Goal: Ask a question

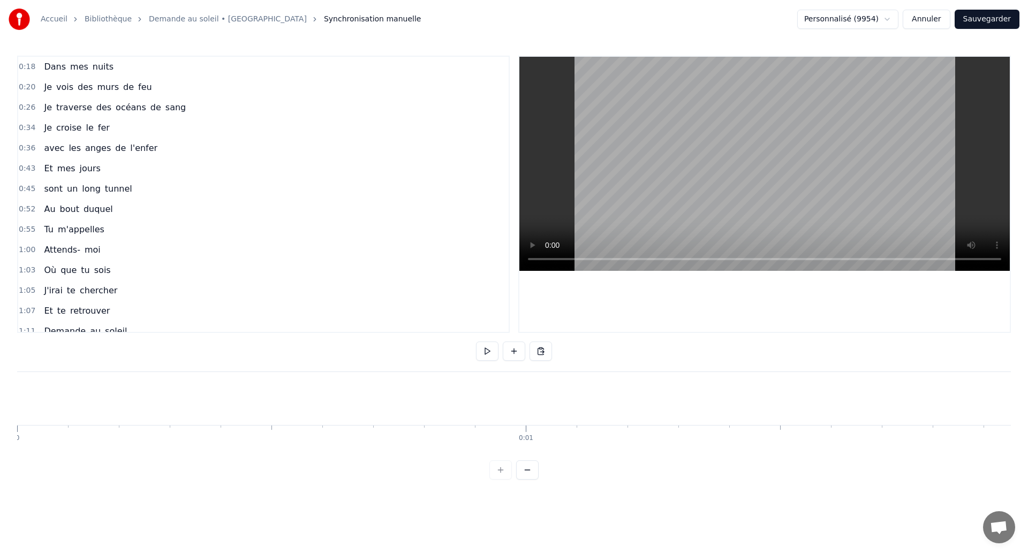
scroll to position [0, 118807]
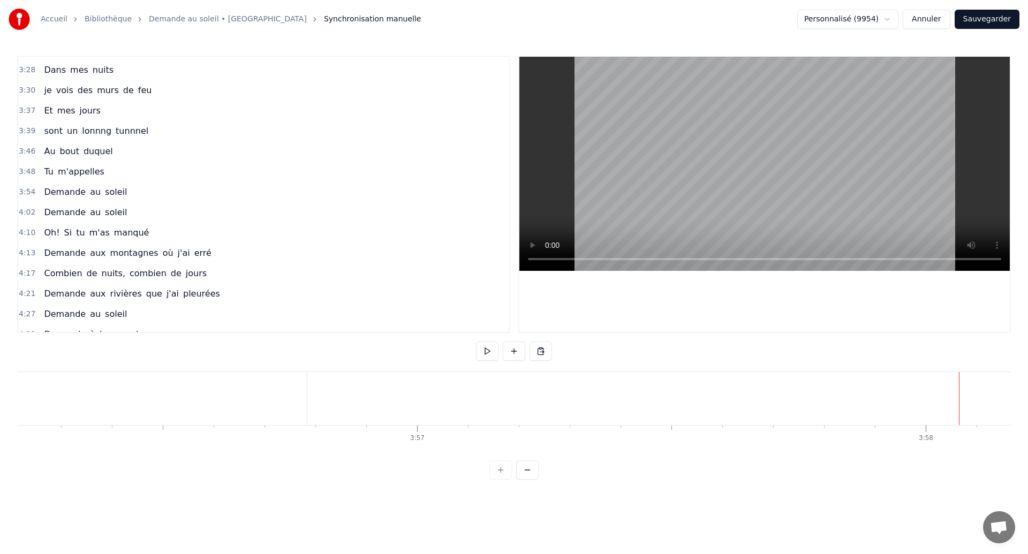
scroll to position [0, 120097]
click at [334, 401] on div "soleil" at bounding box center [94, 398] width 702 height 53
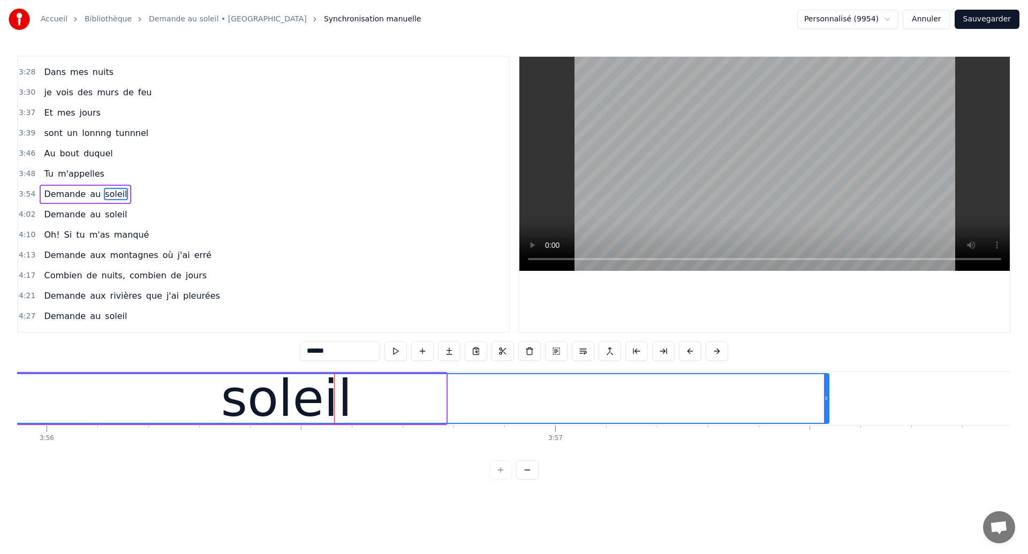
drag, startPoint x: 443, startPoint y: 400, endPoint x: 913, endPoint y: 405, distance: 469.9
click at [828, 405] on div at bounding box center [826, 398] width 4 height 49
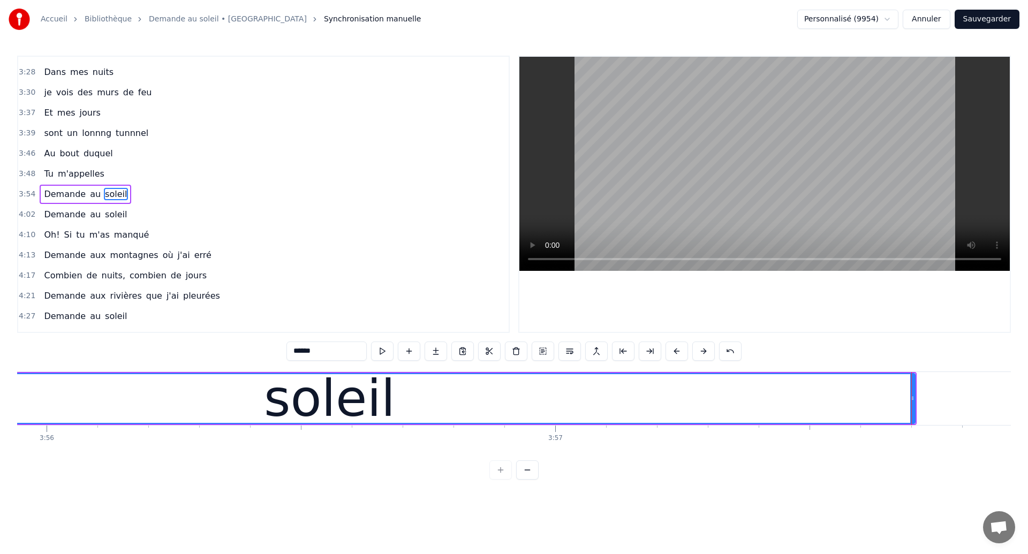
click at [104, 398] on div "soleil" at bounding box center [329, 398] width 1169 height 49
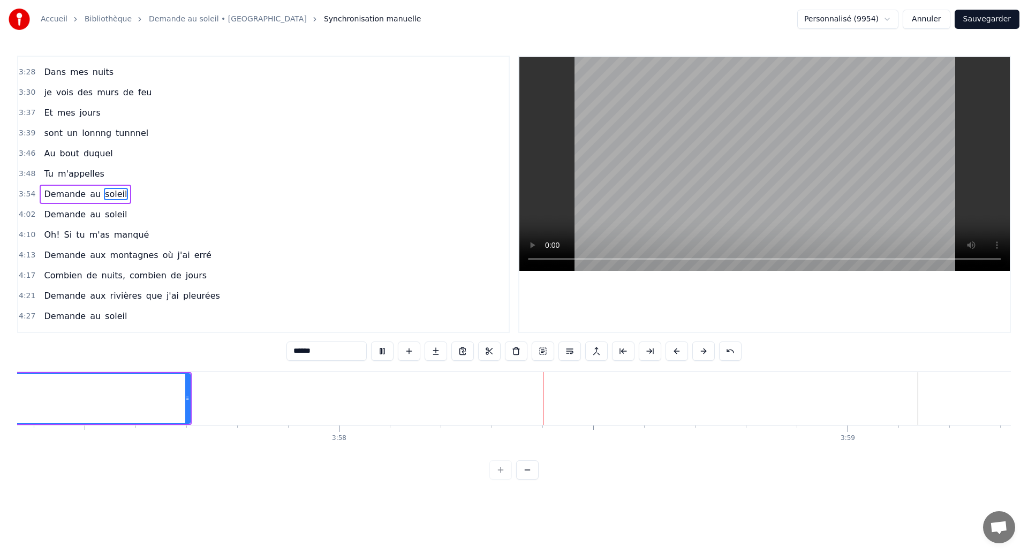
scroll to position [0, 120905]
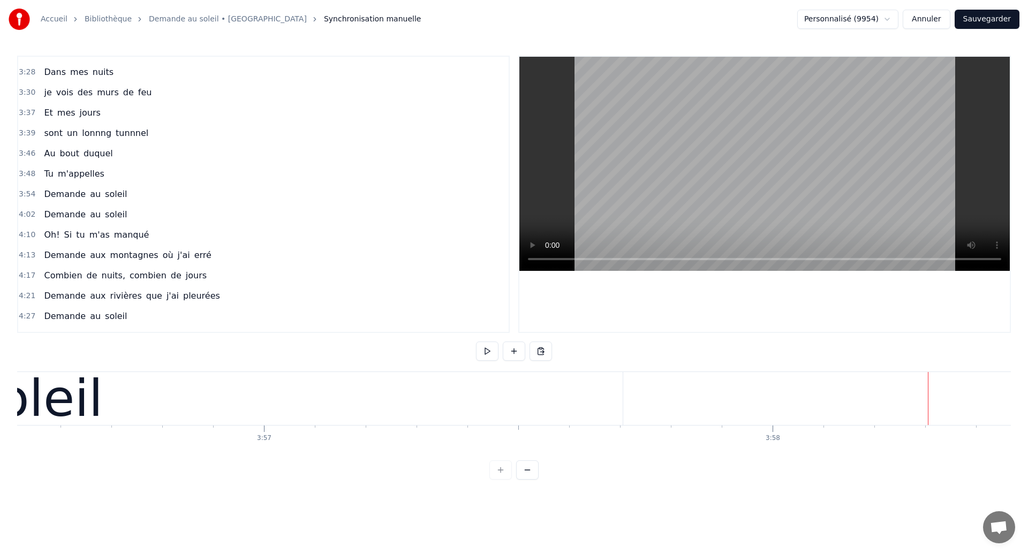
scroll to position [0, 120241]
click at [135, 389] on div "soleil" at bounding box center [52, 398] width 1171 height 53
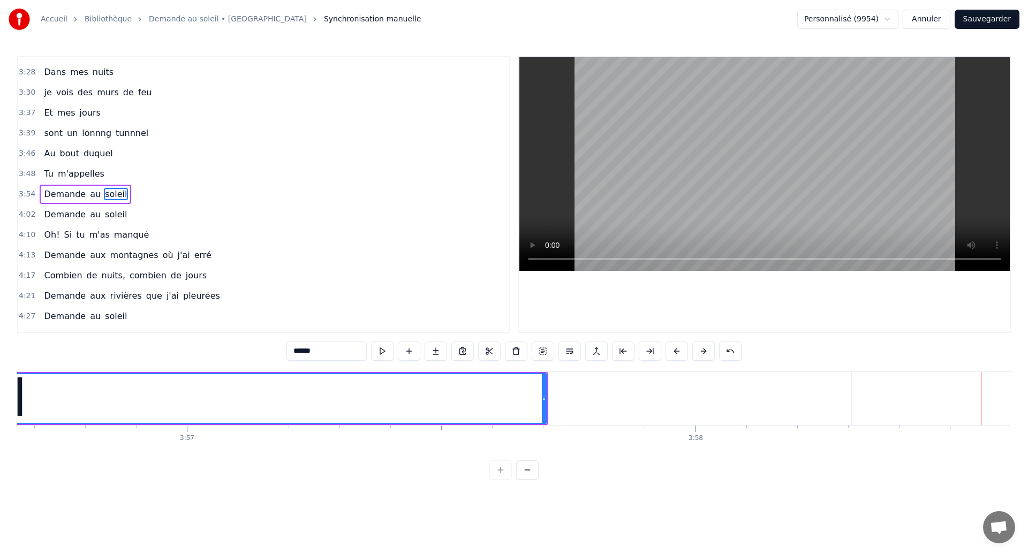
scroll to position [0, 120227]
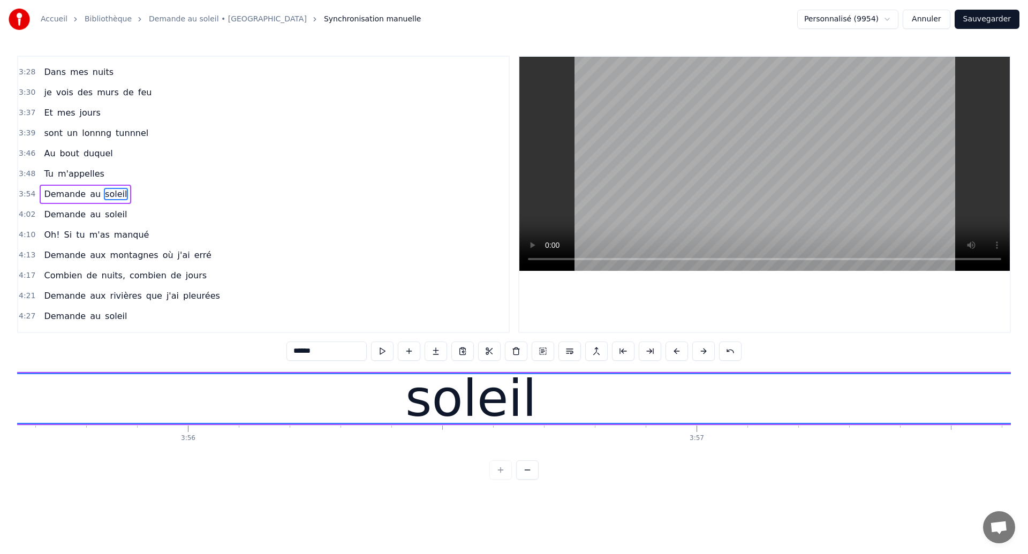
click at [56, 403] on div "soleil" at bounding box center [470, 398] width 1169 height 49
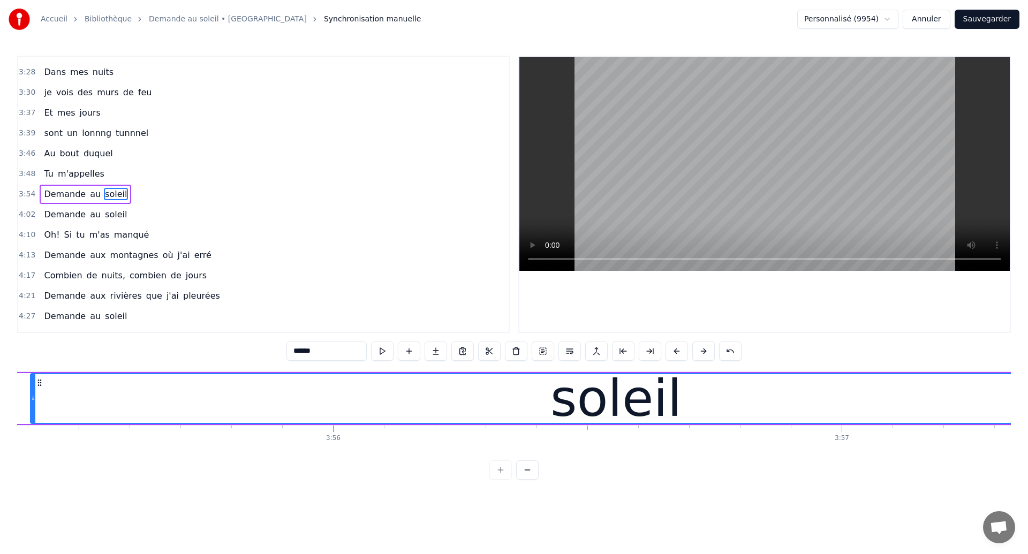
click at [65, 397] on div "soleil" at bounding box center [615, 398] width 1169 height 49
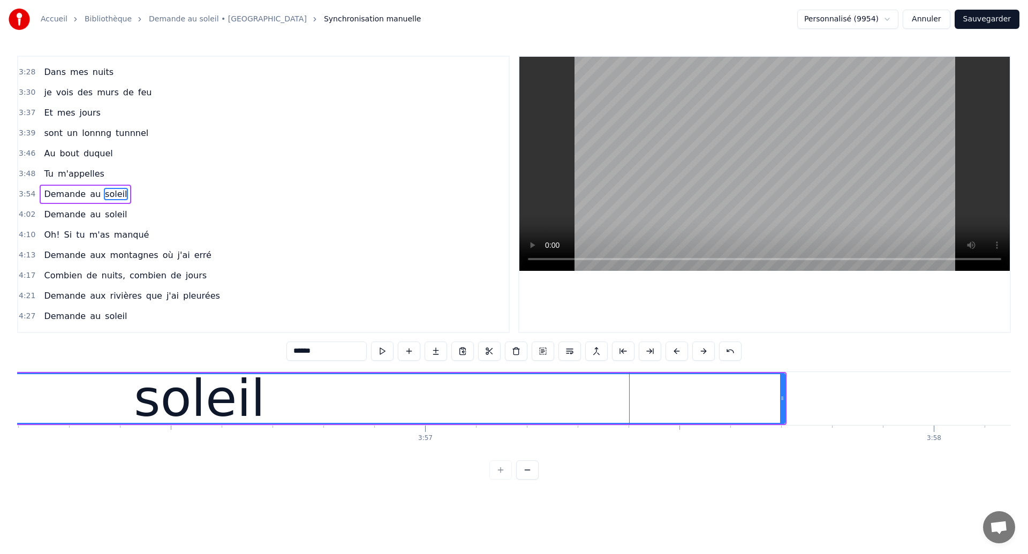
scroll to position [0, 120028]
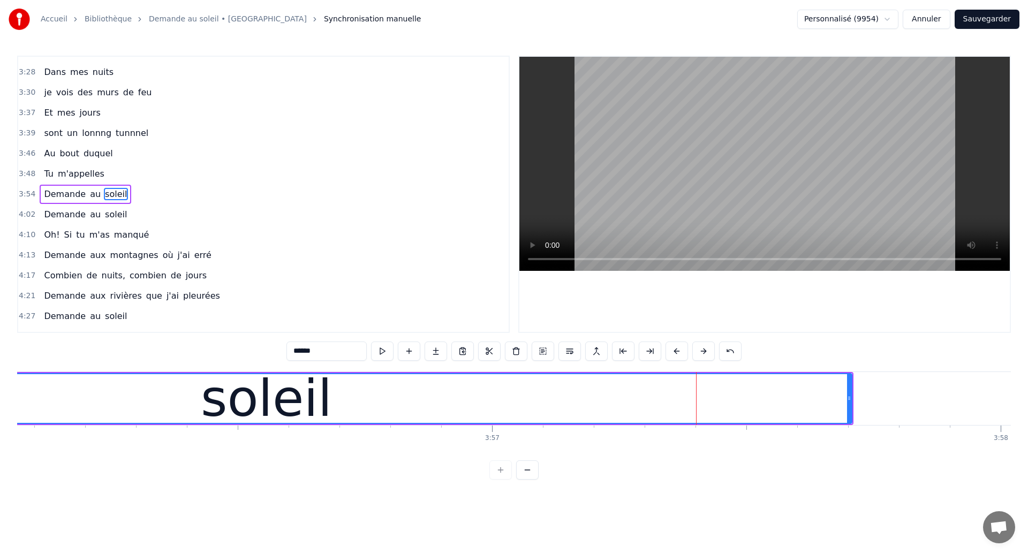
click at [72, 387] on div "soleil" at bounding box center [266, 398] width 1169 height 49
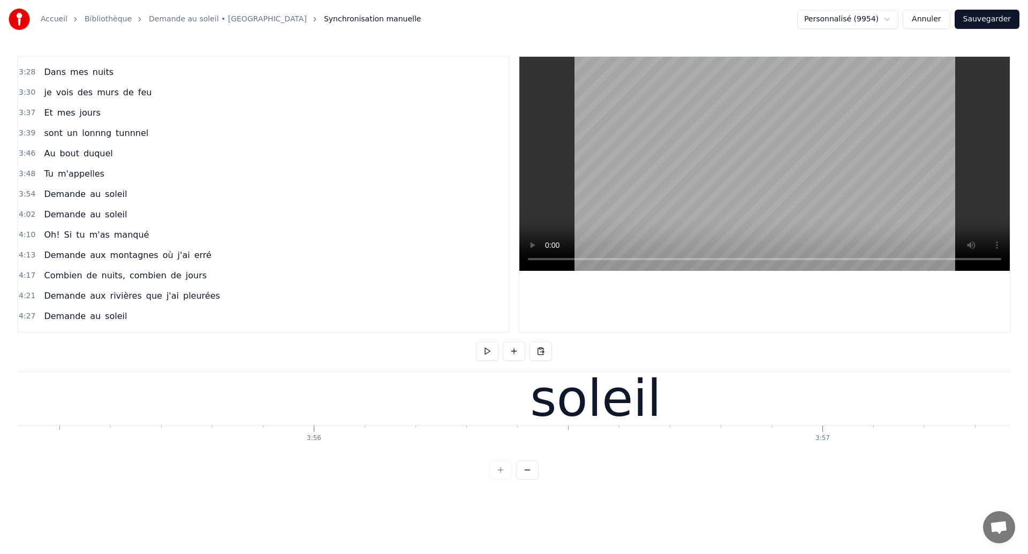
scroll to position [0, 119659]
click at [166, 402] on div "soleil" at bounding box center [634, 398] width 1171 height 53
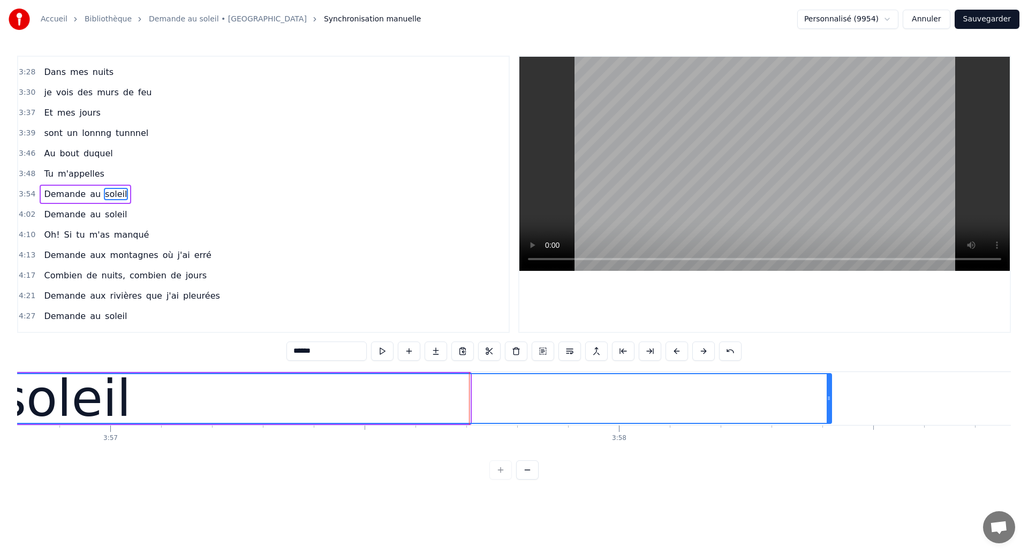
drag, startPoint x: 466, startPoint y: 400, endPoint x: 837, endPoint y: 412, distance: 371.1
click at [831, 413] on div at bounding box center [828, 398] width 4 height 49
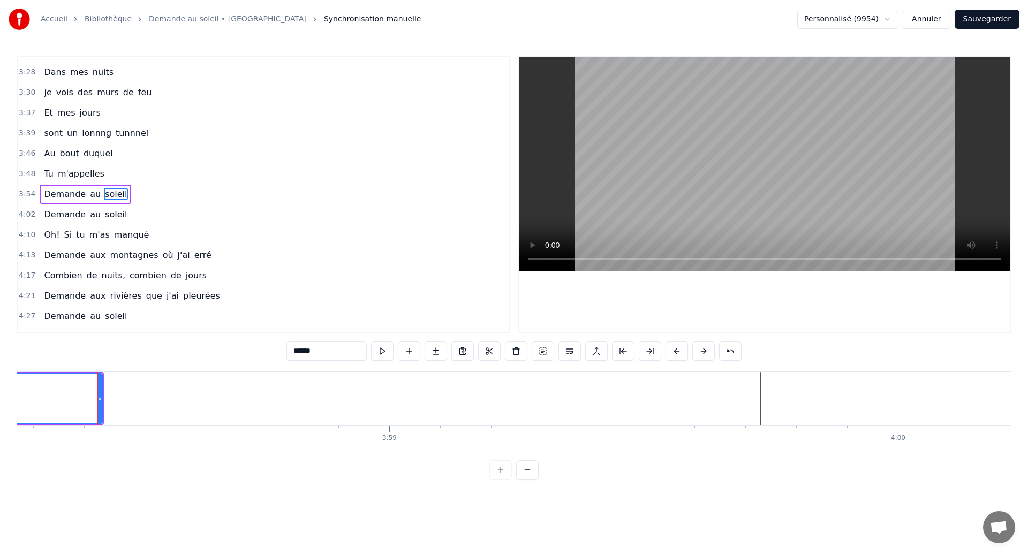
scroll to position [0, 121151]
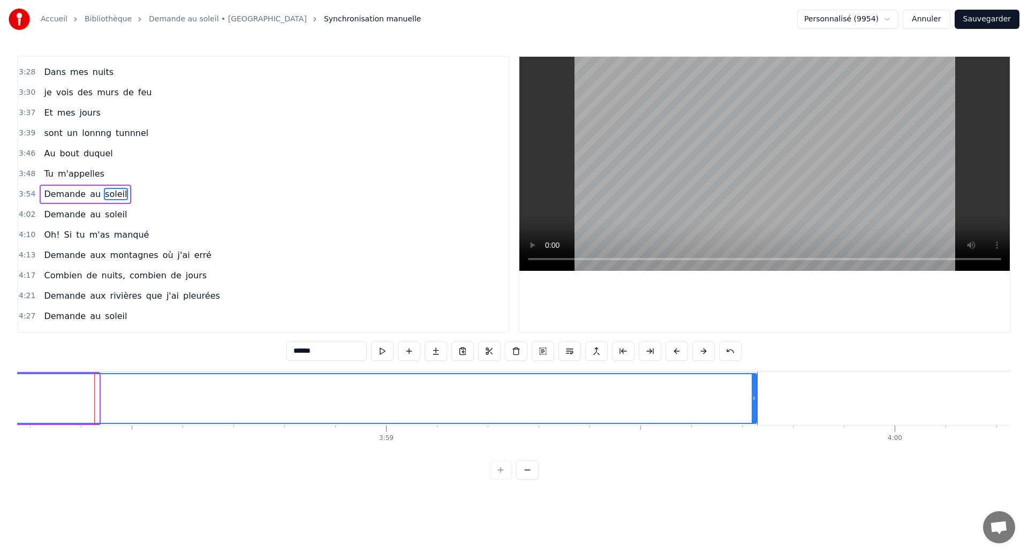
drag, startPoint x: 98, startPoint y: 404, endPoint x: 755, endPoint y: 436, distance: 658.0
click at [755, 436] on div "Dans mes nuits Je vois des murs de feu Je traverse des océans de sang Je croise…" at bounding box center [513, 411] width 993 height 80
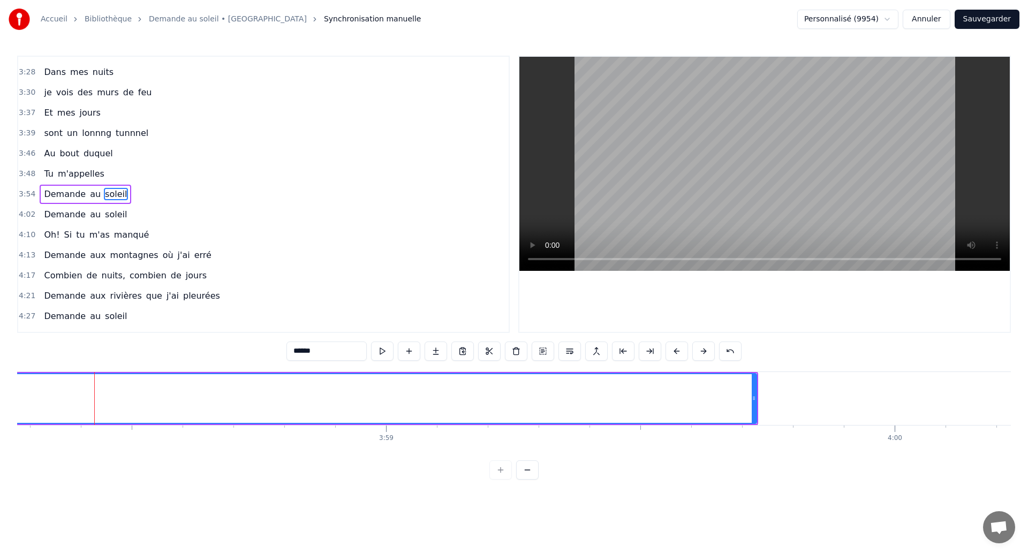
click at [48, 193] on span "Demande" at bounding box center [65, 194] width 44 height 12
type input "*******"
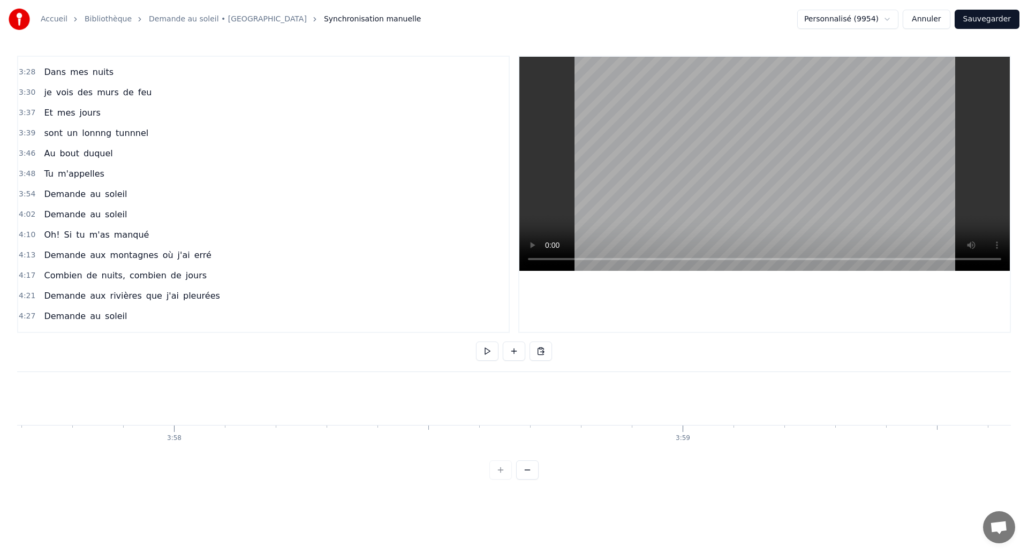
scroll to position [0, 120851]
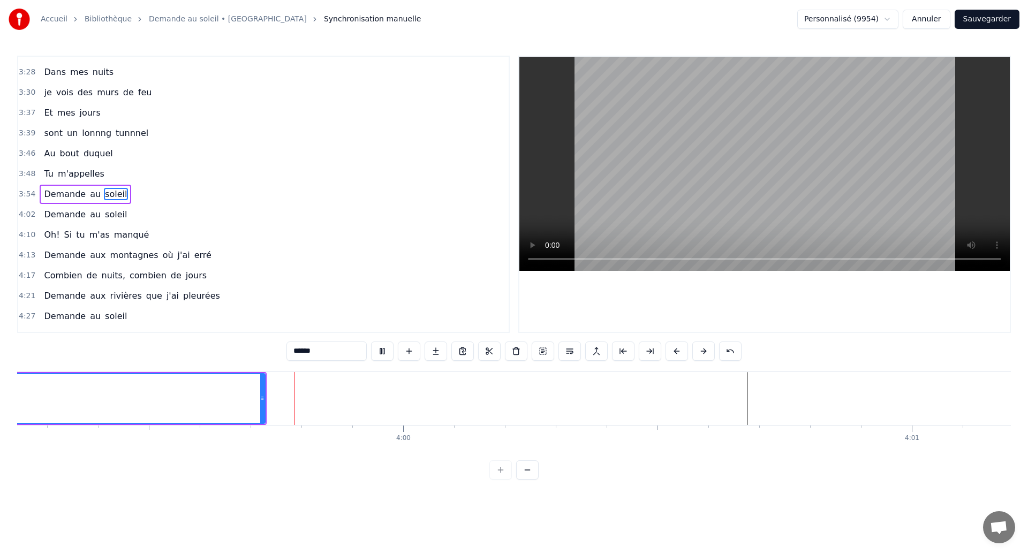
scroll to position [0, 121644]
drag, startPoint x: 307, startPoint y: 380, endPoint x: 319, endPoint y: 410, distance: 32.2
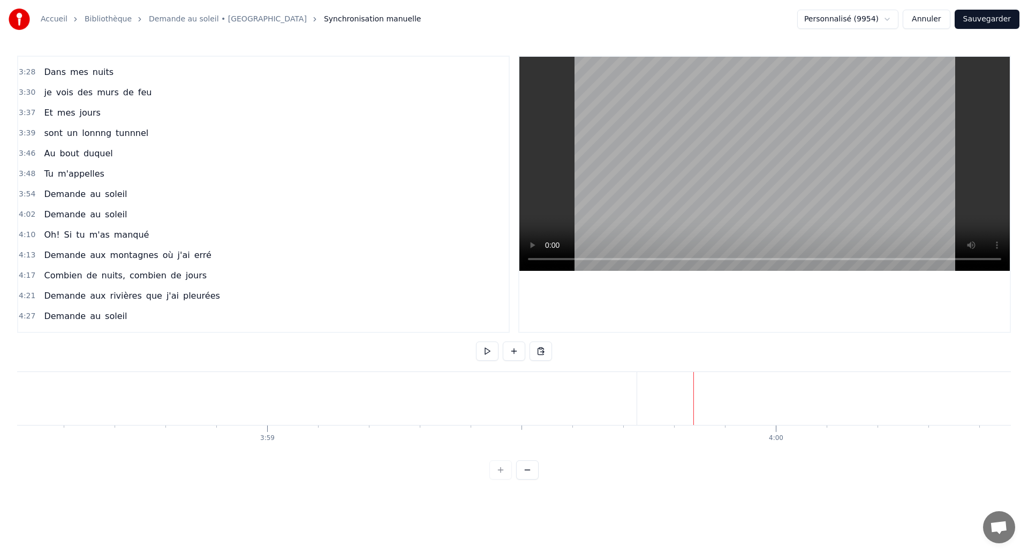
scroll to position [0, 121241]
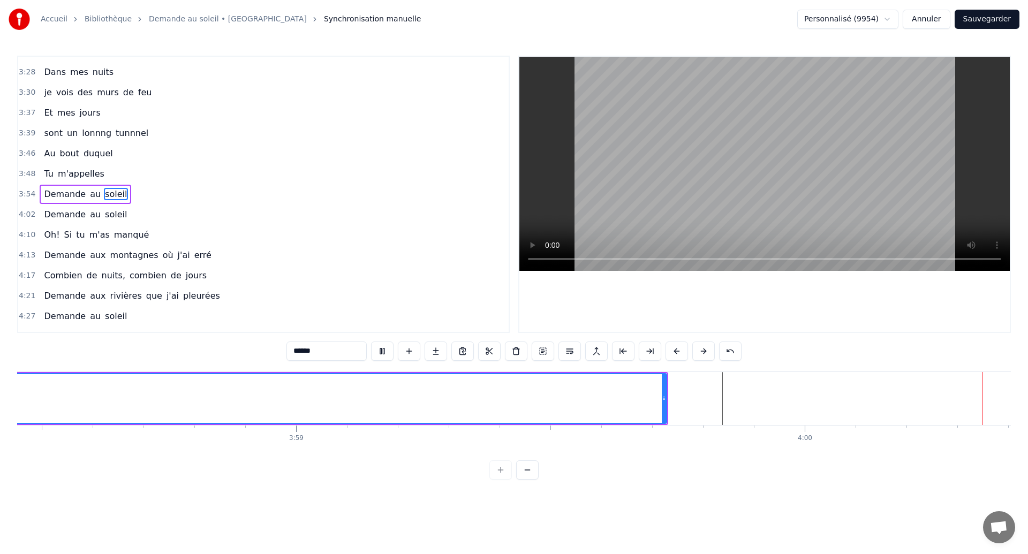
drag, startPoint x: 713, startPoint y: 401, endPoint x: 674, endPoint y: 424, distance: 46.1
click at [674, 424] on div "Dans mes nuits Je vois des murs de feu Je traverse des océans de sang Je croise…" at bounding box center [513, 411] width 993 height 80
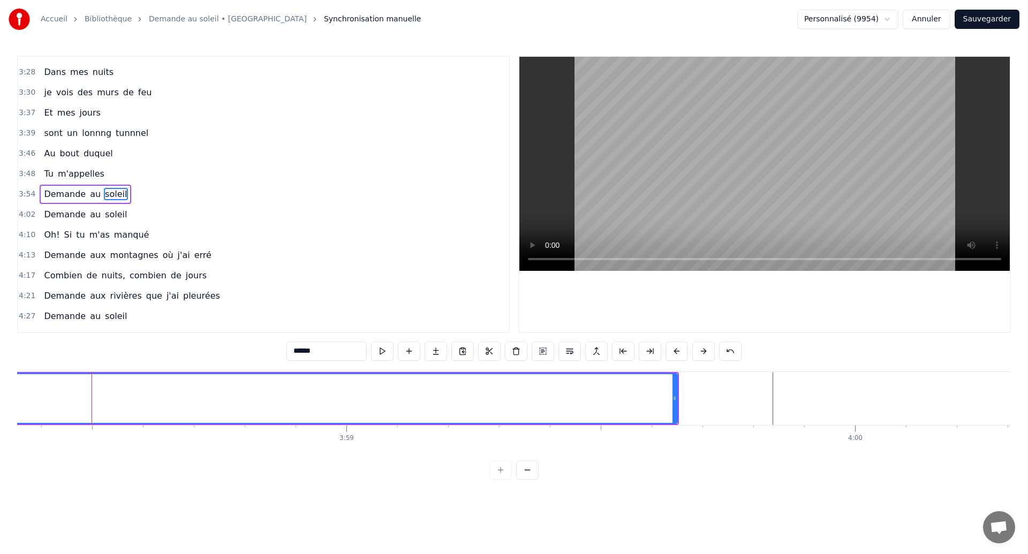
click at [58, 195] on span "Demande" at bounding box center [65, 194] width 44 height 12
type input "*******"
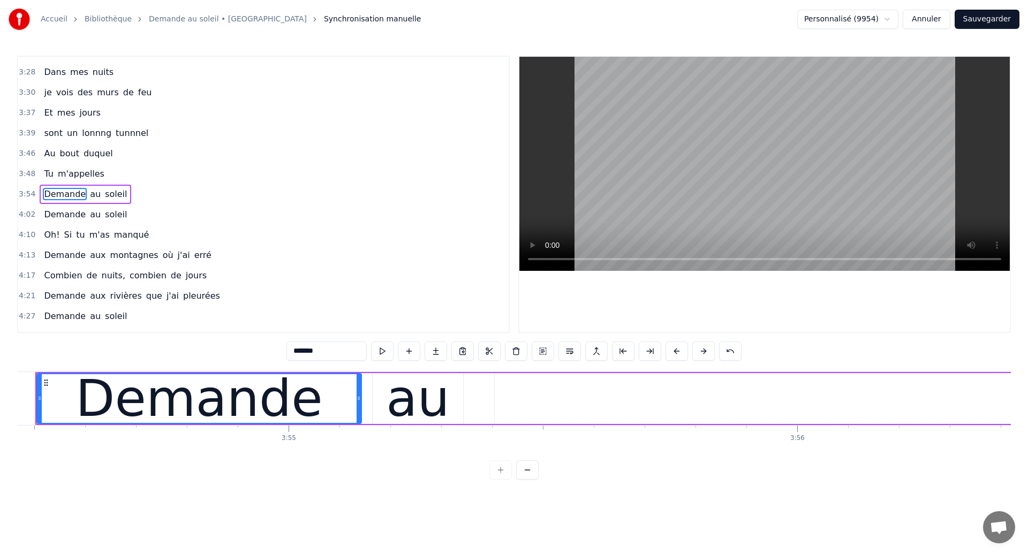
scroll to position [0, 119179]
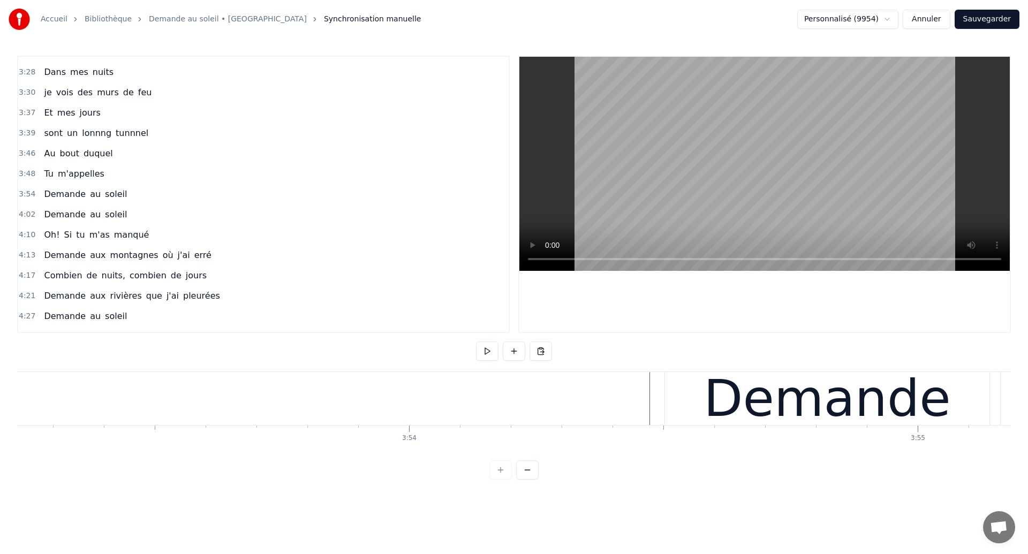
scroll to position [0, 118536]
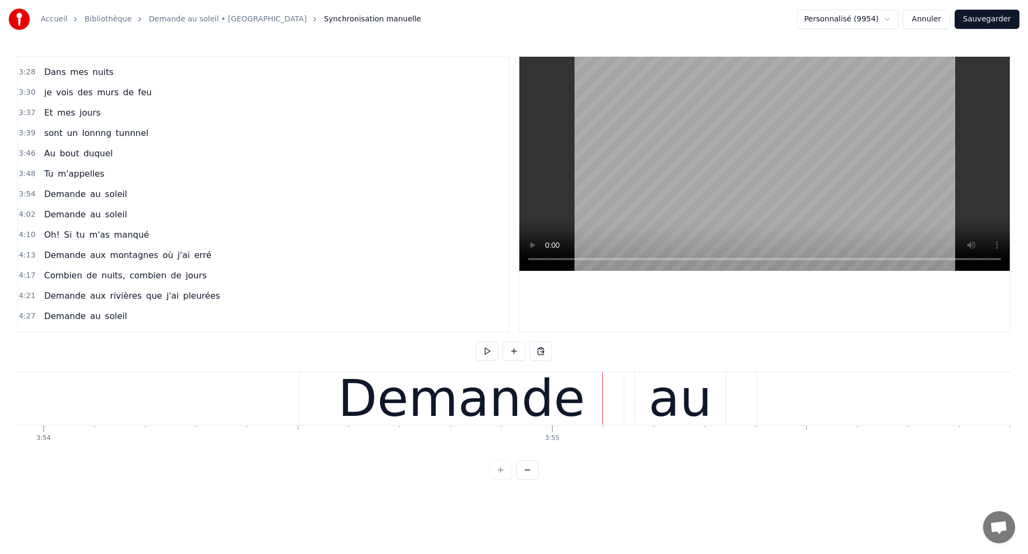
scroll to position [0, 118888]
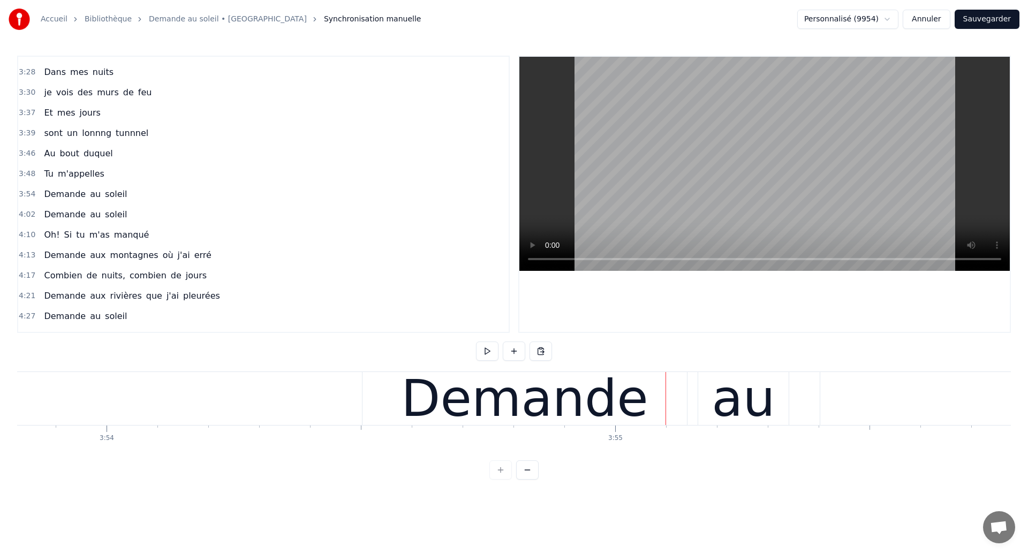
click at [449, 406] on div "Demande" at bounding box center [524, 398] width 247 height 77
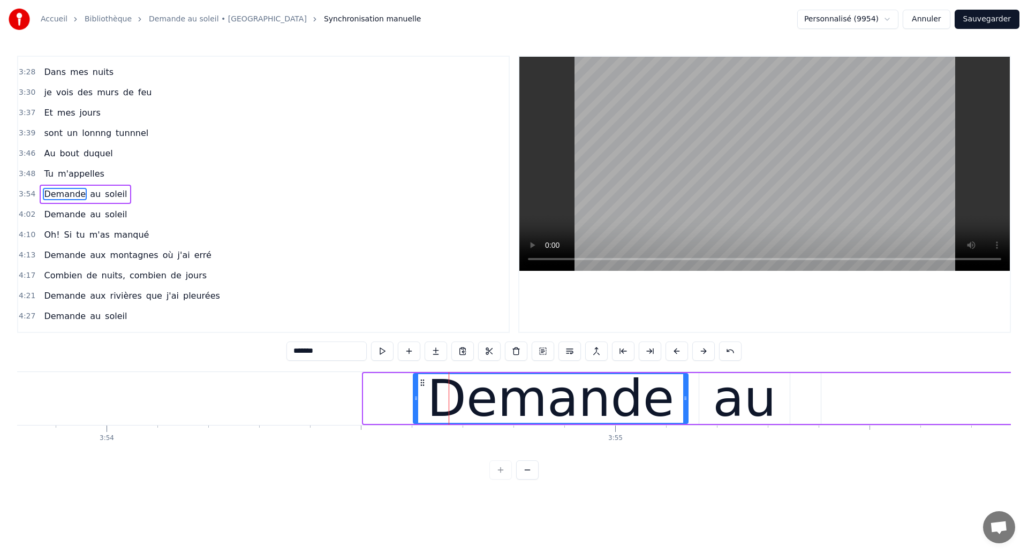
drag, startPoint x: 364, startPoint y: 401, endPoint x: 414, endPoint y: 409, distance: 50.5
click at [414, 409] on div at bounding box center [416, 398] width 4 height 49
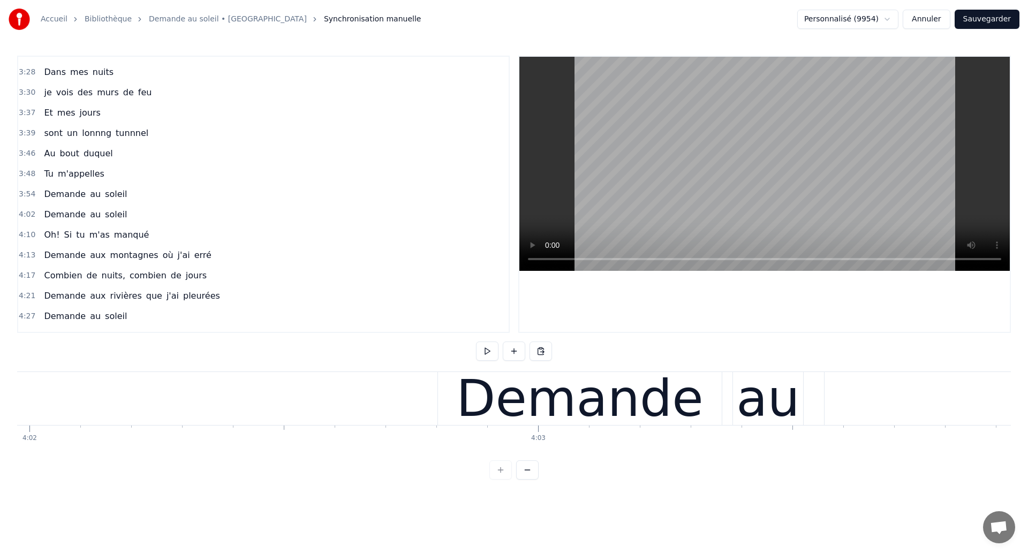
scroll to position [0, 123028]
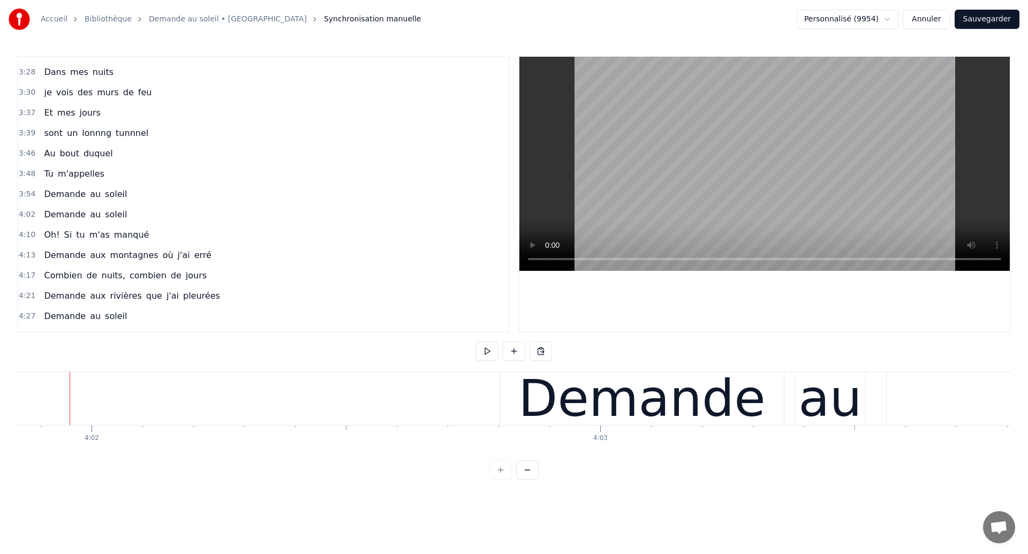
scroll to position [0, 122970]
click at [575, 399] on div "Demande" at bounding box center [642, 398] width 247 height 77
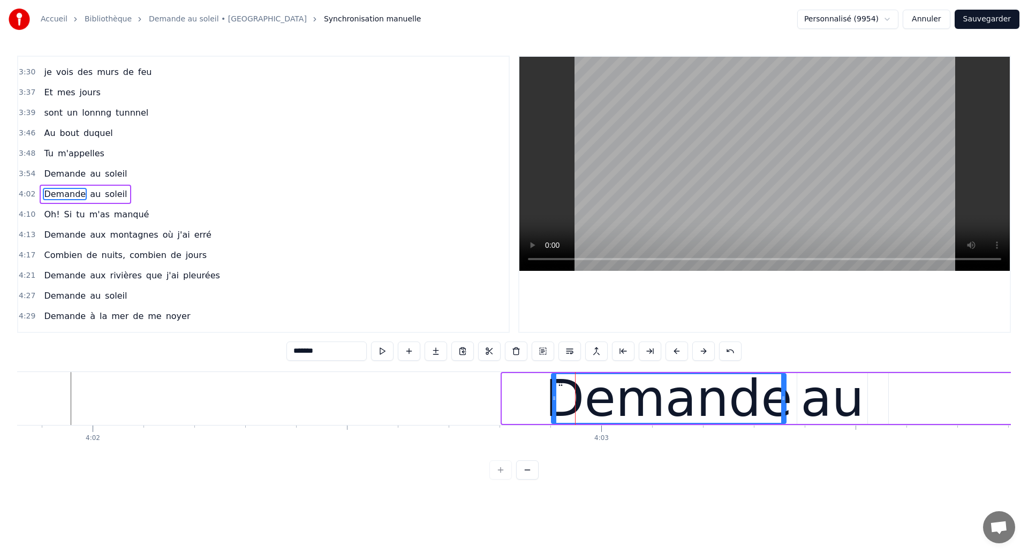
drag, startPoint x: 505, startPoint y: 404, endPoint x: 554, endPoint y: 412, distance: 49.9
click at [554, 412] on div at bounding box center [554, 398] width 4 height 49
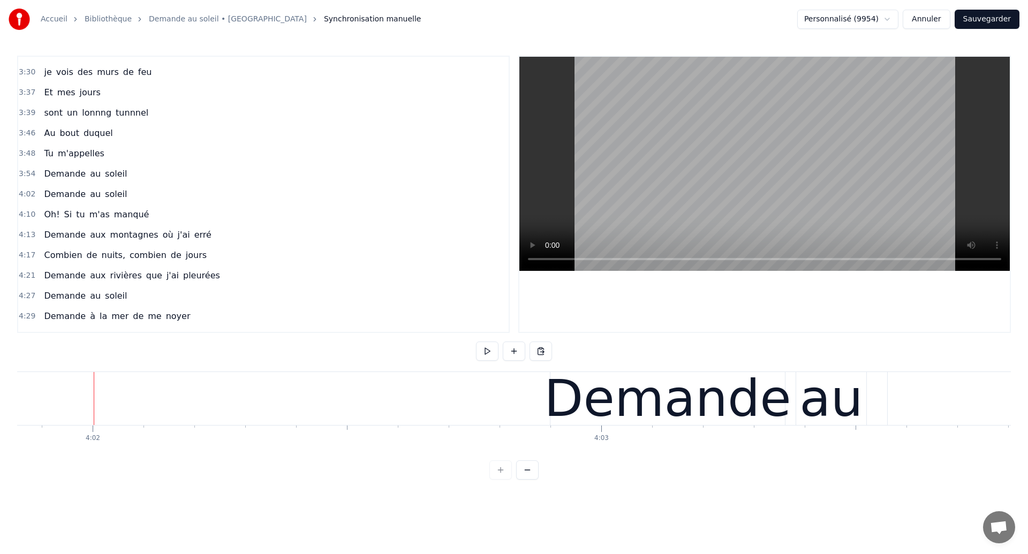
click at [497, 261] on div "4:17 Combien de nuits, combien de jours" at bounding box center [263, 255] width 490 height 20
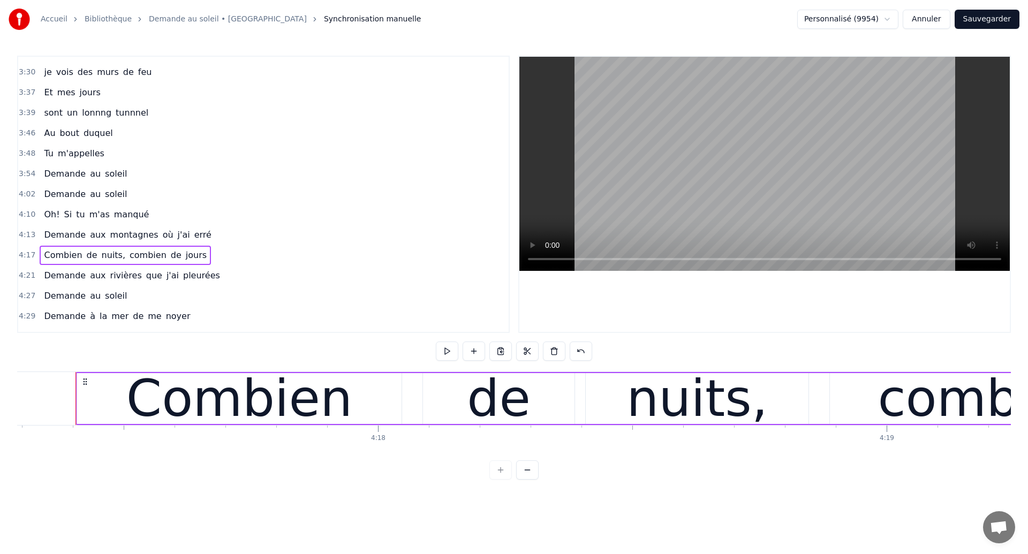
scroll to position [0, 130825]
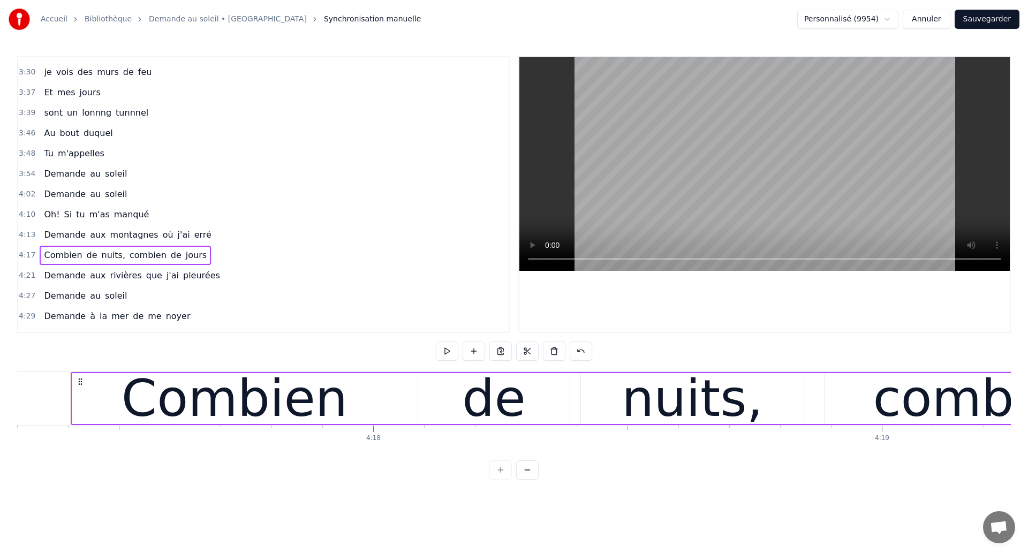
click at [50, 175] on span "Demande" at bounding box center [65, 174] width 44 height 12
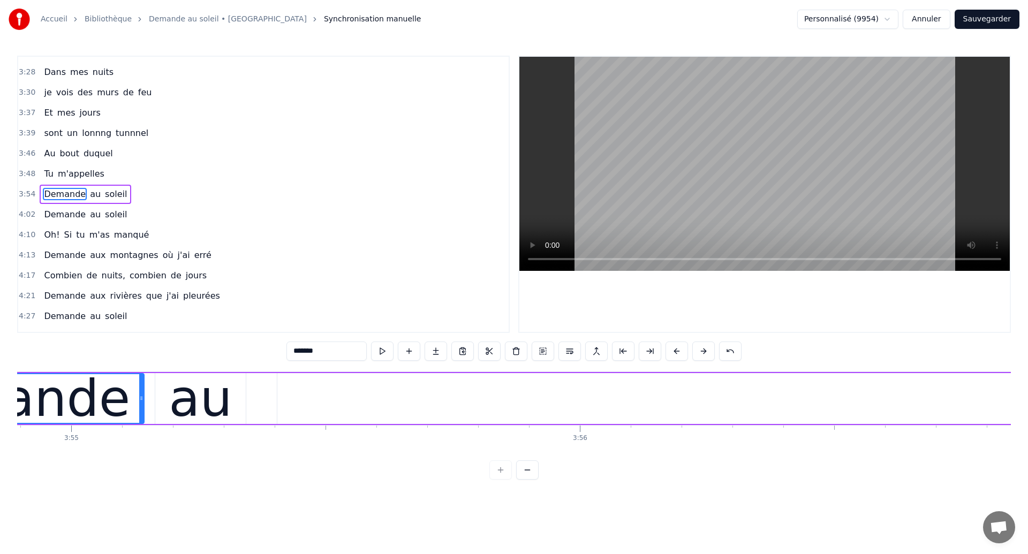
scroll to position [0, 119229]
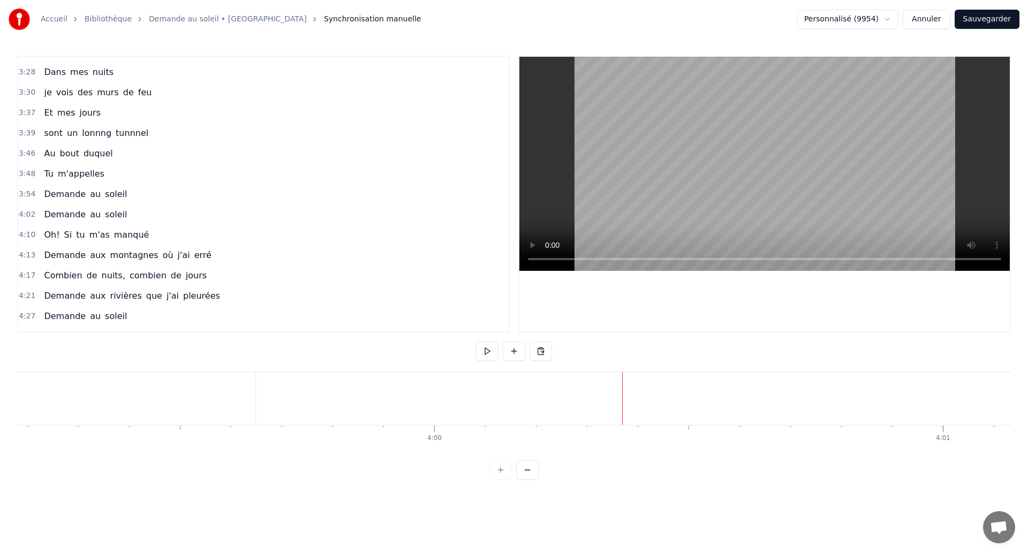
scroll to position [0, 121548]
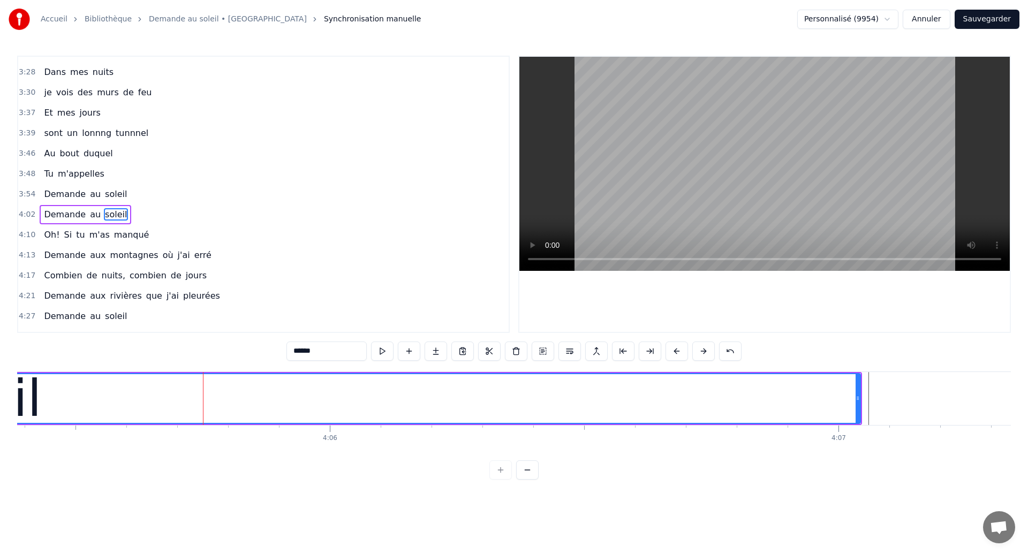
scroll to position [930, 0]
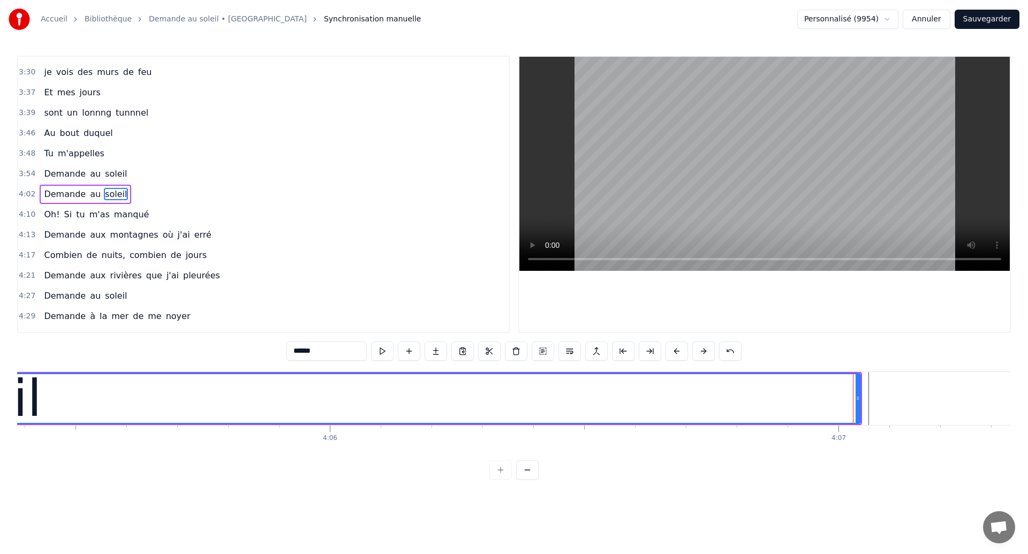
click at [873, 402] on div at bounding box center [874, 398] width 4 height 49
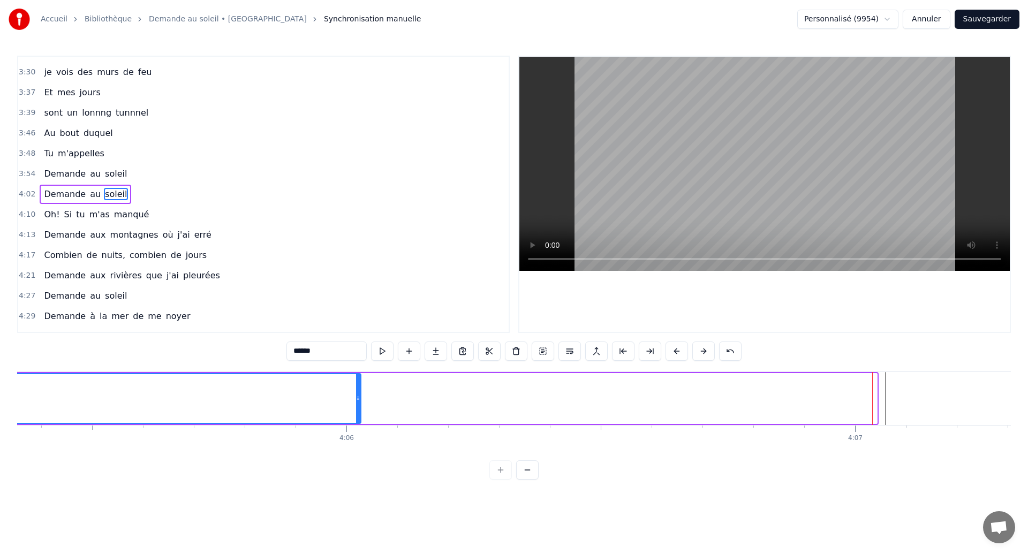
drag, startPoint x: 873, startPoint y: 402, endPoint x: 359, endPoint y: 471, distance: 518.4
click at [359, 471] on div "0:18 Dans mes nuits 0:20 Je vois des murs de feu 0:26 Je traverse des océans de…" at bounding box center [513, 268] width 993 height 424
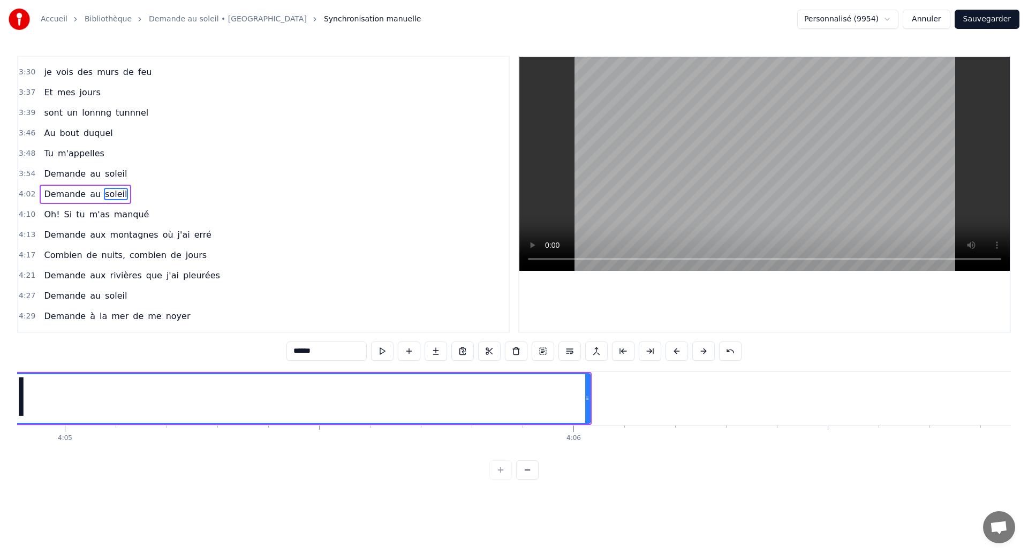
scroll to position [0, 124510]
drag, startPoint x: 601, startPoint y: 407, endPoint x: 577, endPoint y: 414, distance: 24.6
click at [577, 414] on div at bounding box center [576, 398] width 4 height 49
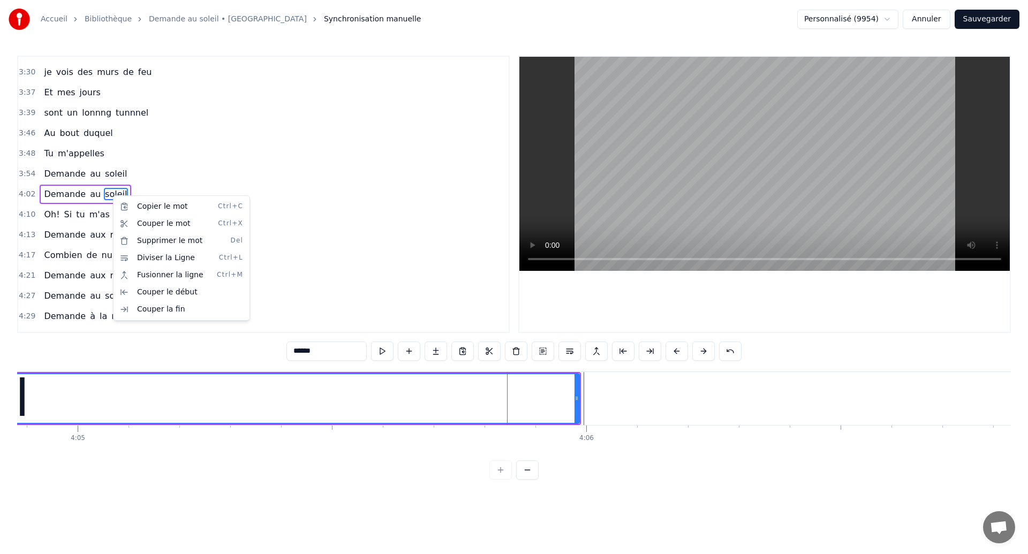
click at [413, 349] on html "Accueil Bibliothèque Demande au soleil • Garou Synchronisation manuelle Personn…" at bounding box center [514, 248] width 1028 height 497
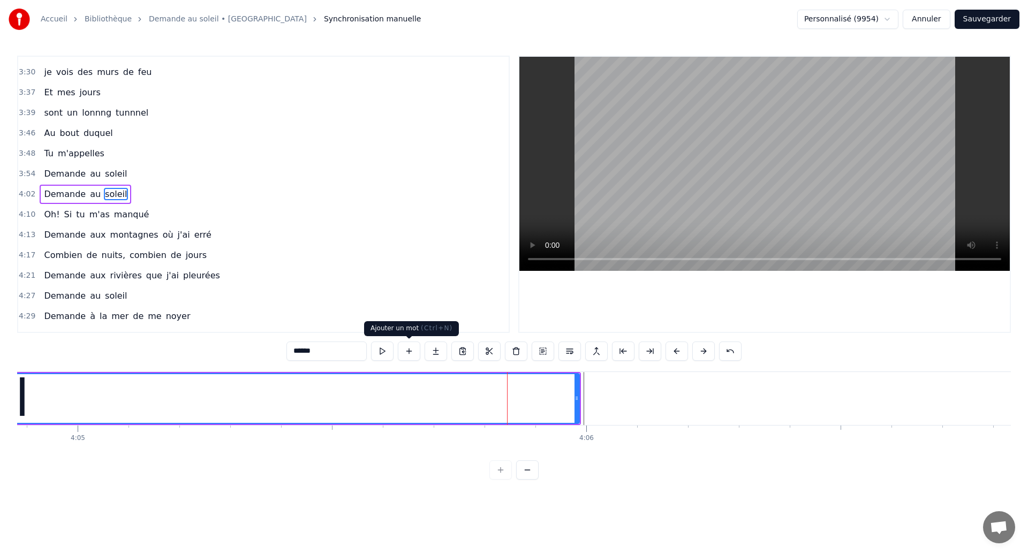
click at [412, 352] on button at bounding box center [409, 350] width 22 height 19
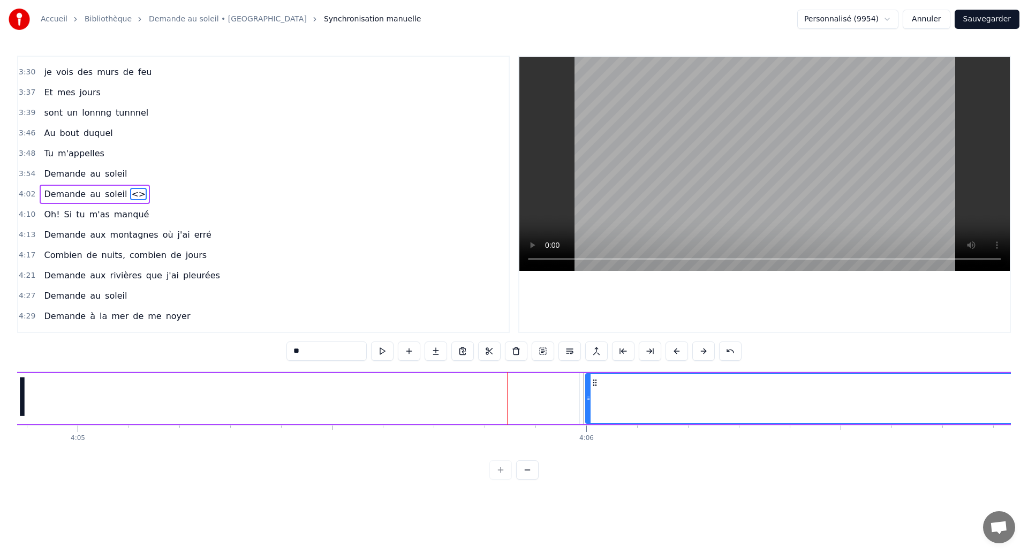
click at [130, 197] on span "<>" at bounding box center [138, 194] width 17 height 12
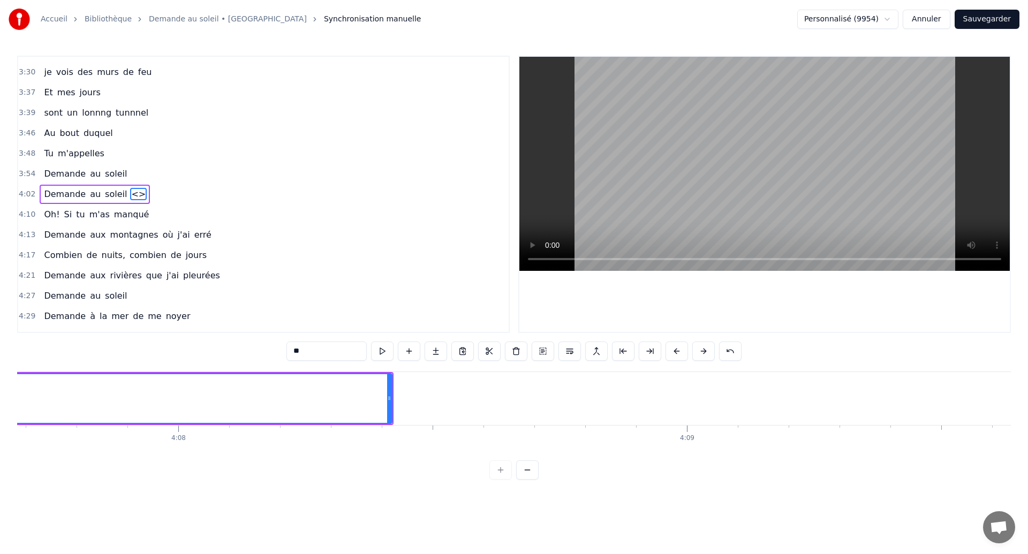
scroll to position [0, 125958]
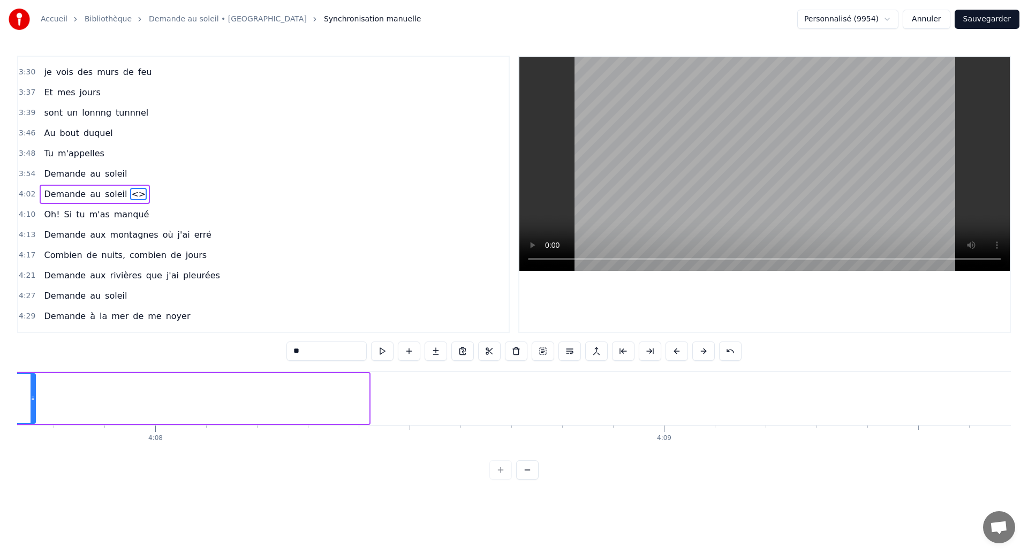
drag, startPoint x: 366, startPoint y: 401, endPoint x: 49, endPoint y: 445, distance: 319.9
click at [49, 445] on div "Dans mes nuits Je vois des murs de feu Je traverse des océans de sang Je croise…" at bounding box center [513, 411] width 993 height 80
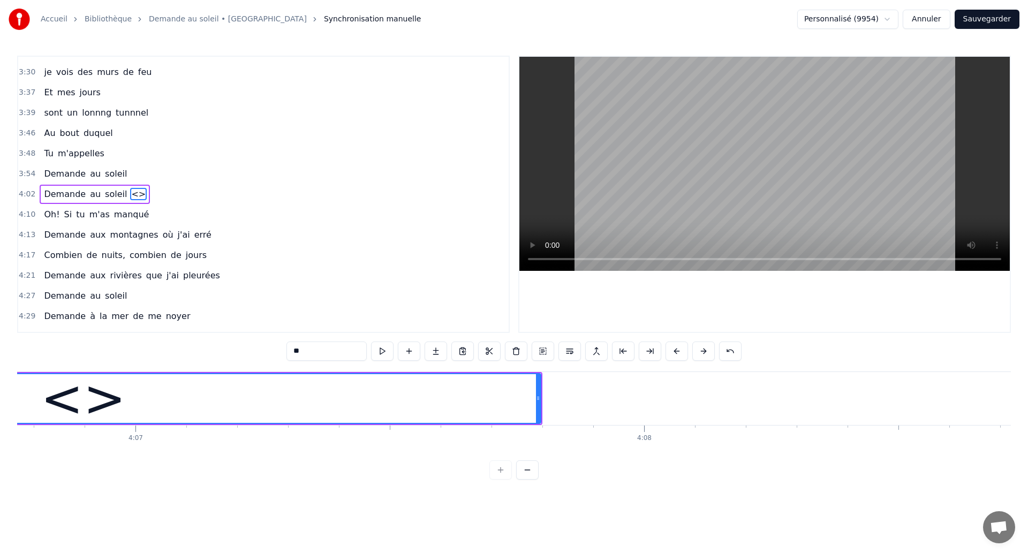
scroll to position [0, 125126]
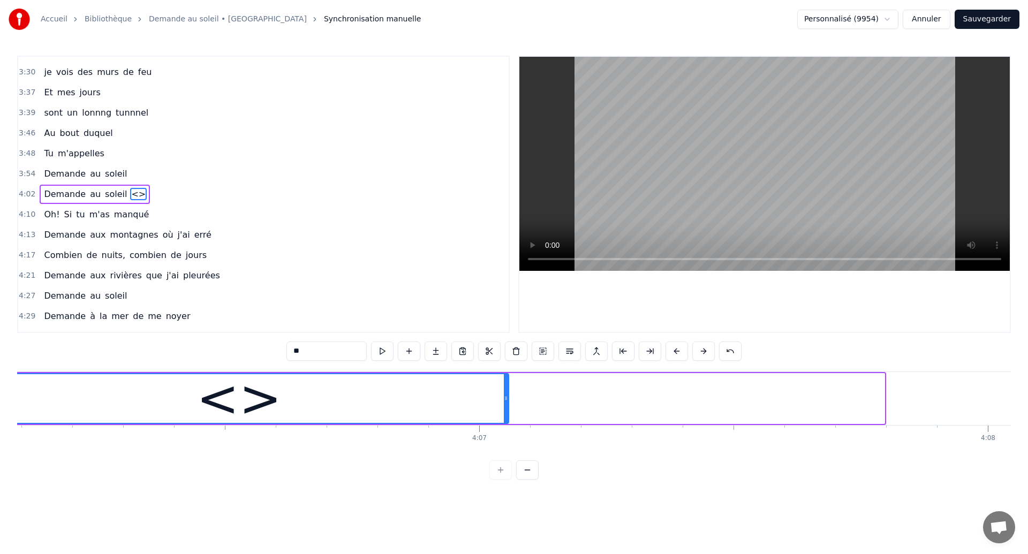
drag, startPoint x: 881, startPoint y: 401, endPoint x: 416, endPoint y: 443, distance: 467.5
click at [416, 443] on div "Dans mes nuits Je vois des murs de feu Je traverse des océans de sang Je croise…" at bounding box center [513, 411] width 993 height 80
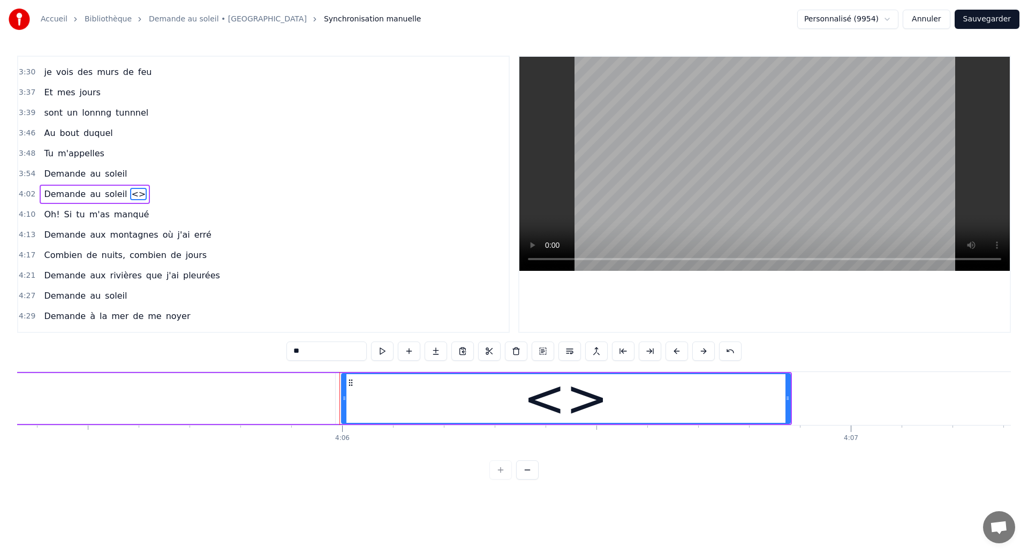
scroll to position [0, 124695]
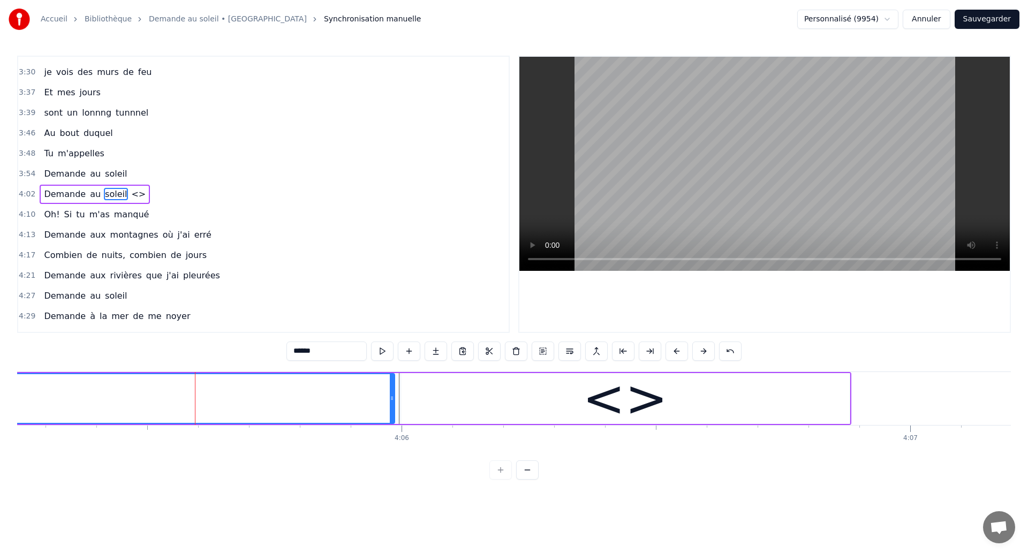
click at [130, 197] on span "<>" at bounding box center [138, 194] width 17 height 12
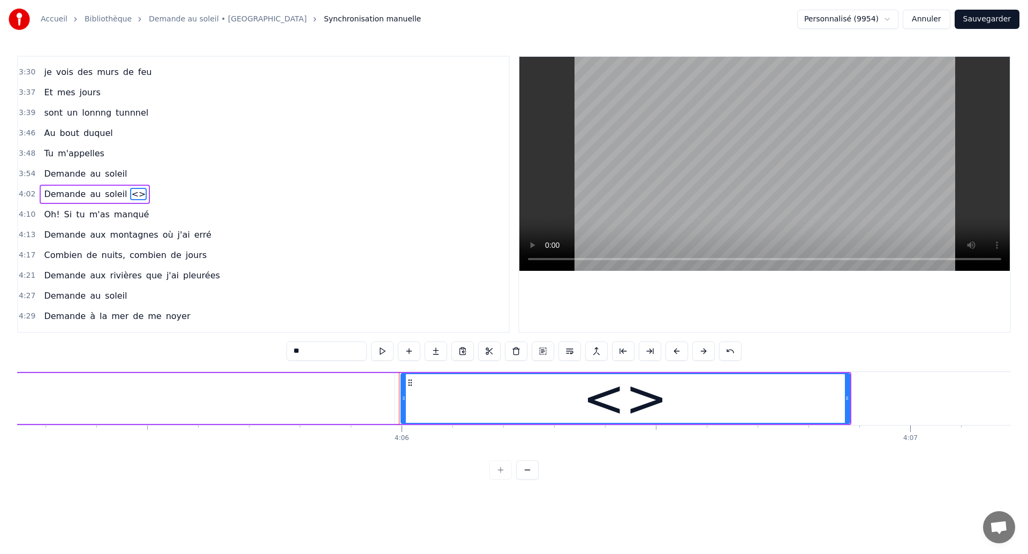
drag, startPoint x: 314, startPoint y: 356, endPoint x: 274, endPoint y: 355, distance: 39.6
click at [274, 355] on div "0:18 Dans mes nuits 0:20 Je vois des murs de feu 0:26 Je traverse des océans de…" at bounding box center [513, 268] width 993 height 424
drag, startPoint x: 302, startPoint y: 352, endPoint x: 295, endPoint y: 352, distance: 7.5
click at [295, 352] on input "**" at bounding box center [326, 350] width 80 height 19
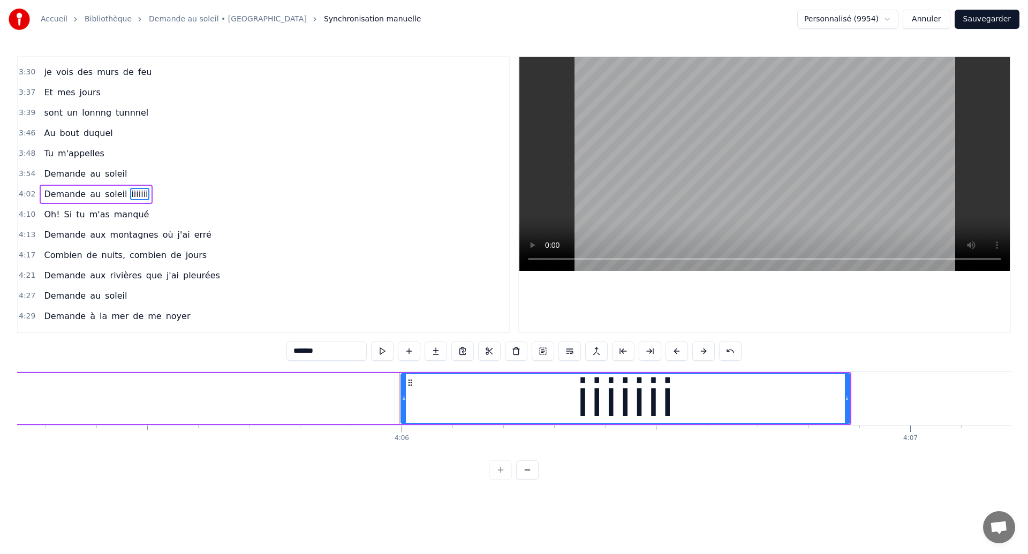
type input "******"
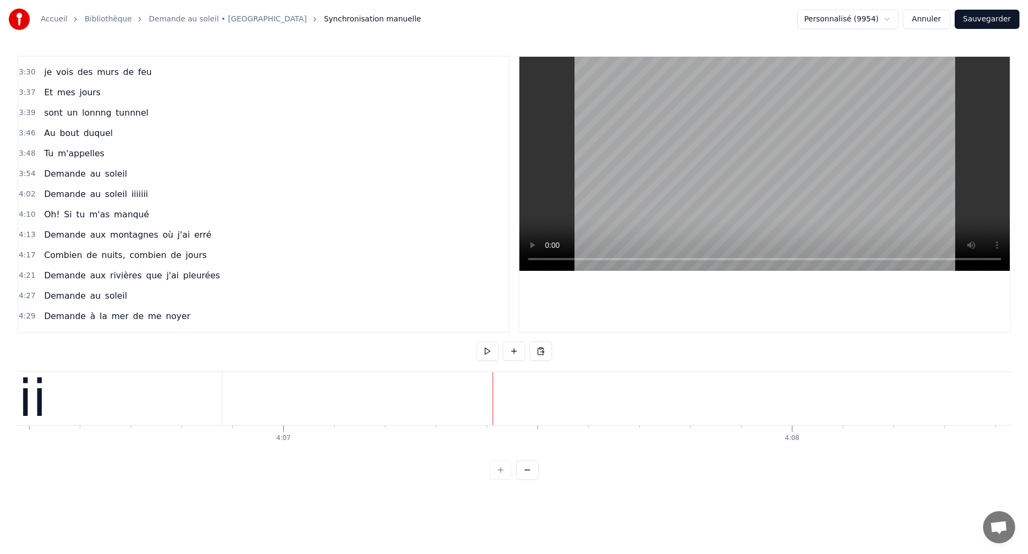
scroll to position [0, 125272]
click at [101, 396] on div "iiiiiii" at bounding box center [46, 398] width 449 height 53
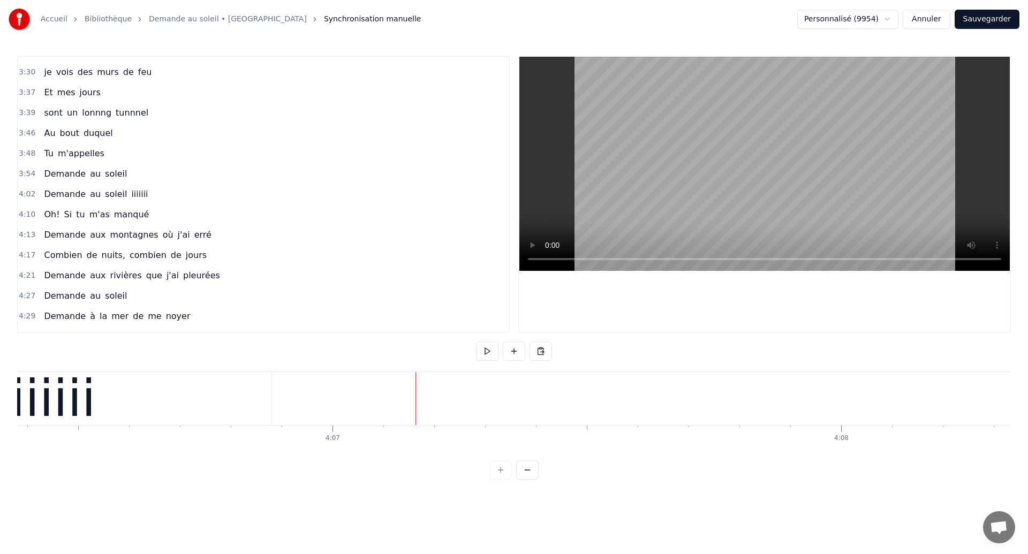
click at [263, 404] on div "iiiiiii" at bounding box center [46, 398] width 449 height 53
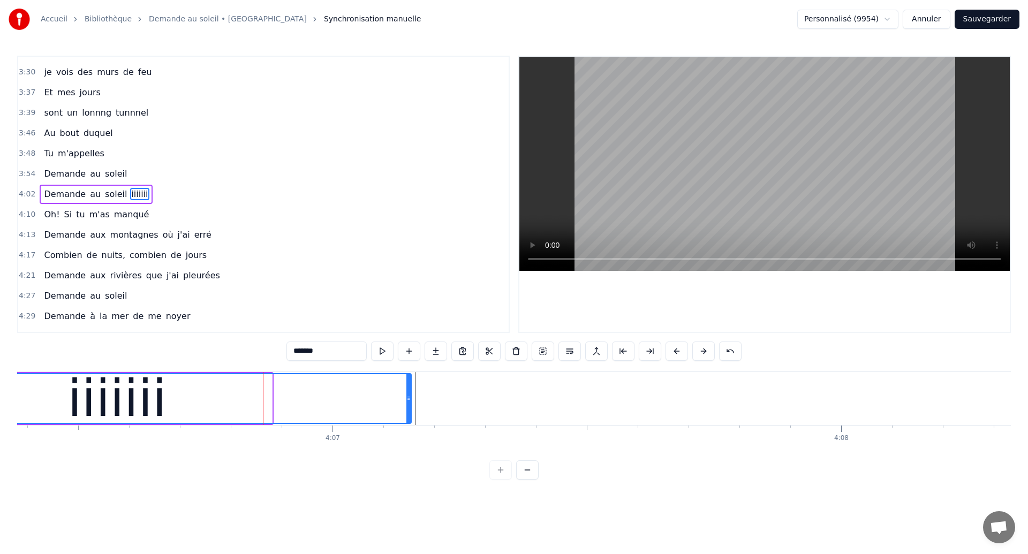
drag, startPoint x: 270, startPoint y: 404, endPoint x: 409, endPoint y: 413, distance: 139.5
click at [409, 413] on div at bounding box center [408, 398] width 4 height 49
click at [163, 390] on div "iiiiiii" at bounding box center [117, 398] width 587 height 49
click at [315, 348] on input "*******" at bounding box center [326, 350] width 80 height 19
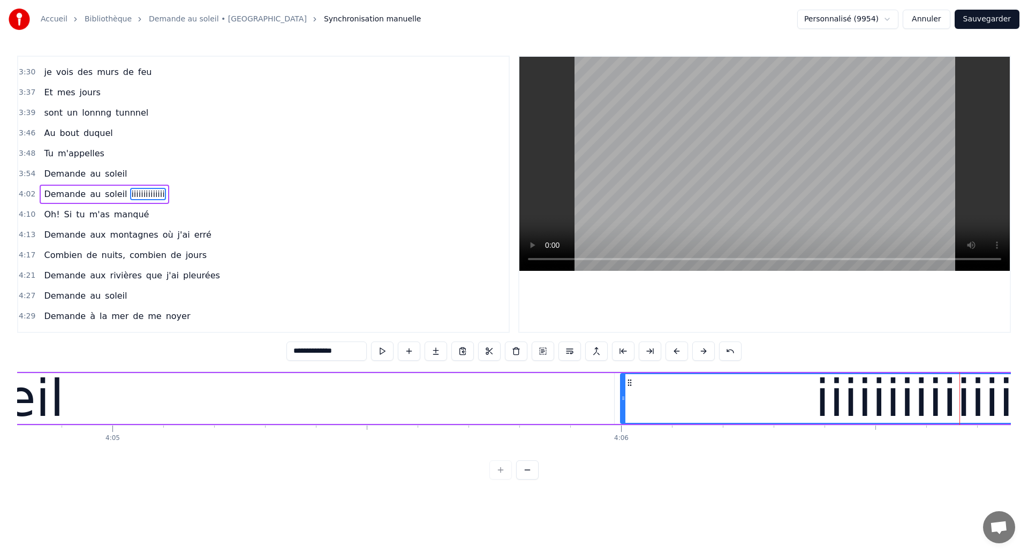
scroll to position [0, 124444]
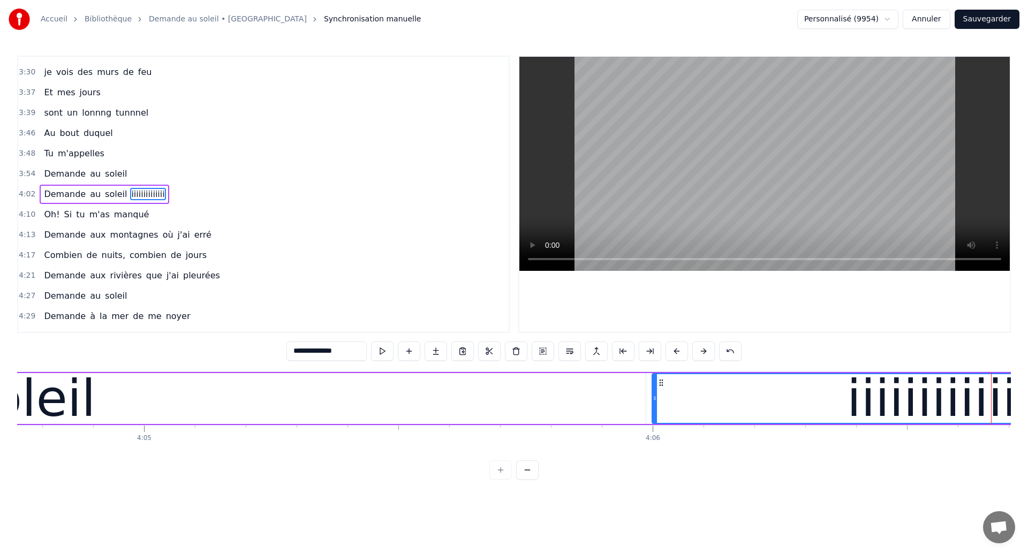
click at [117, 397] on div "soleil" at bounding box center [29, 398] width 1231 height 51
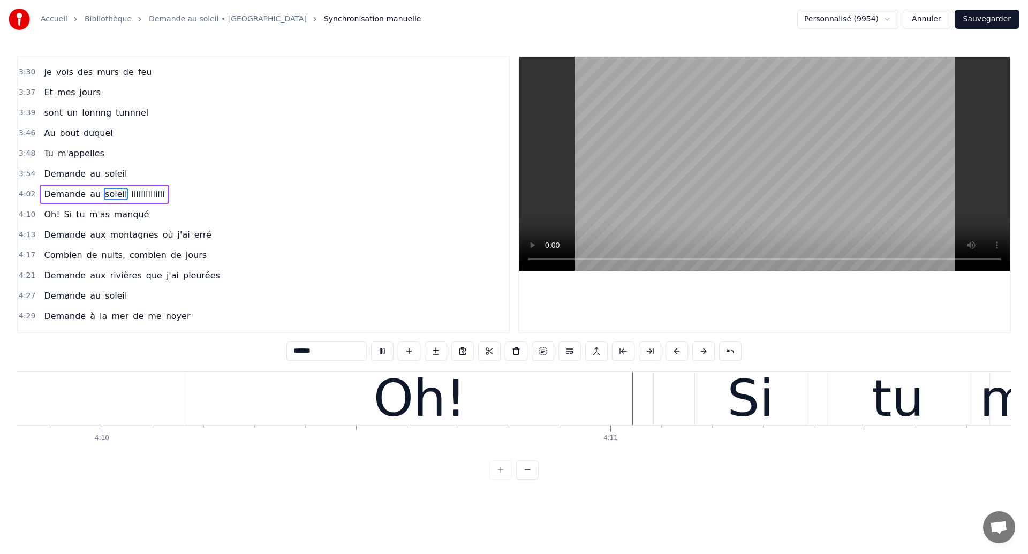
scroll to position [0, 127318]
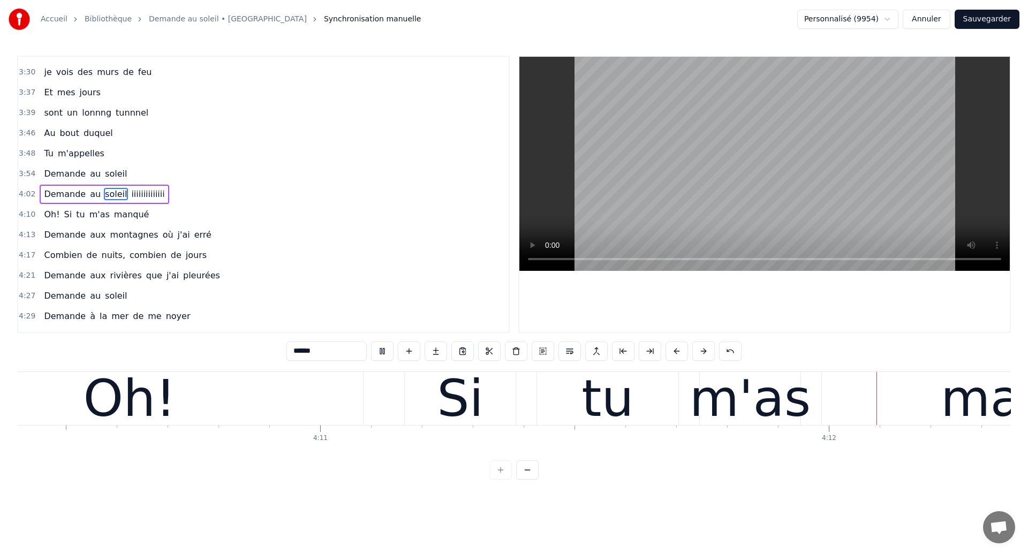
click at [258, 384] on div "Oh!" at bounding box center [129, 398] width 467 height 53
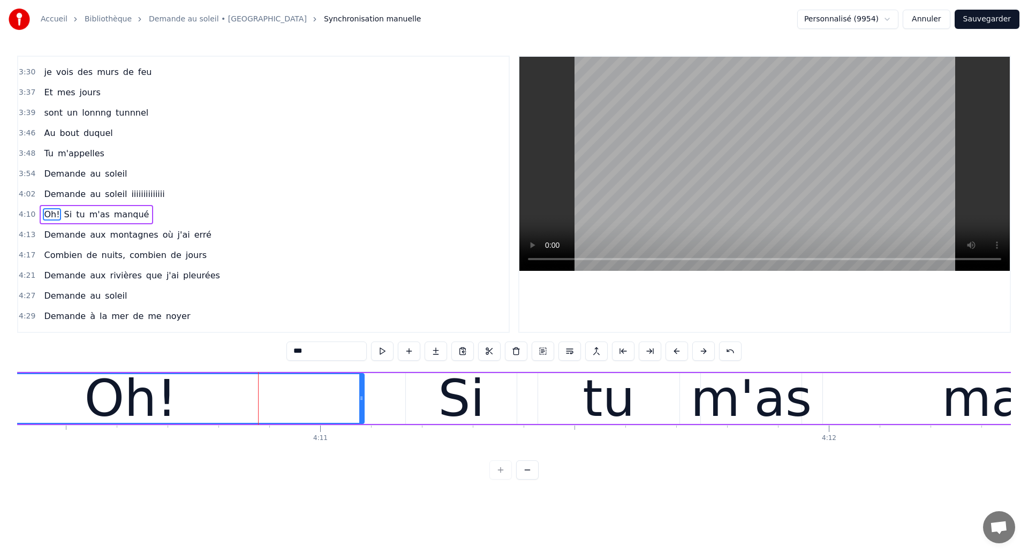
scroll to position [951, 0]
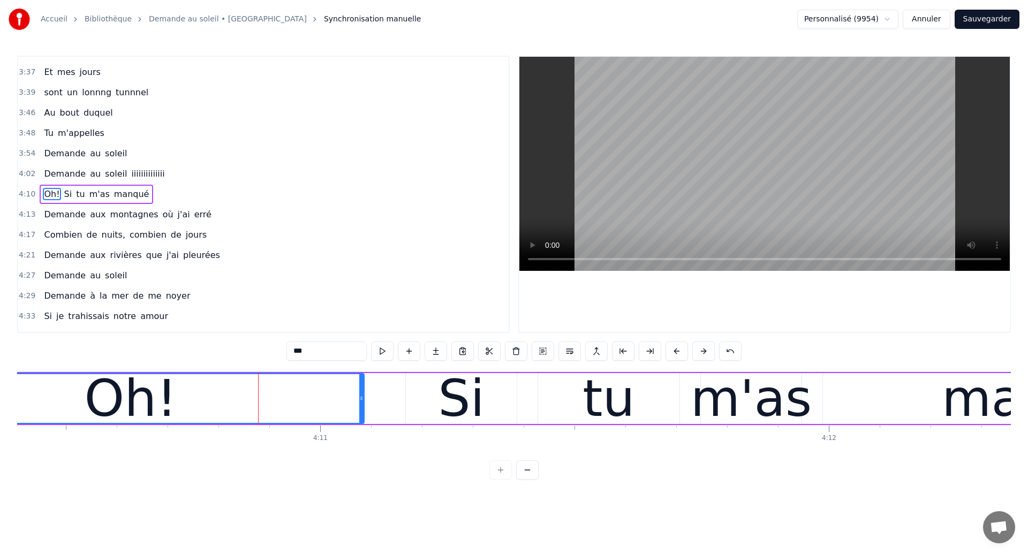
click at [300, 351] on input "***" at bounding box center [326, 350] width 80 height 19
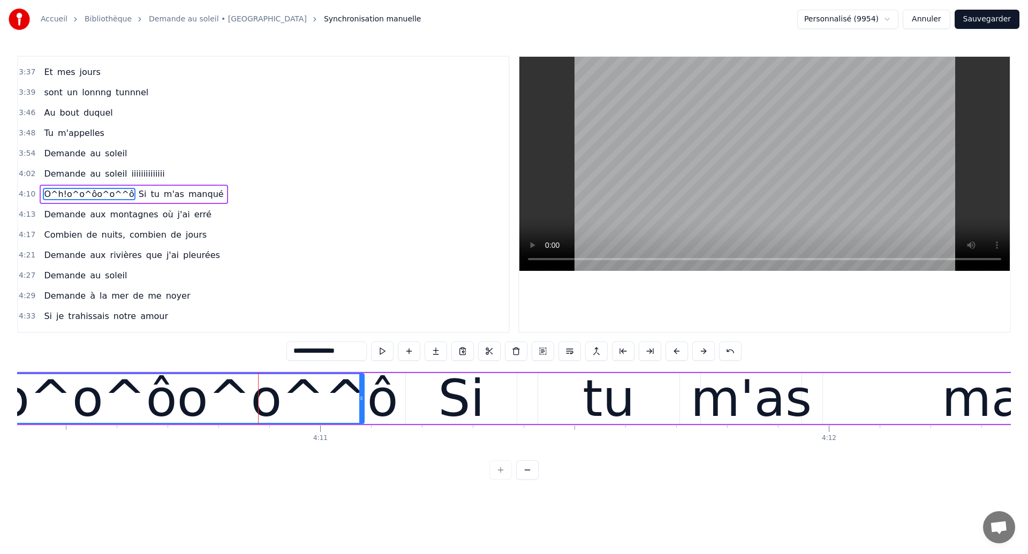
click at [282, 403] on div "O^h!o^o^ôo^o^^ô" at bounding box center [130, 398] width 535 height 77
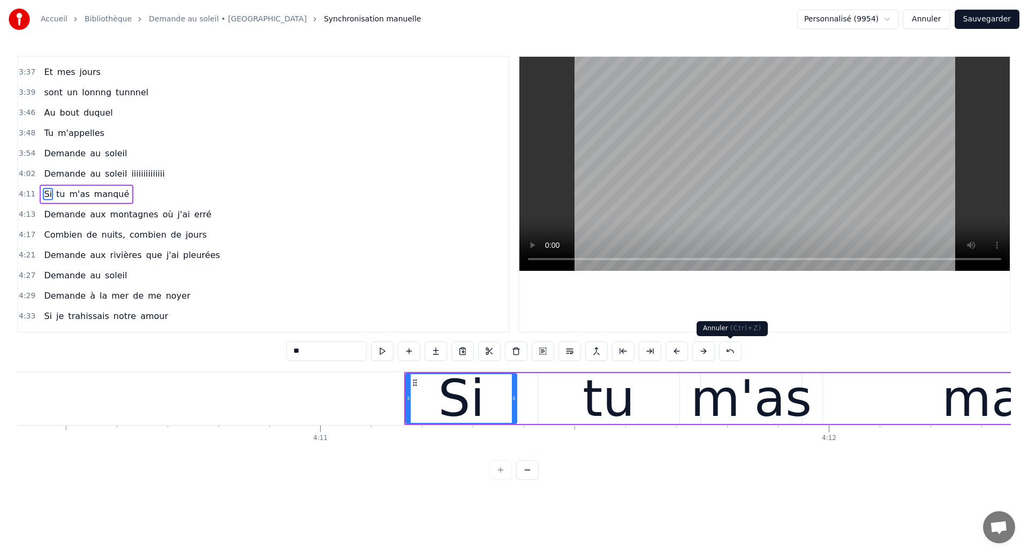
click at [731, 352] on button at bounding box center [730, 350] width 22 height 19
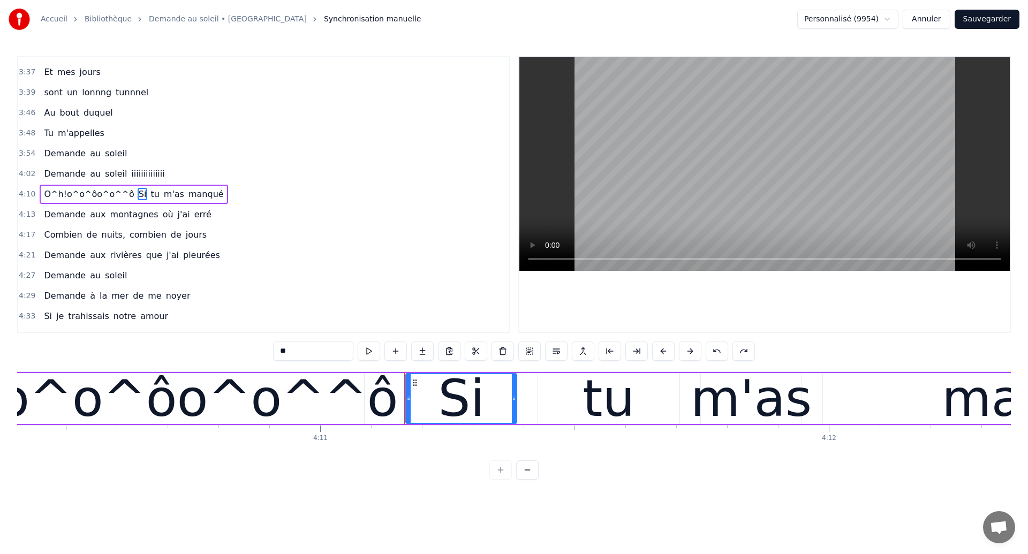
click at [270, 405] on div "O^h!o^o^ôo^o^^ô" at bounding box center [130, 398] width 535 height 77
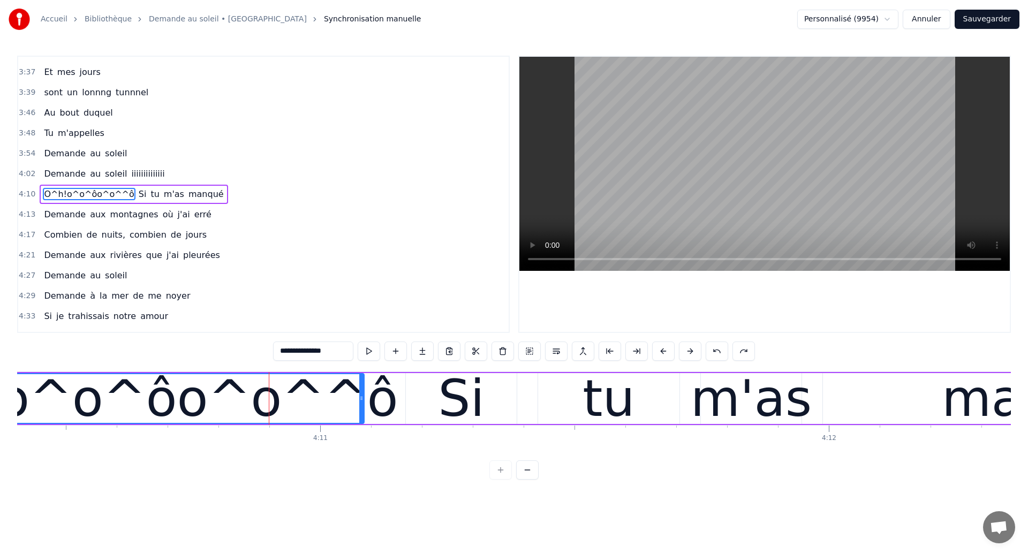
click at [335, 351] on input "**********" at bounding box center [313, 350] width 80 height 19
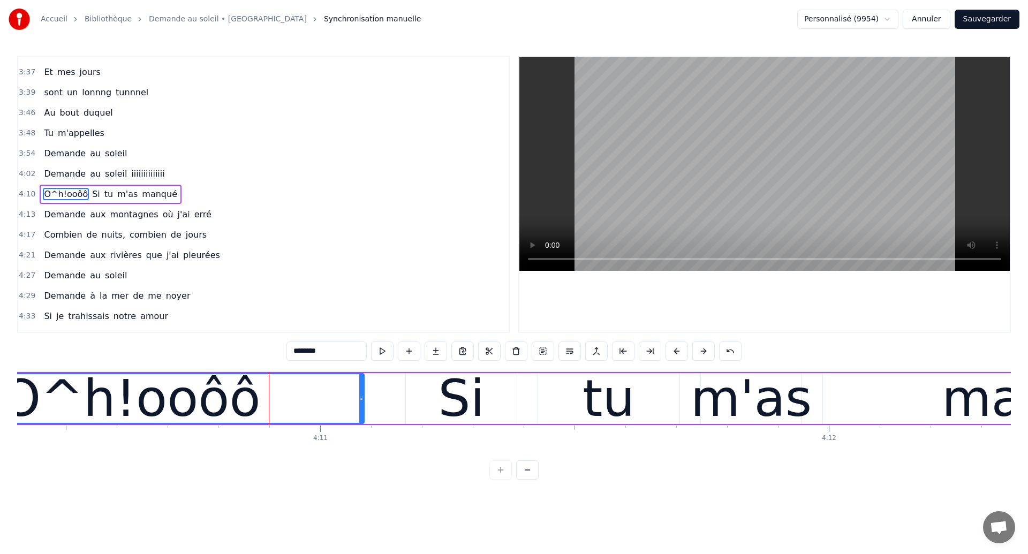
drag, startPoint x: 317, startPoint y: 352, endPoint x: 300, endPoint y: 352, distance: 17.7
click at [300, 352] on input "********" at bounding box center [326, 350] width 80 height 19
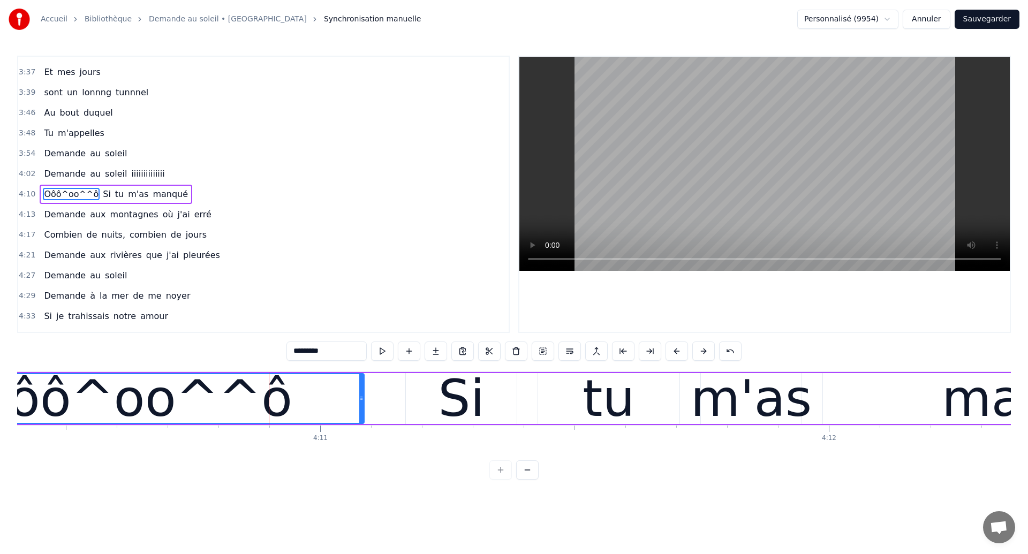
drag, startPoint x: 326, startPoint y: 352, endPoint x: 308, endPoint y: 351, distance: 17.7
click at [308, 351] on input "*********" at bounding box center [326, 350] width 80 height 19
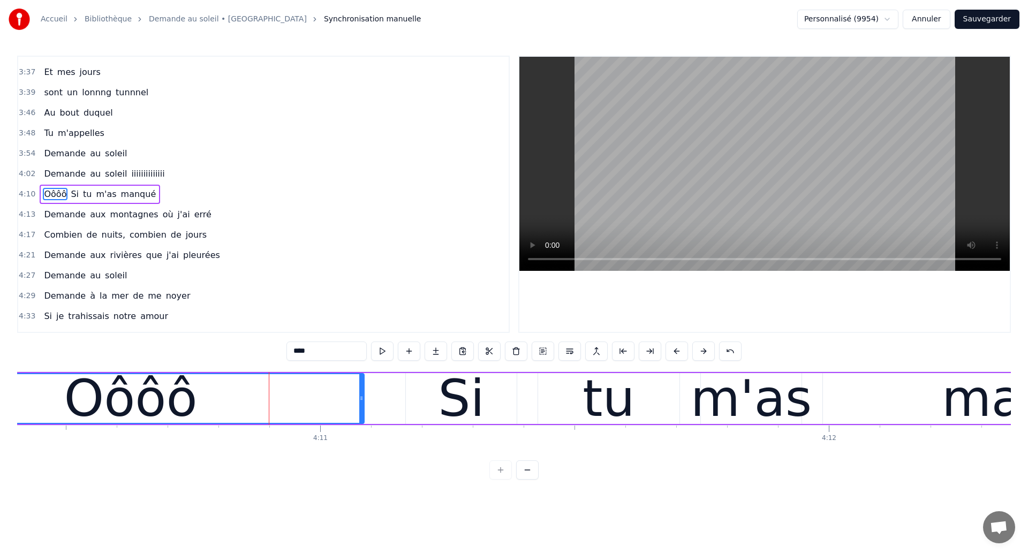
type input "*****"
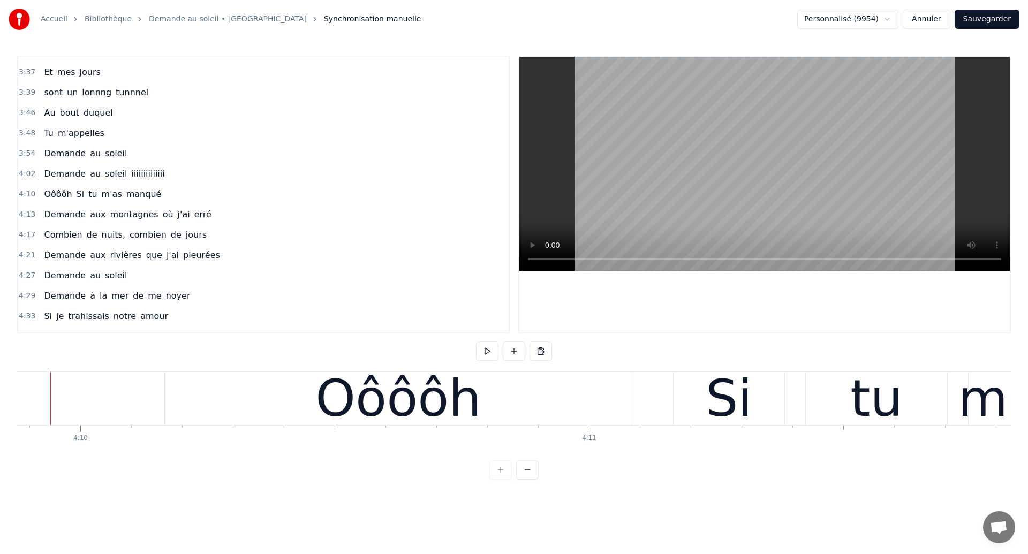
scroll to position [0, 127029]
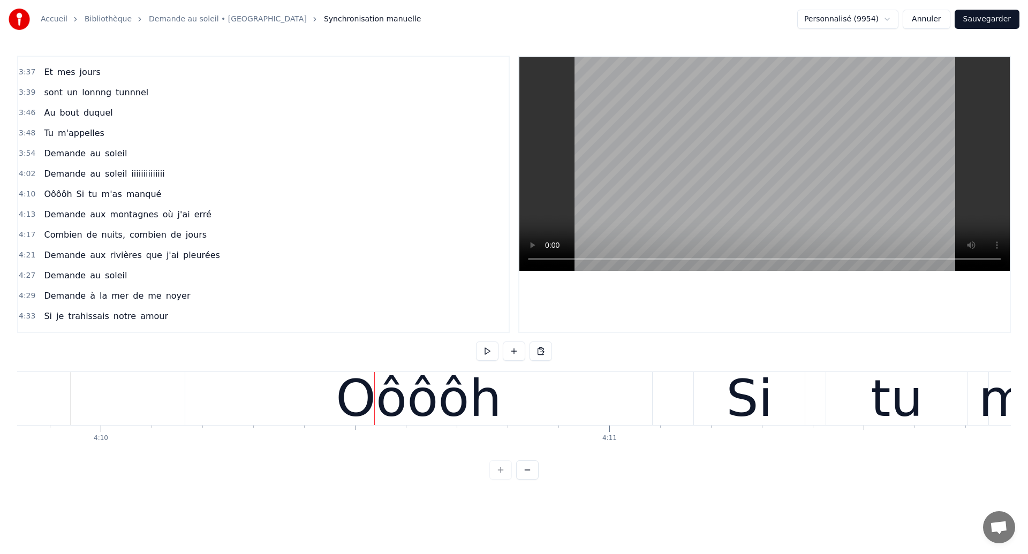
click at [665, 416] on div "Oôôôh Si tu m'as manqué" at bounding box center [872, 398] width 1375 height 53
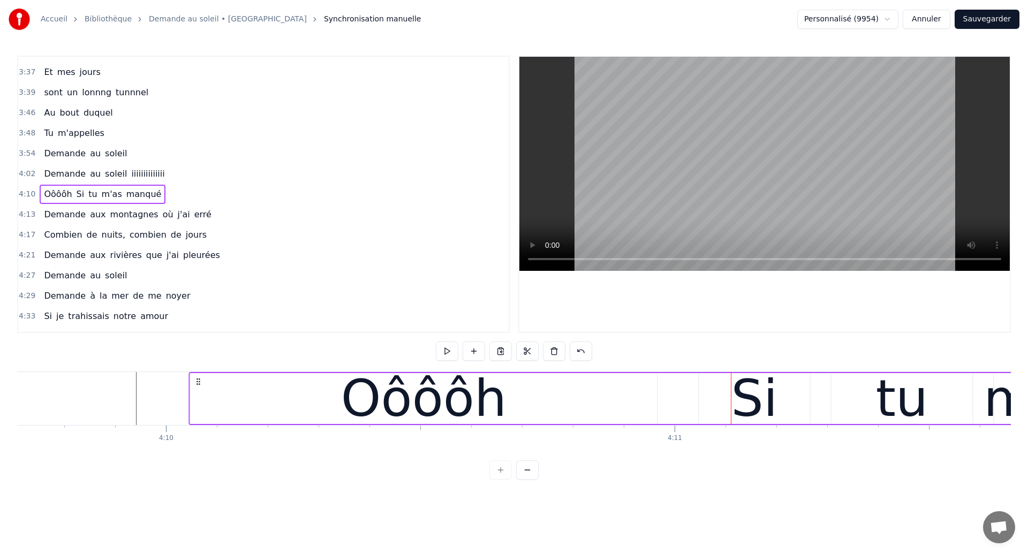
scroll to position [0, 126957]
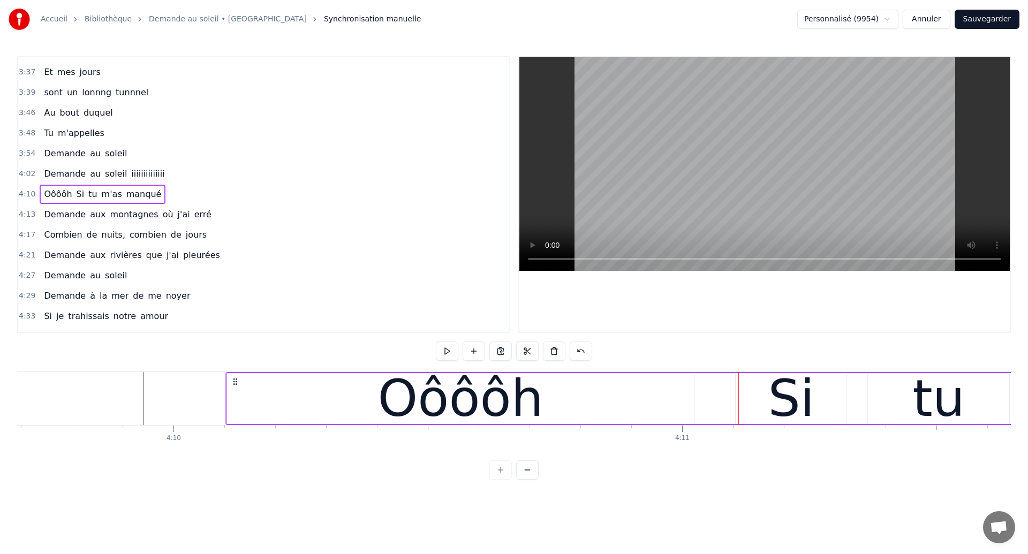
drag, startPoint x: 196, startPoint y: 379, endPoint x: 237, endPoint y: 389, distance: 42.2
click at [237, 389] on div "Oôôôh Si tu m'as manqué" at bounding box center [912, 398] width 1375 height 53
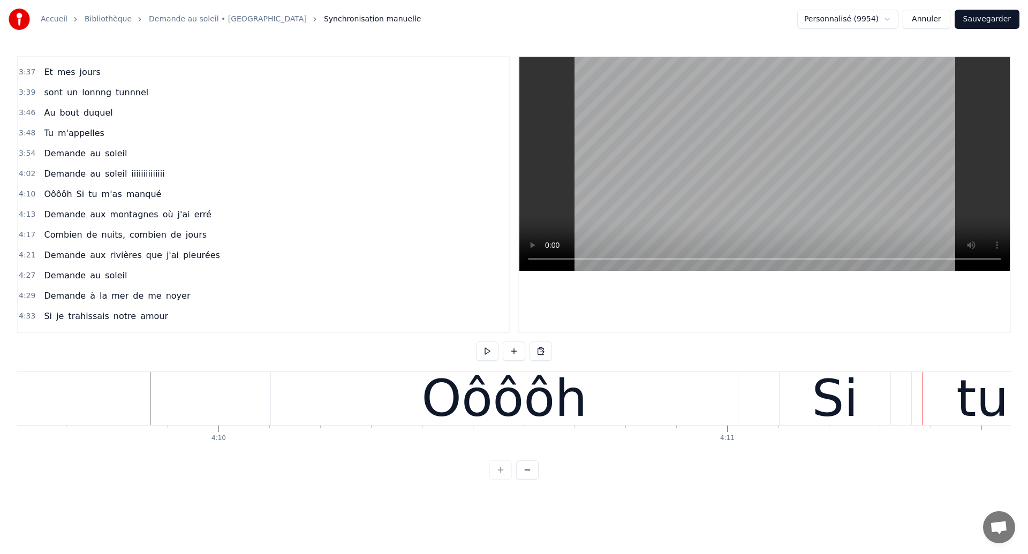
scroll to position [0, 126864]
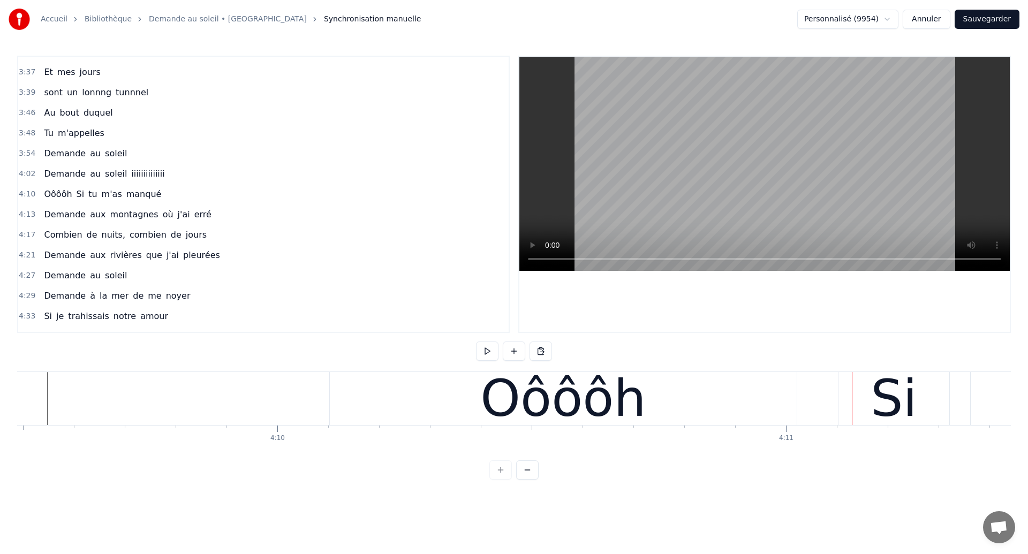
scroll to position [0, 126854]
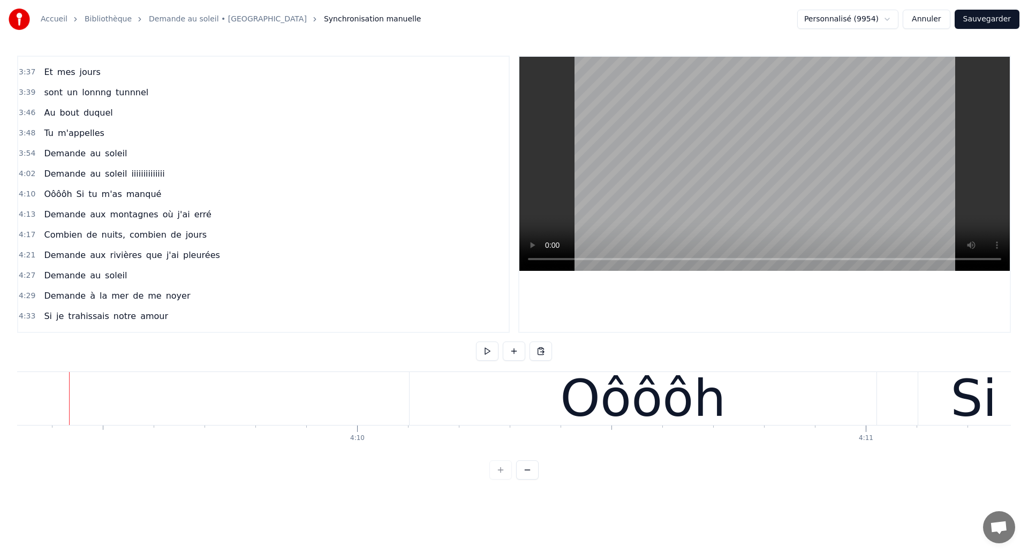
scroll to position [0, 126771]
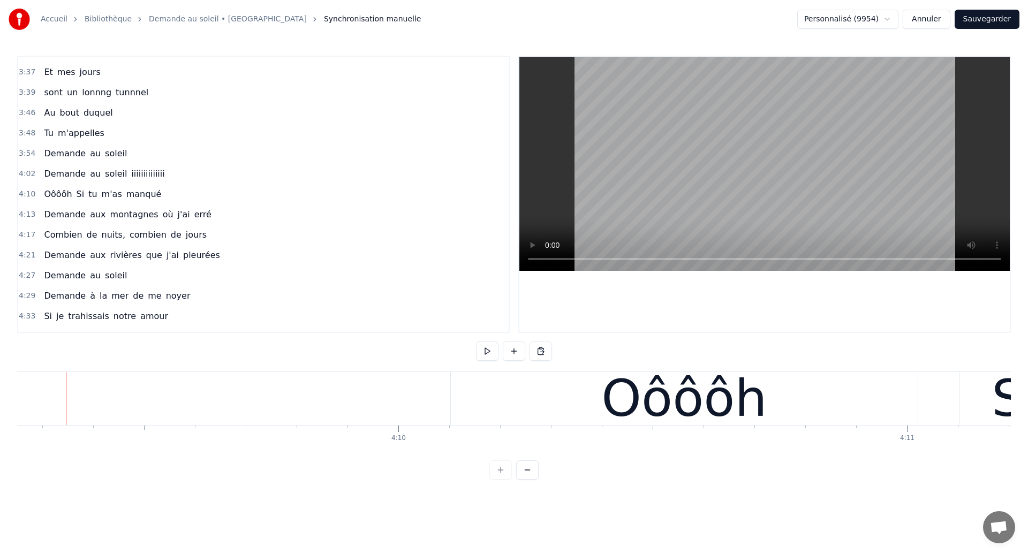
scroll to position [0, 126727]
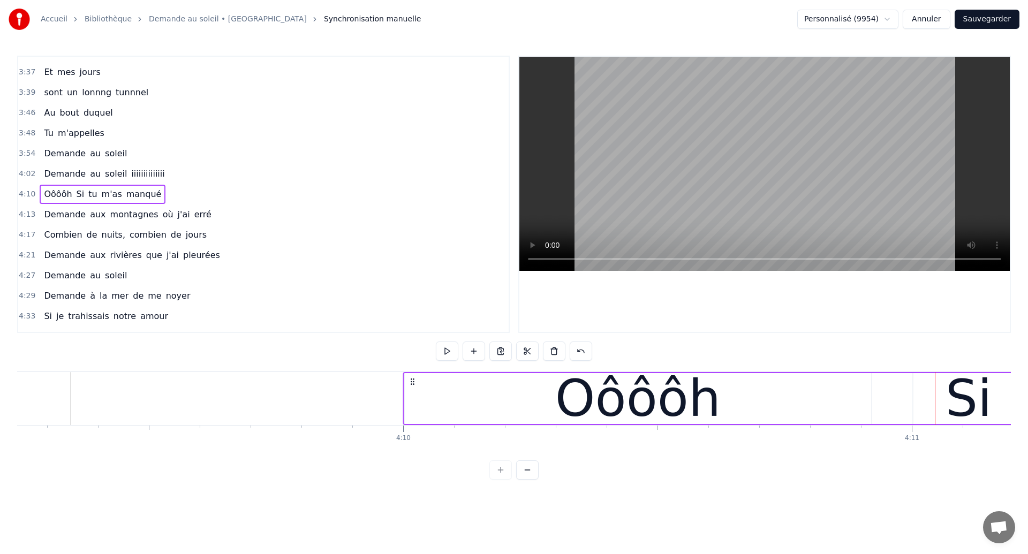
drag, startPoint x: 465, startPoint y: 383, endPoint x: 413, endPoint y: 399, distance: 54.5
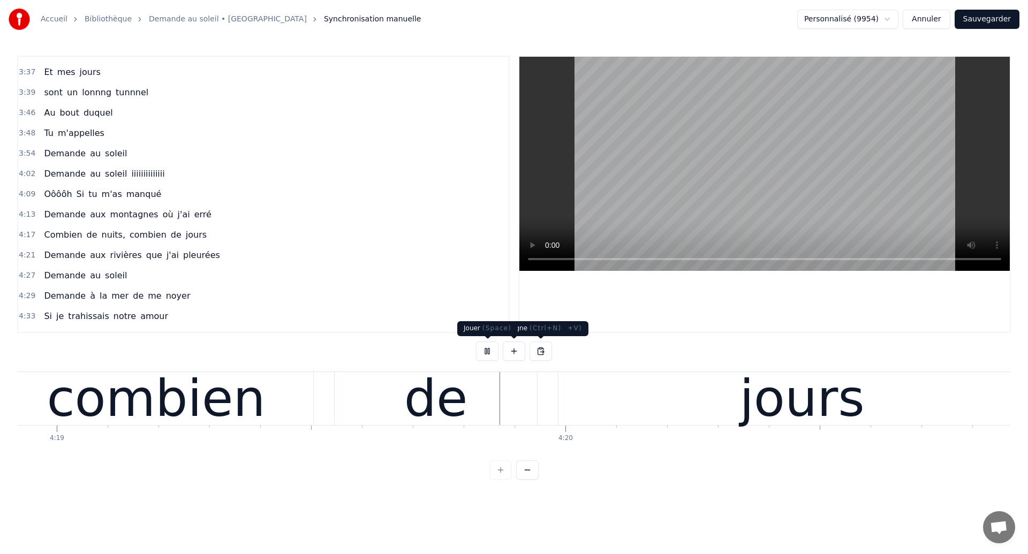
scroll to position [0, 131839]
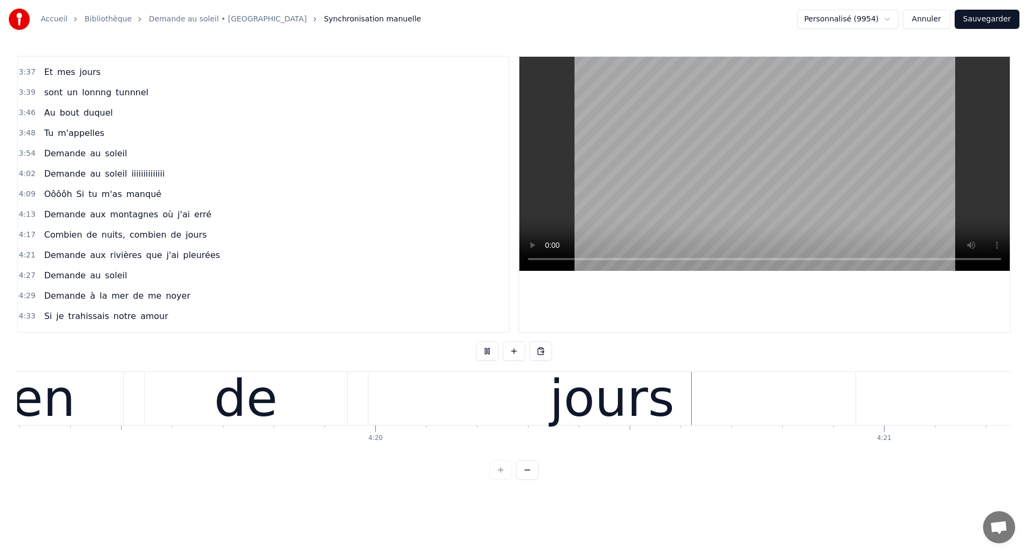
click at [430, 392] on div "jours" at bounding box center [611, 398] width 487 height 53
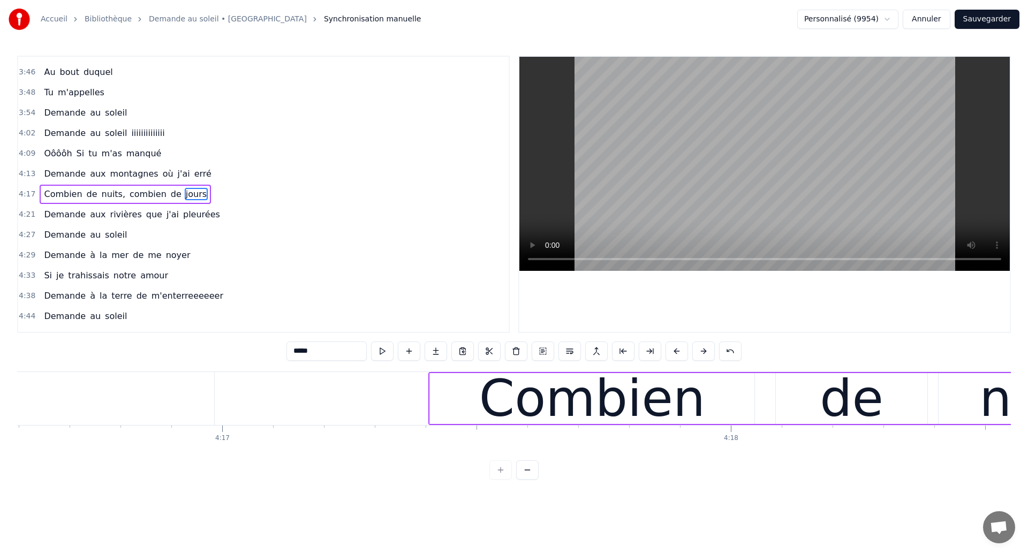
scroll to position [0, 130414]
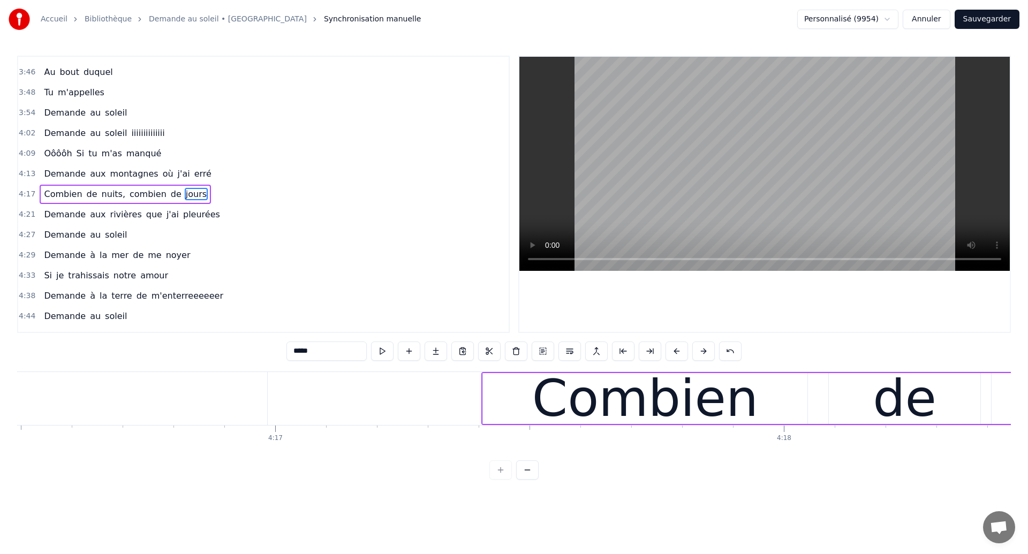
click at [48, 173] on span "Demande" at bounding box center [65, 174] width 44 height 12
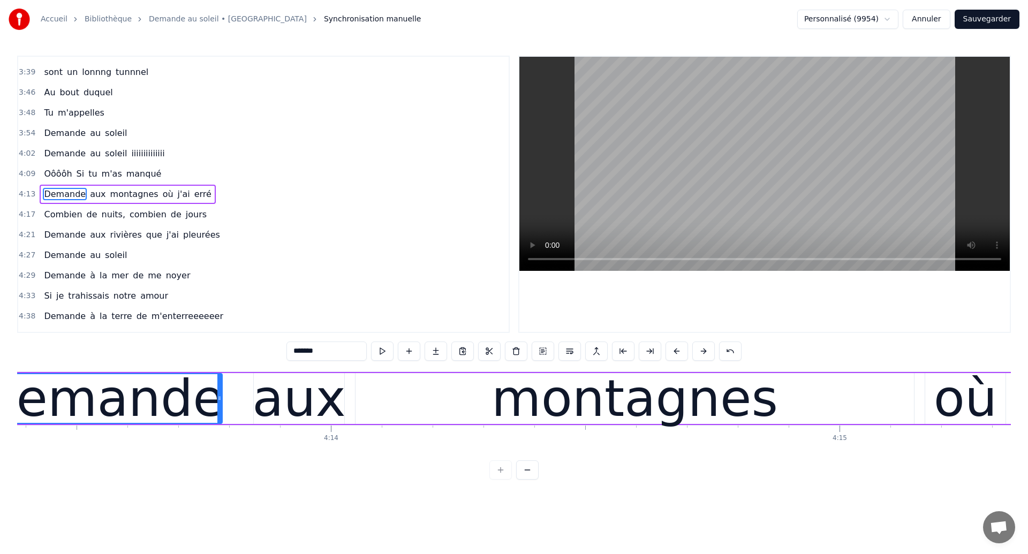
scroll to position [0, 128740]
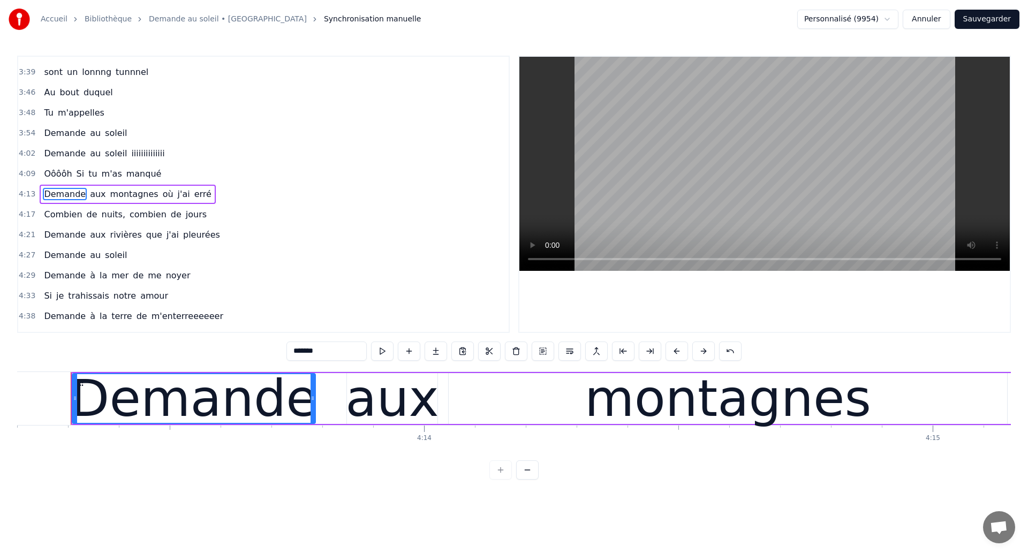
click at [54, 172] on span "Oôôôh" at bounding box center [58, 174] width 30 height 12
type input "*****"
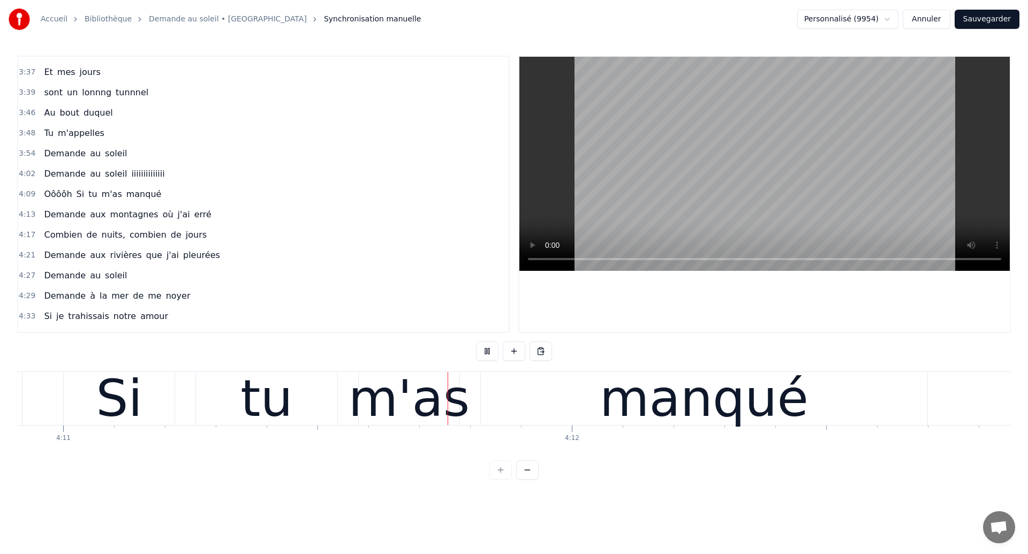
scroll to position [0, 127676]
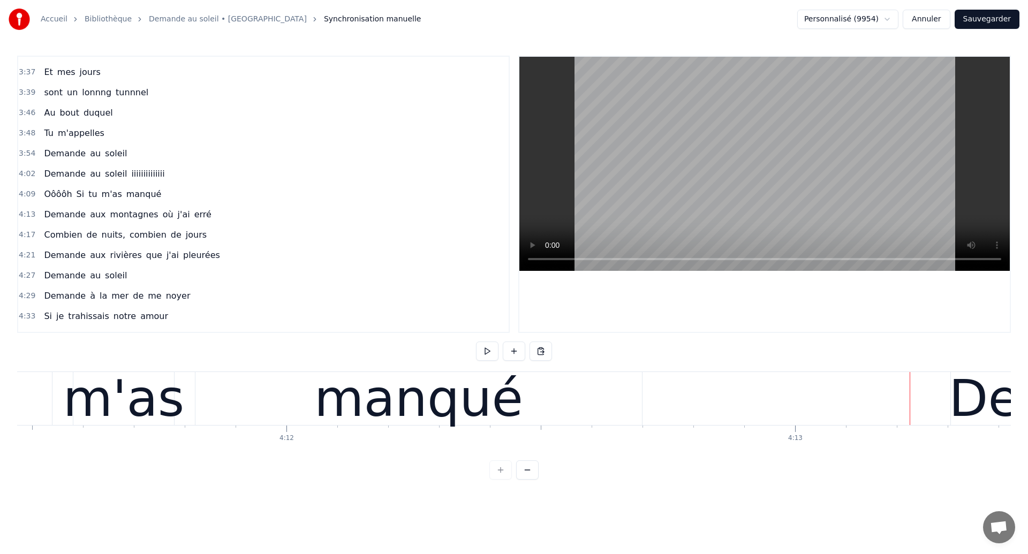
scroll to position [0, 127855]
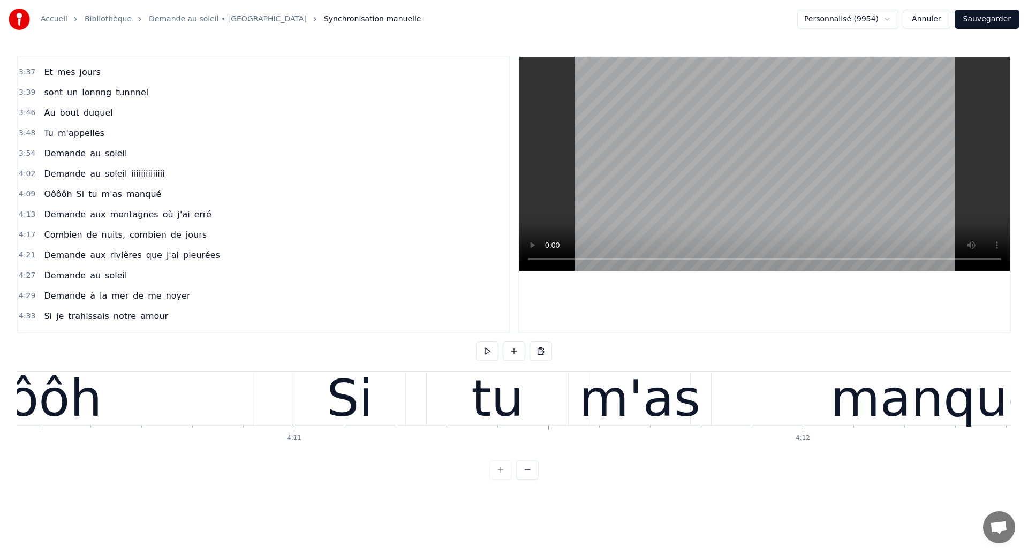
click at [70, 392] on div "Oôôôh" at bounding box center [18, 398] width 165 height 77
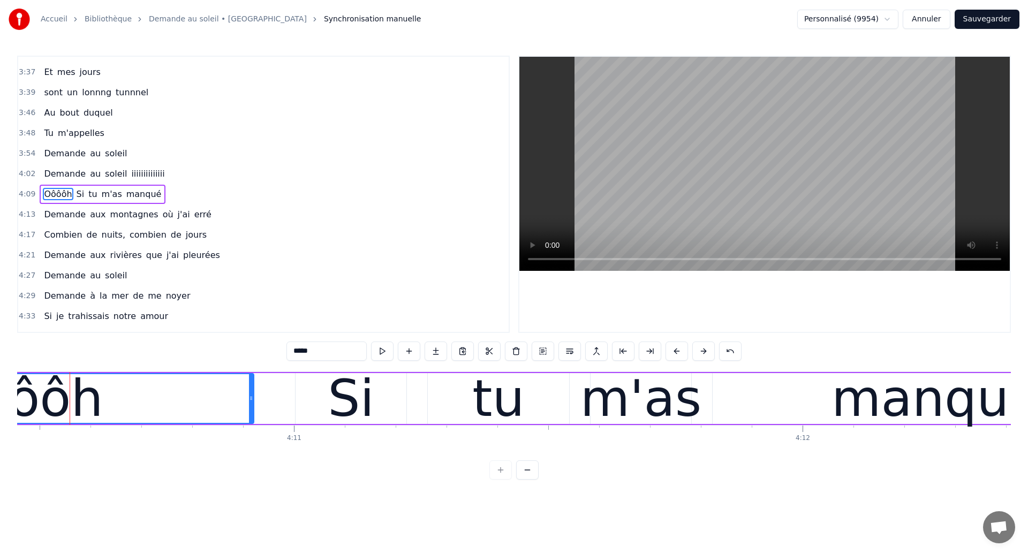
scroll to position [0, 127343]
click at [371, 407] on div "Si" at bounding box center [352, 398] width 47 height 77
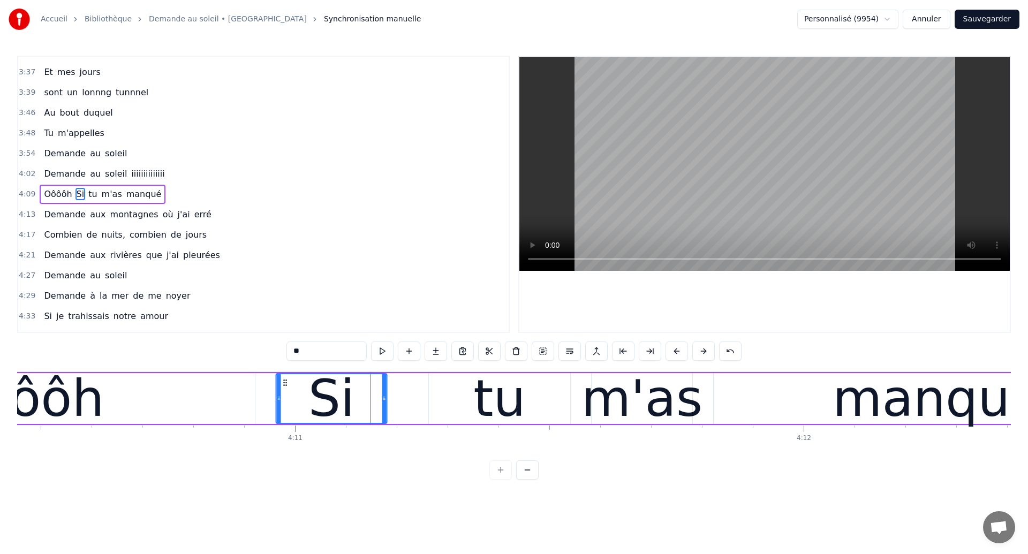
drag, startPoint x: 306, startPoint y: 383, endPoint x: 285, endPoint y: 388, distance: 21.4
click at [285, 388] on div "Si" at bounding box center [332, 398] width 110 height 49
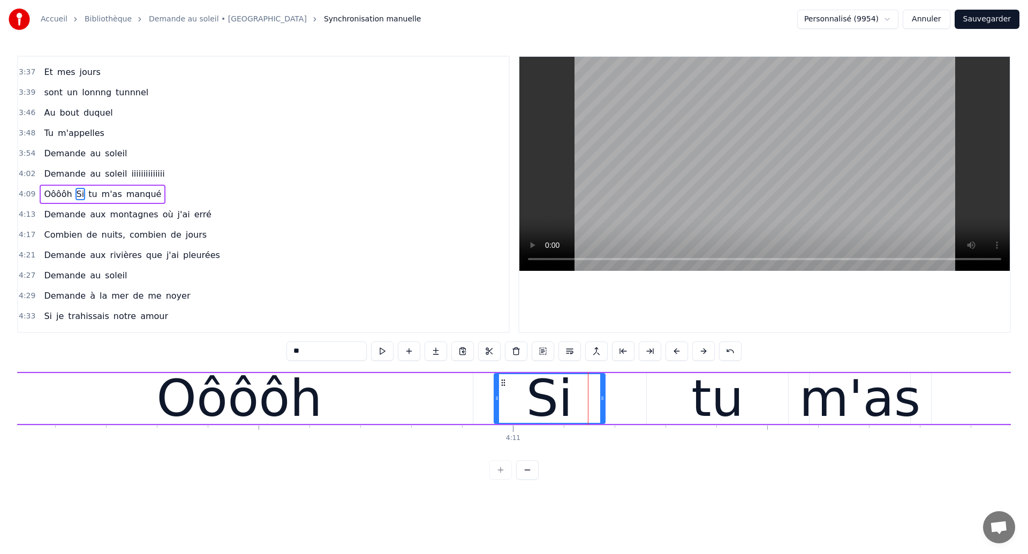
scroll to position [0, 127119]
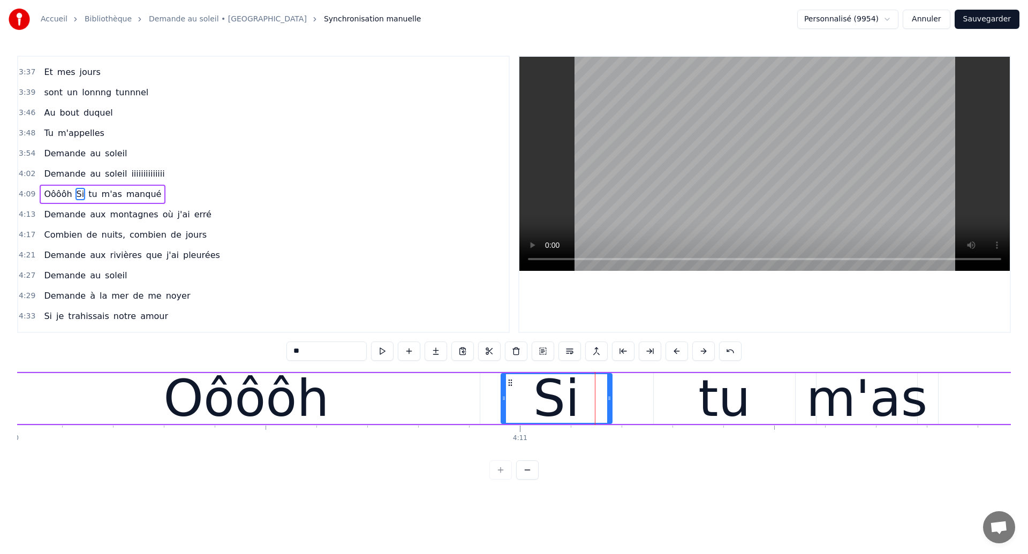
click at [10, 393] on div "Accueil Bibliothèque Demande au soleil • Garou Synchronisation manuelle Personn…" at bounding box center [514, 240] width 1028 height 480
click at [49, 394] on div "Oôôôh" at bounding box center [246, 398] width 467 height 51
type input "*****"
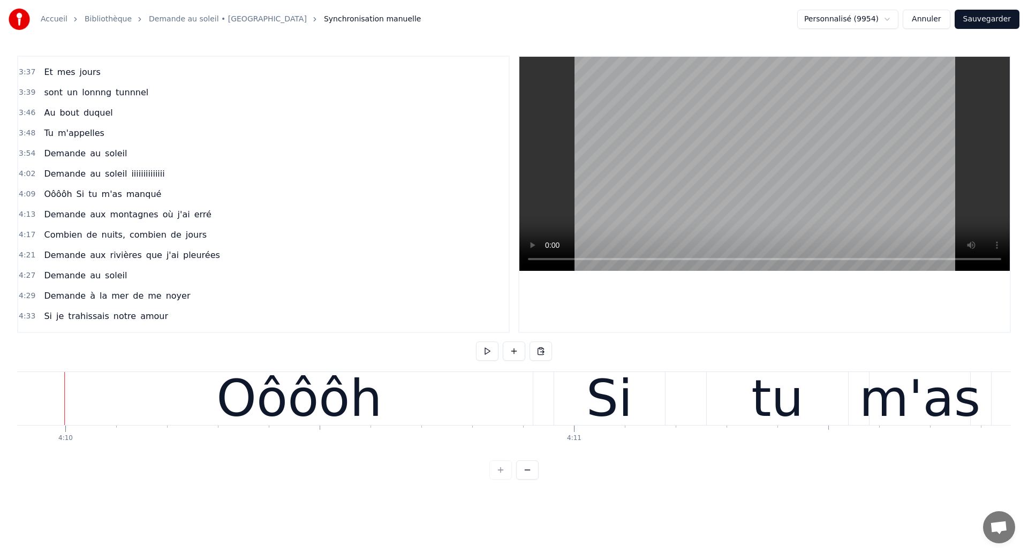
scroll to position [0, 127058]
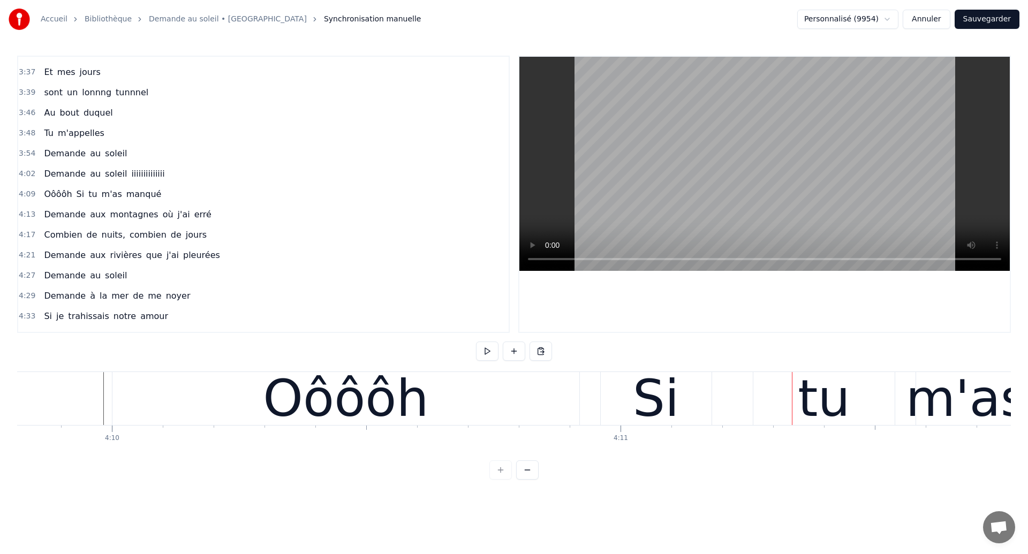
scroll to position [0, 127003]
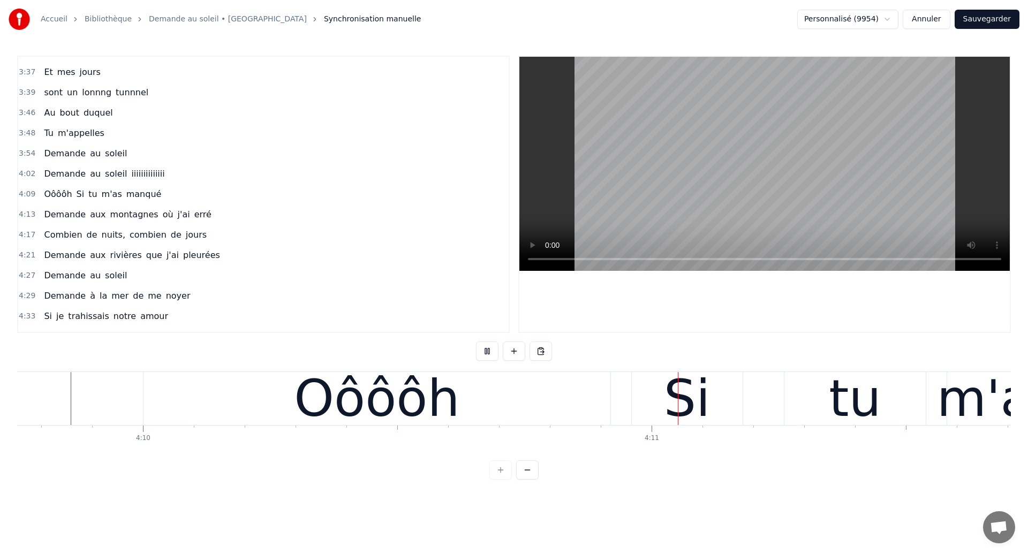
click at [481, 400] on div "Oôôôh" at bounding box center [376, 398] width 467 height 53
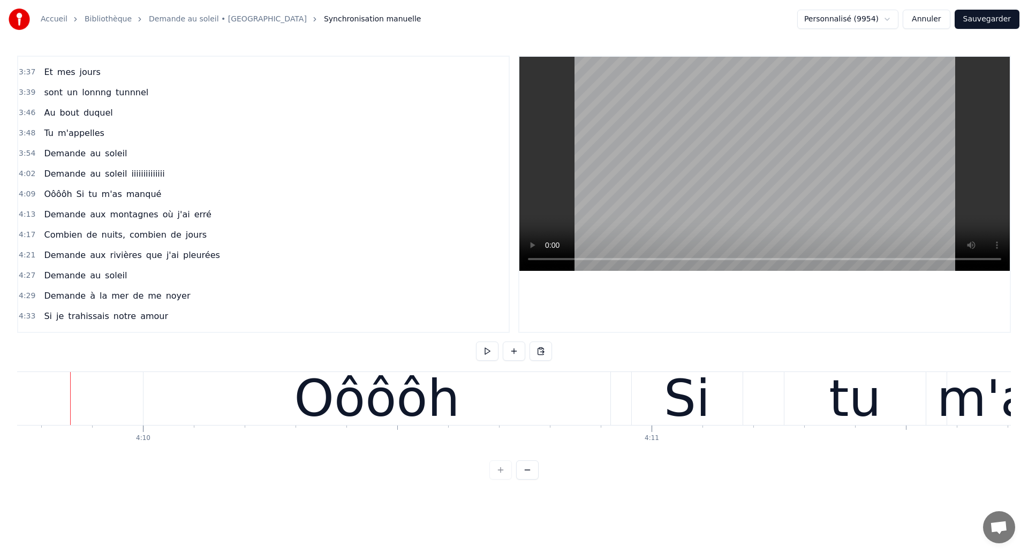
scroll to position [0, 126987]
click at [553, 412] on div "Oôôôh" at bounding box center [377, 398] width 467 height 53
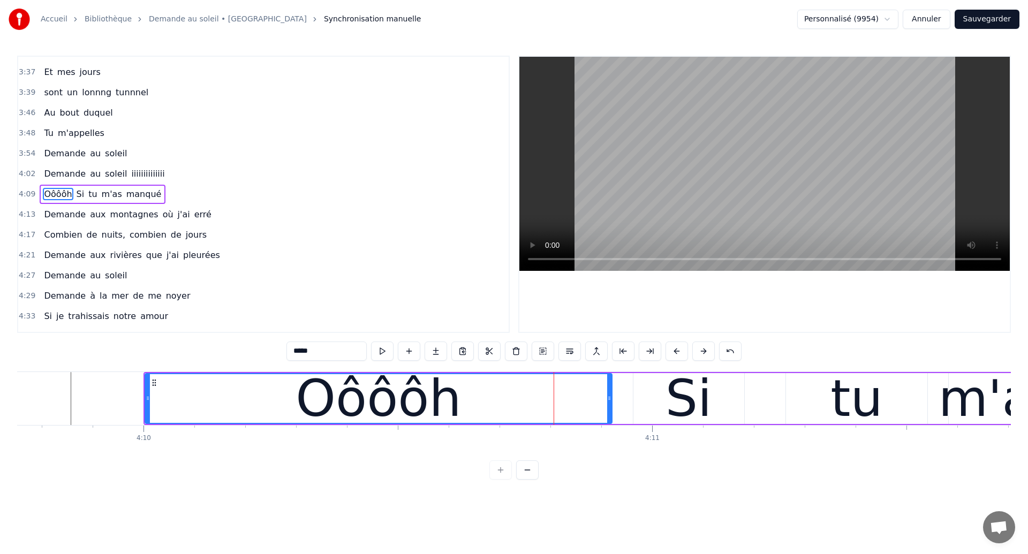
click at [648, 401] on div "Si" at bounding box center [688, 398] width 111 height 51
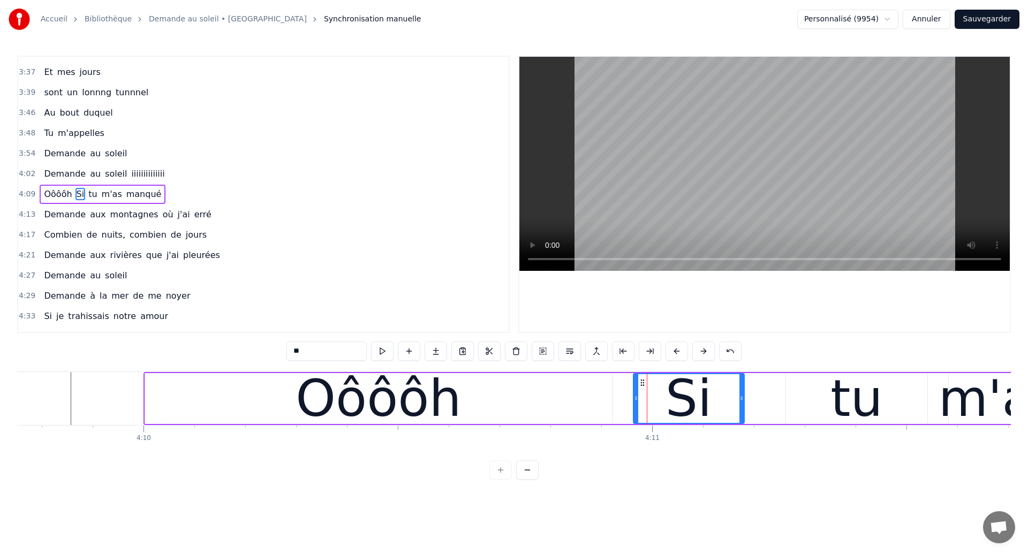
click at [595, 407] on div "Oôôôh" at bounding box center [378, 398] width 467 height 51
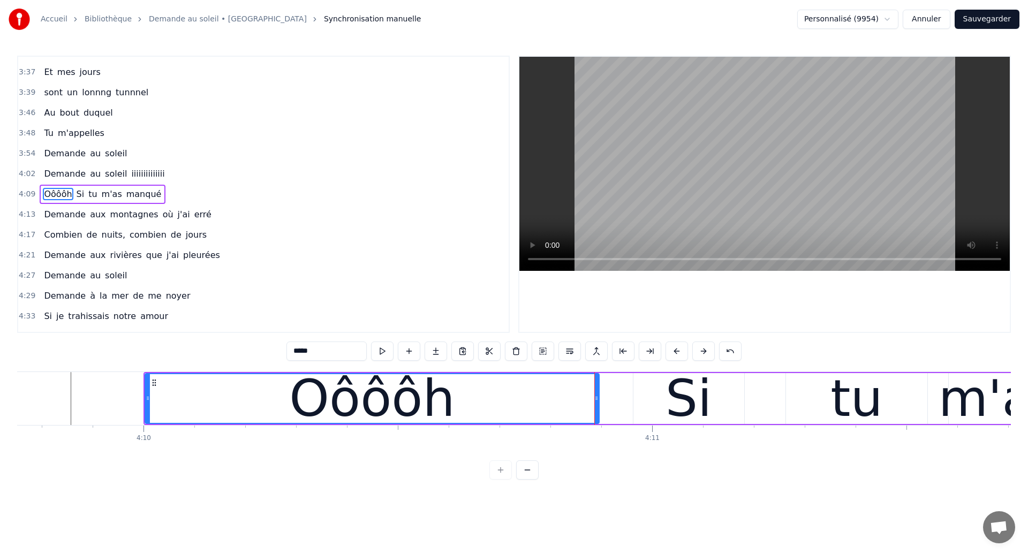
drag, startPoint x: 608, startPoint y: 407, endPoint x: 595, endPoint y: 410, distance: 13.2
click at [595, 410] on div at bounding box center [596, 398] width 4 height 49
click at [681, 407] on div "Si" at bounding box center [688, 398] width 47 height 77
type input "**"
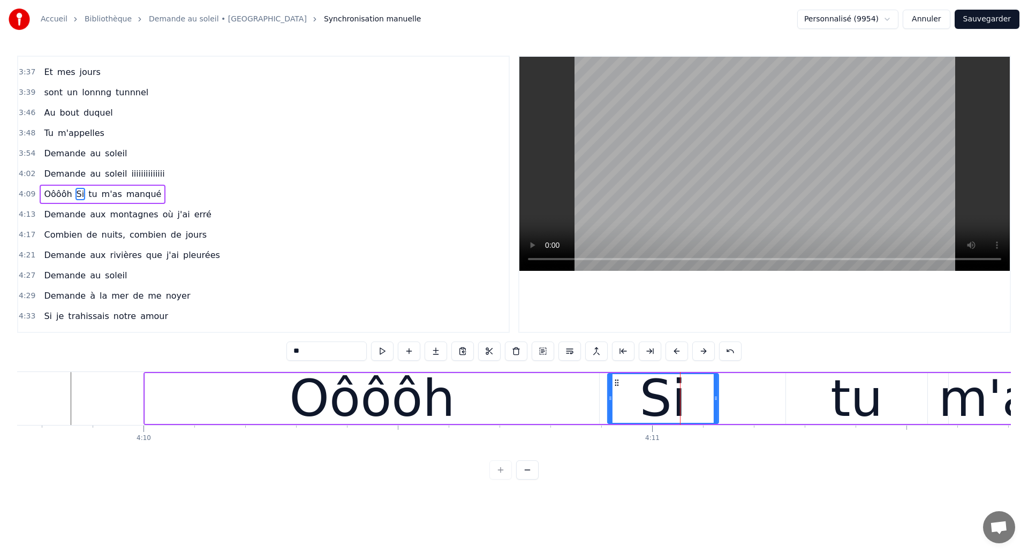
drag, startPoint x: 641, startPoint y: 381, endPoint x: 615, endPoint y: 391, distance: 27.6
click at [615, 391] on div "Si" at bounding box center [662, 398] width 110 height 49
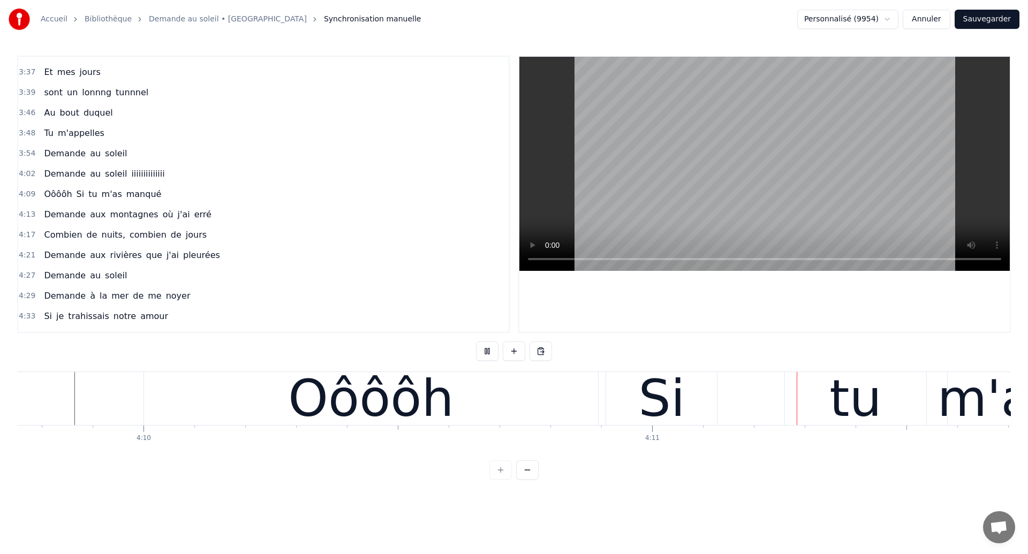
click at [570, 399] on div "Oôôôh" at bounding box center [371, 398] width 454 height 53
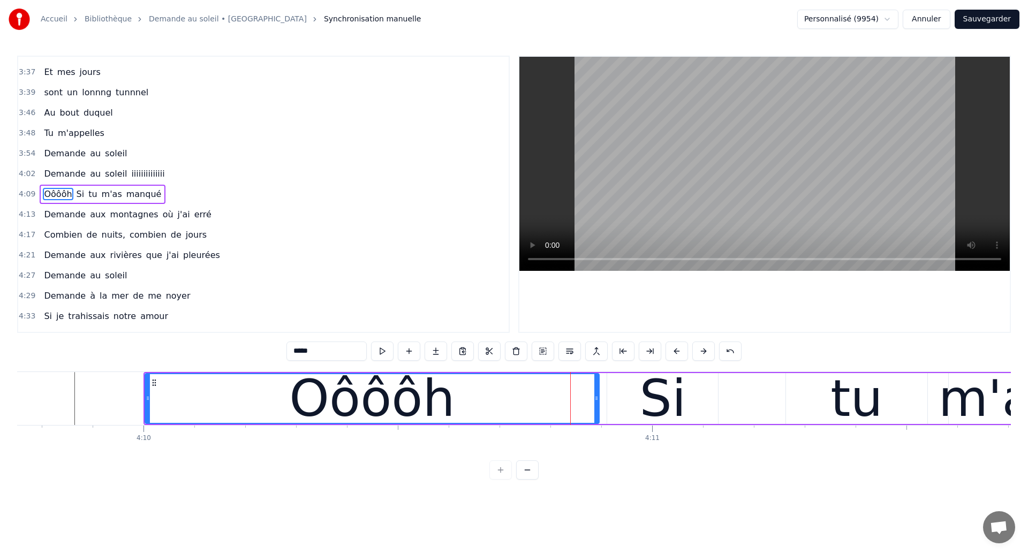
click at [803, 390] on div "tu" at bounding box center [856, 398] width 141 height 51
type input "**"
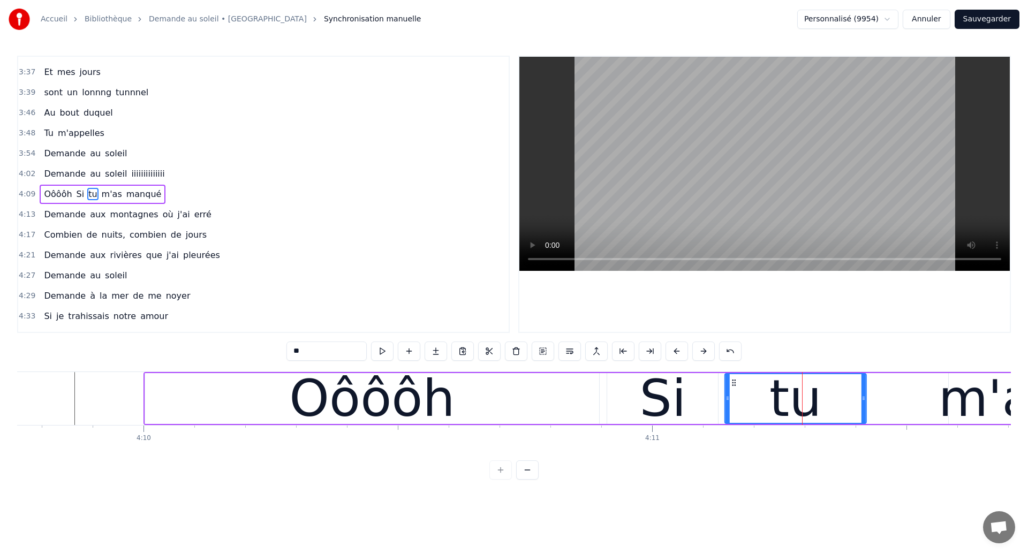
drag, startPoint x: 795, startPoint y: 382, endPoint x: 734, endPoint y: 401, distance: 64.0
click at [734, 401] on div "tu" at bounding box center [795, 398] width 140 height 49
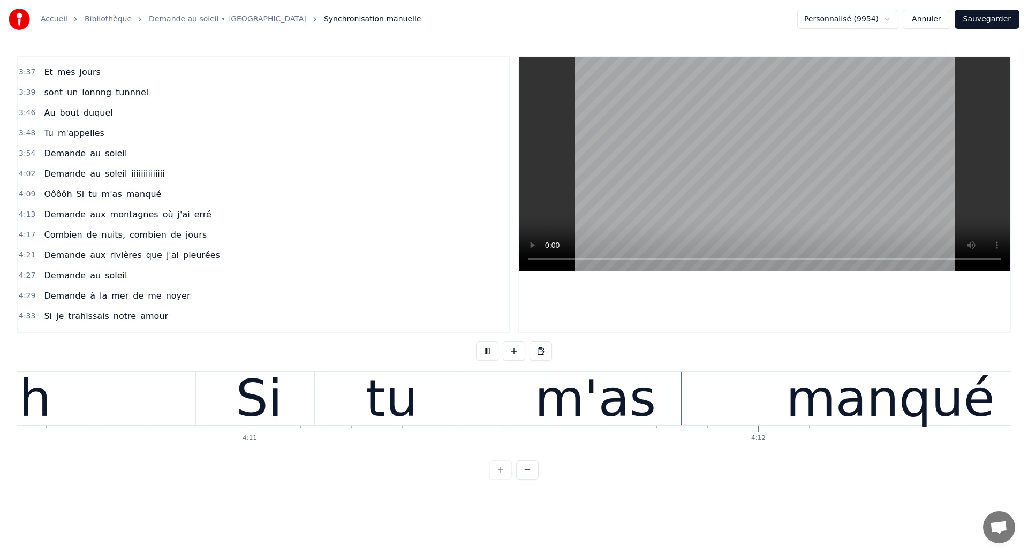
click at [444, 397] on div "Oôôôh Si tu m'as manqué" at bounding box center [428, 398] width 1375 height 53
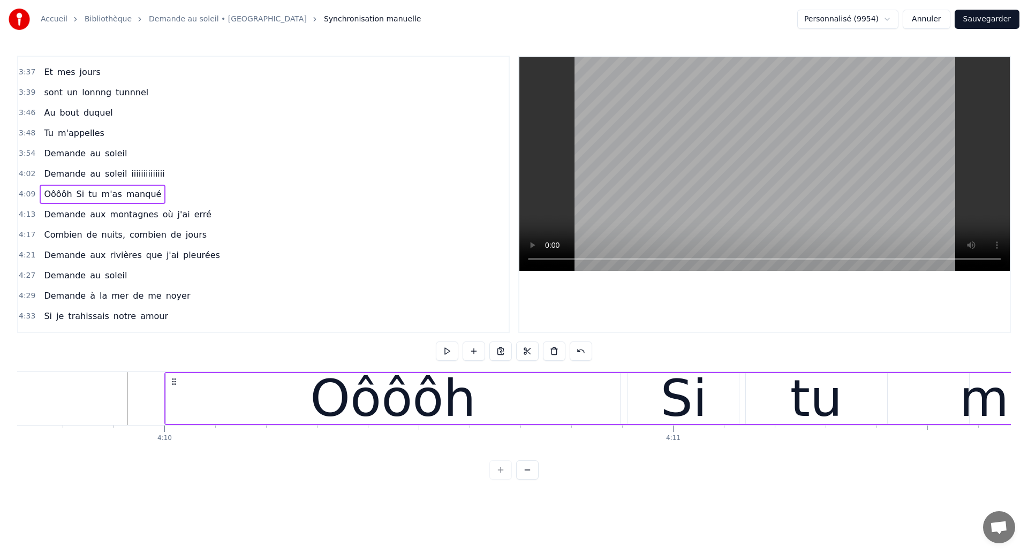
scroll to position [0, 126951]
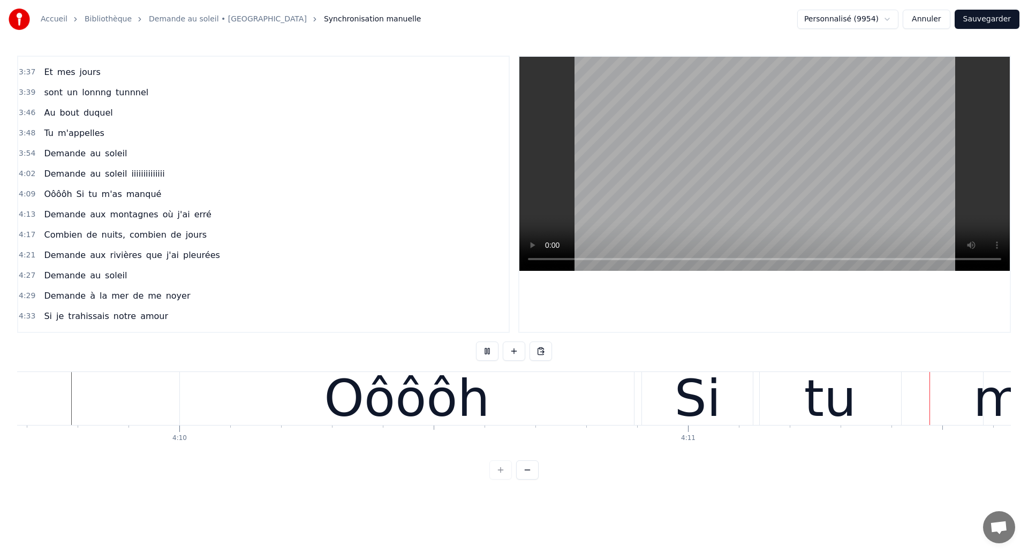
click at [496, 408] on div "Oôôôh" at bounding box center [407, 398] width 454 height 53
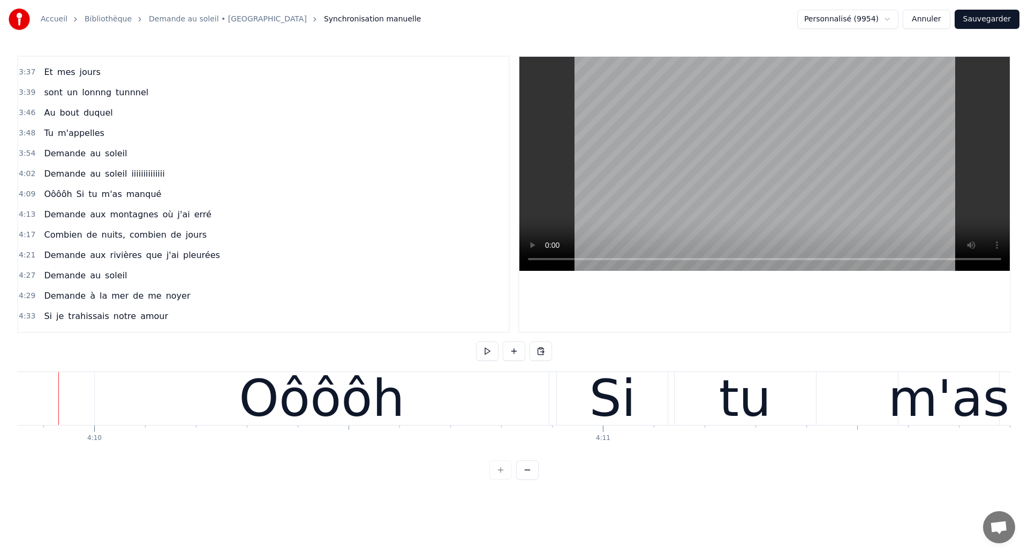
scroll to position [0, 127023]
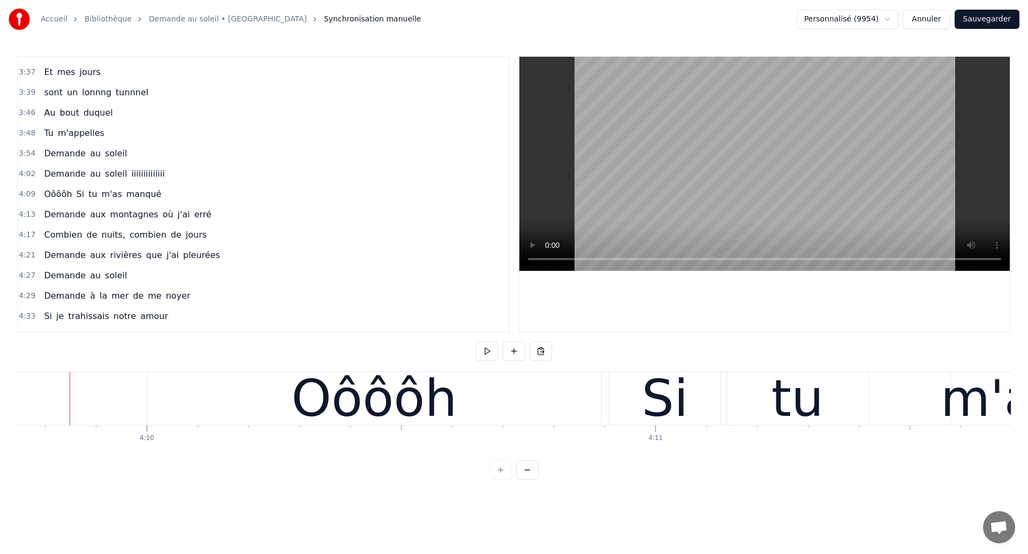
scroll to position [0, 126982]
click at [531, 420] on div "Oôôôh" at bounding box center [375, 398] width 454 height 53
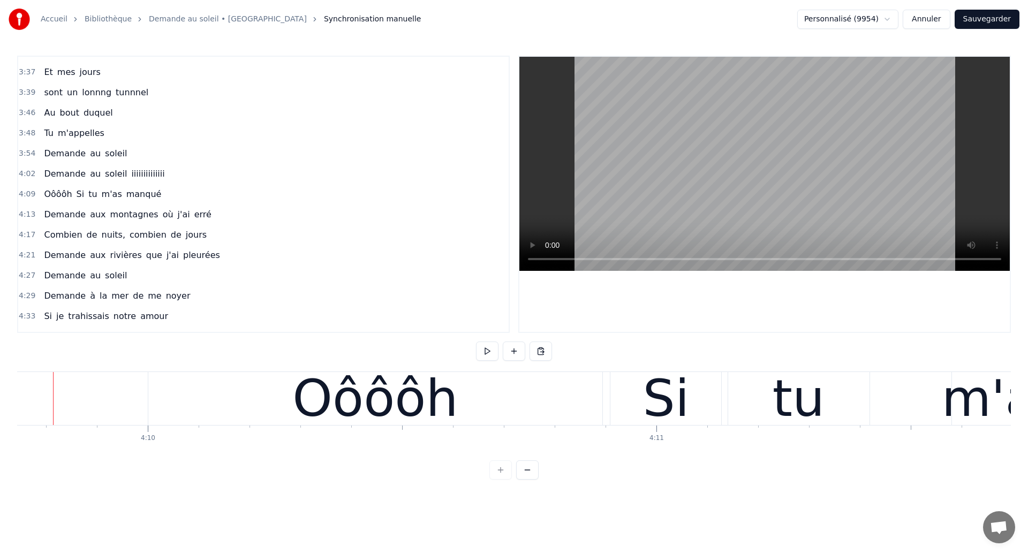
scroll to position [0, 126965]
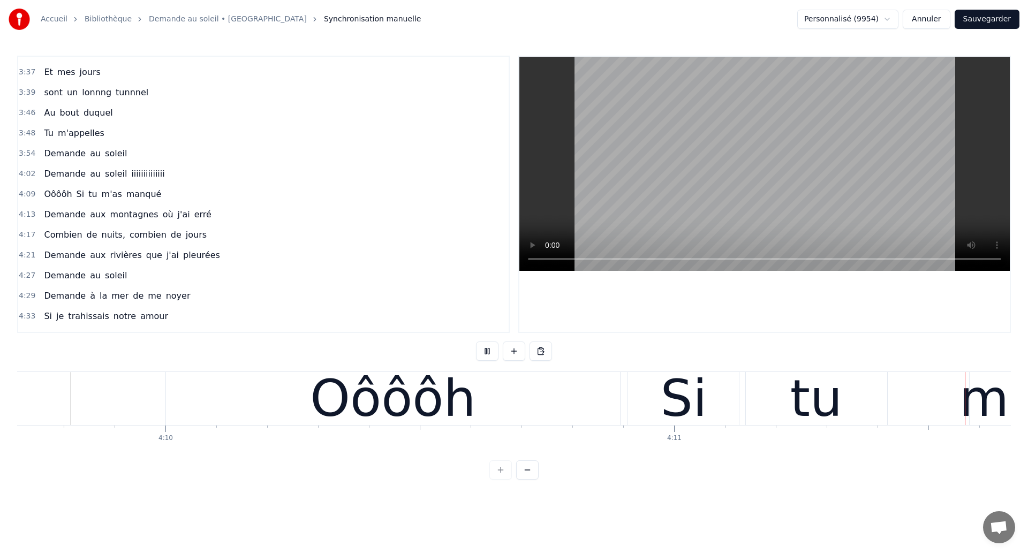
click at [543, 400] on div "Oôôôh" at bounding box center [393, 398] width 454 height 53
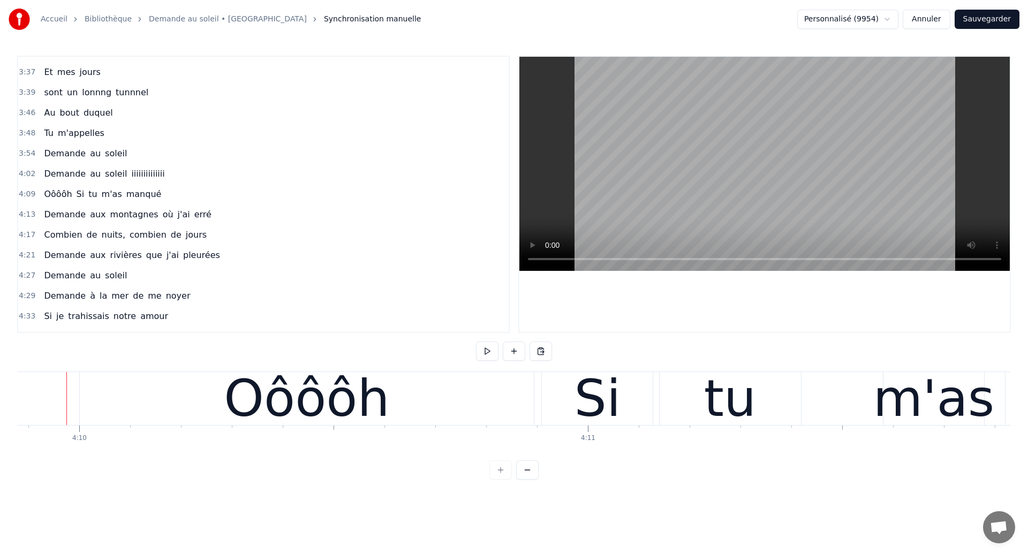
scroll to position [0, 127046]
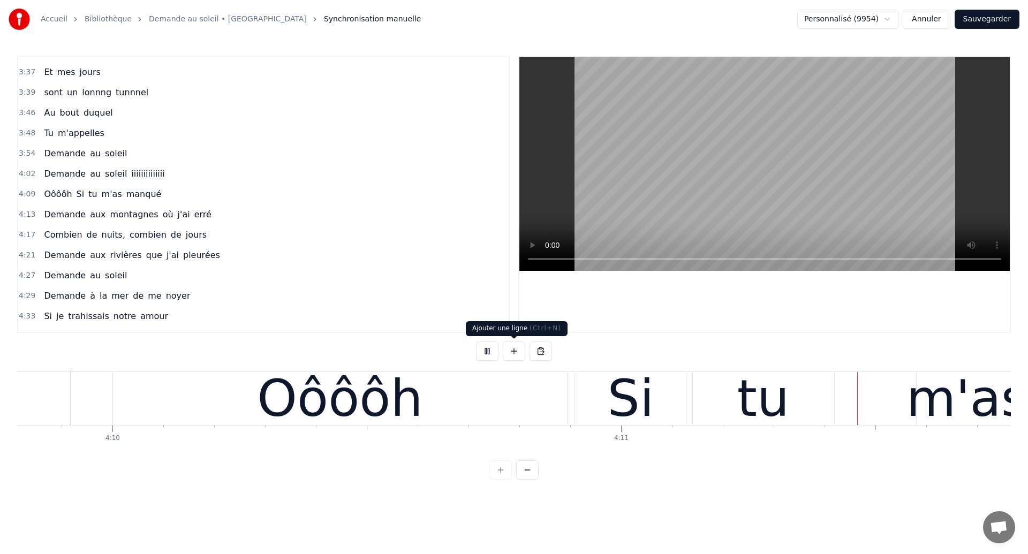
click at [499, 413] on div "Oôôôh" at bounding box center [340, 398] width 454 height 53
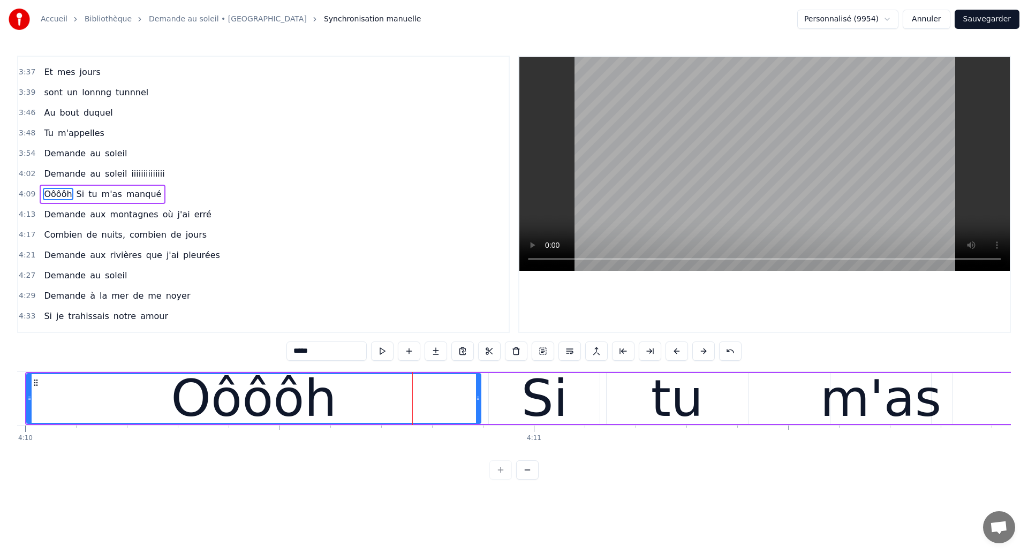
scroll to position [0, 127114]
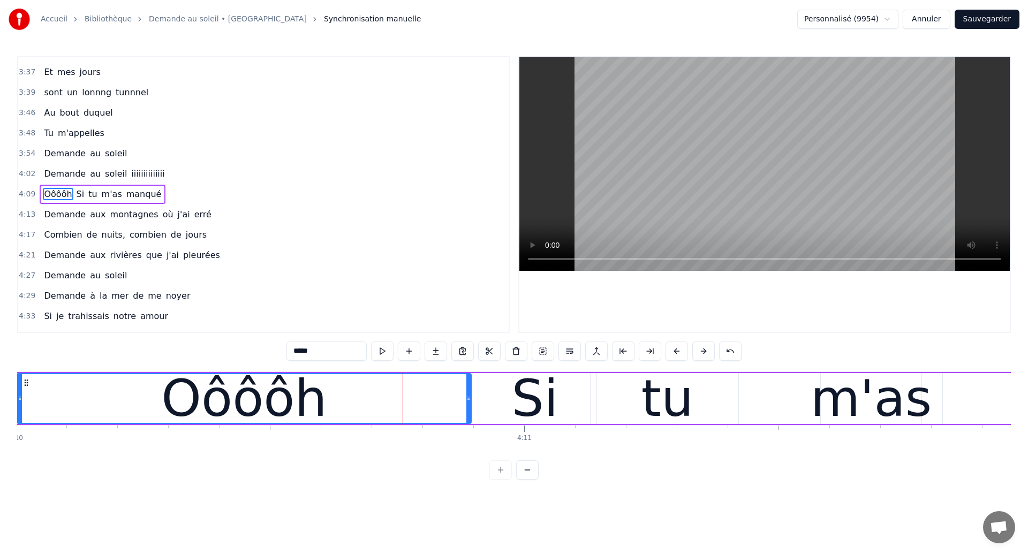
click at [30, 399] on div "Oôôôh" at bounding box center [244, 398] width 453 height 49
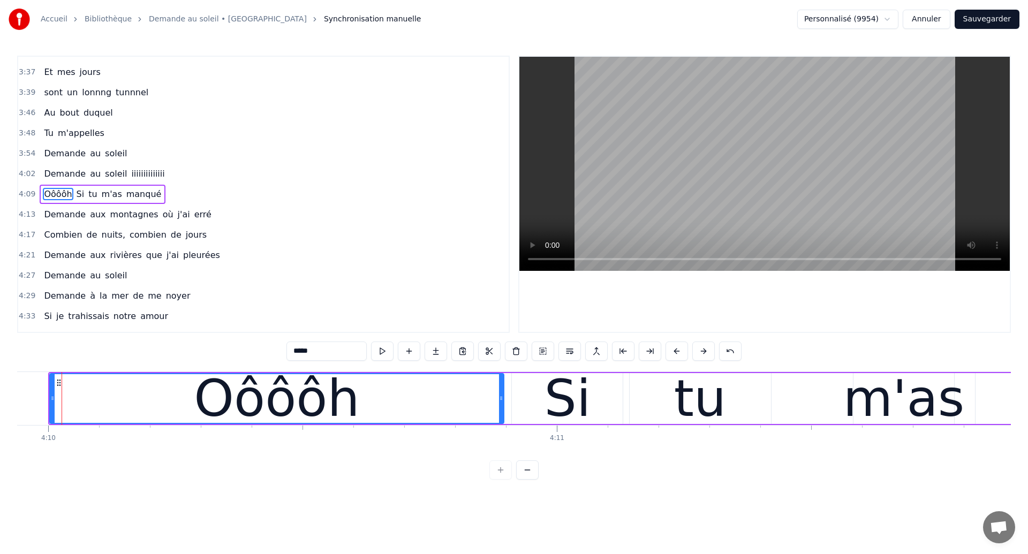
scroll to position [0, 127073]
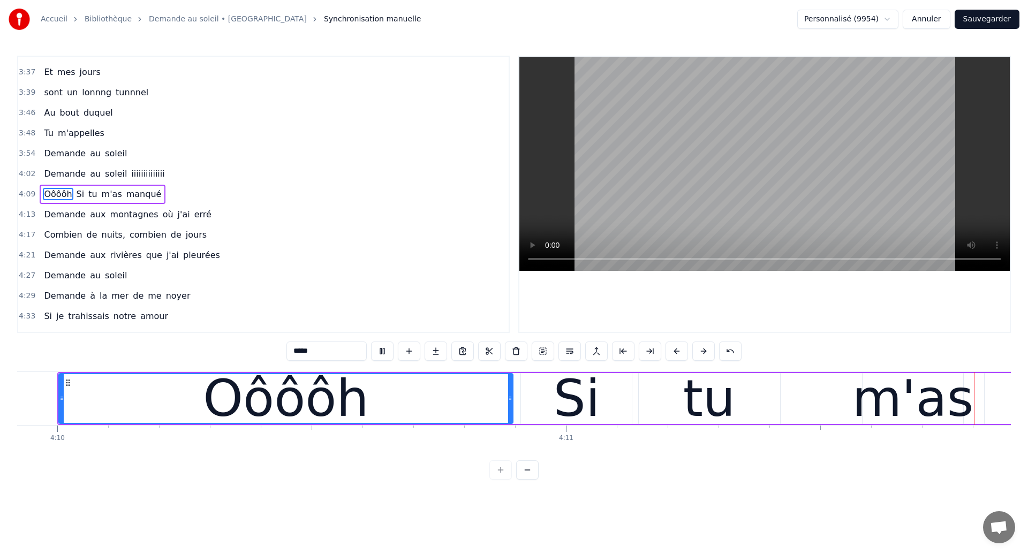
click at [556, 406] on div "Si" at bounding box center [576, 398] width 47 height 77
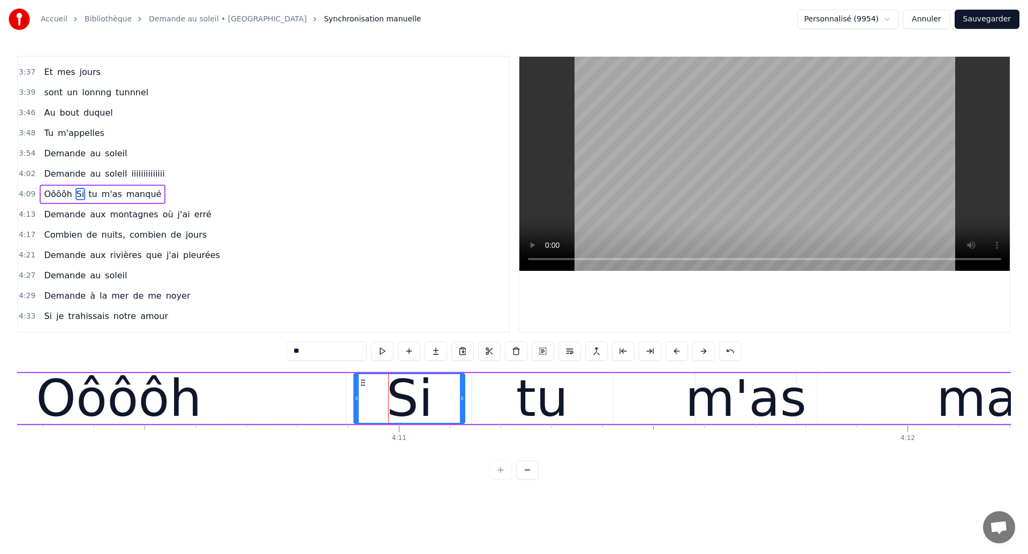
scroll to position [0, 127369]
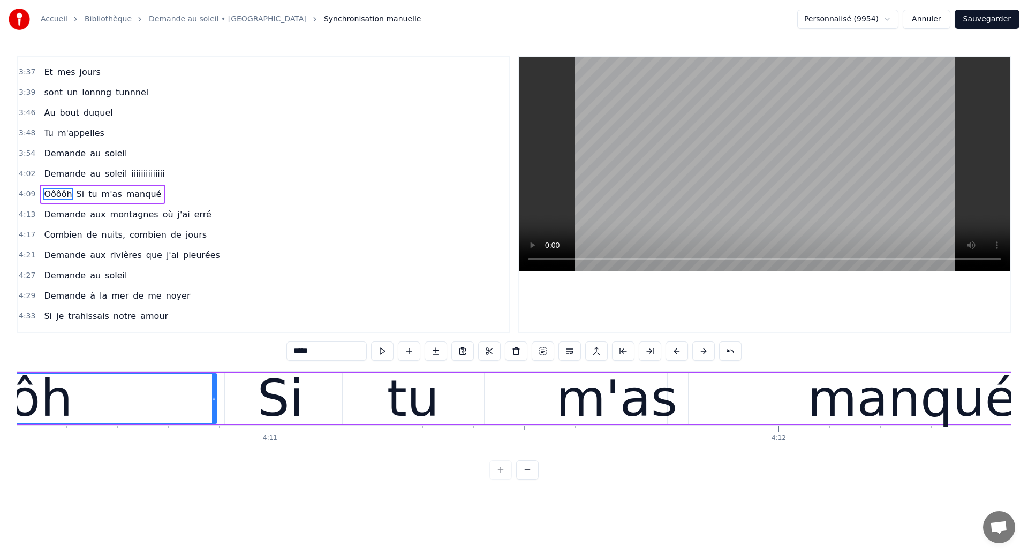
click at [430, 407] on div "tu" at bounding box center [413, 398] width 52 height 77
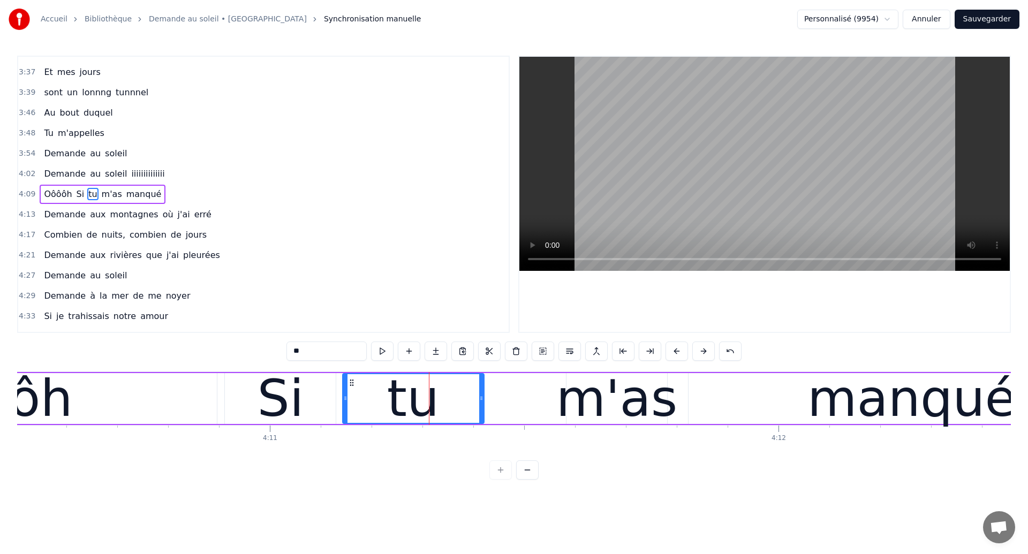
click at [586, 406] on div "m'as" at bounding box center [616, 398] width 121 height 77
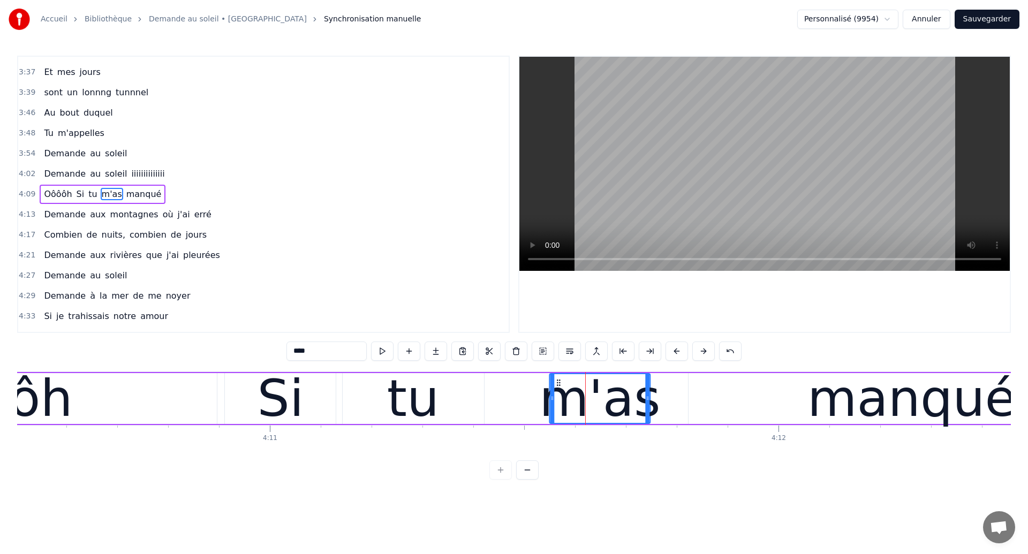
drag, startPoint x: 575, startPoint y: 379, endPoint x: 558, endPoint y: 393, distance: 22.1
click at [558, 393] on div "m'as" at bounding box center [600, 398] width 100 height 49
type input "*****"
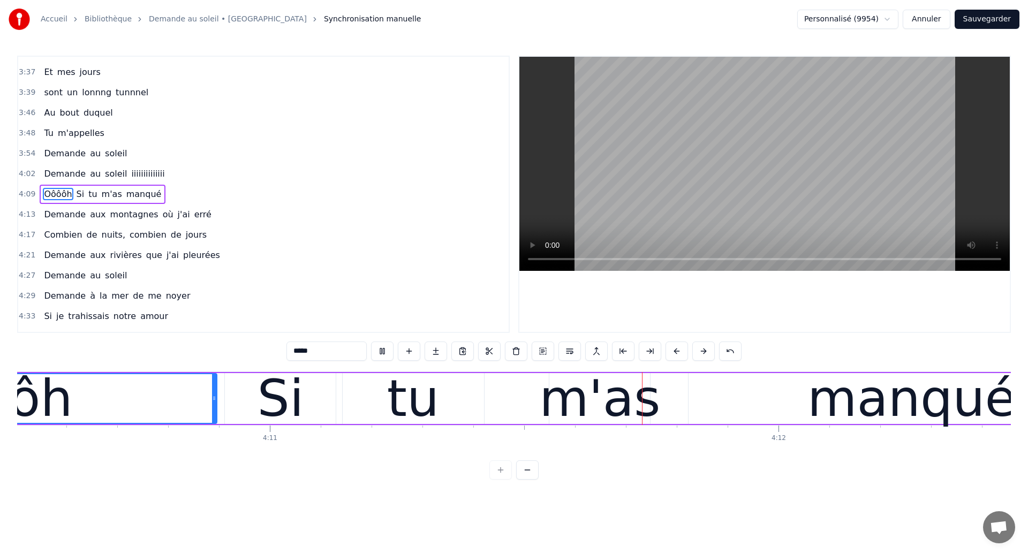
click at [509, 395] on div "Oôôôh Si tu m'as manqué" at bounding box center [448, 398] width 1375 height 53
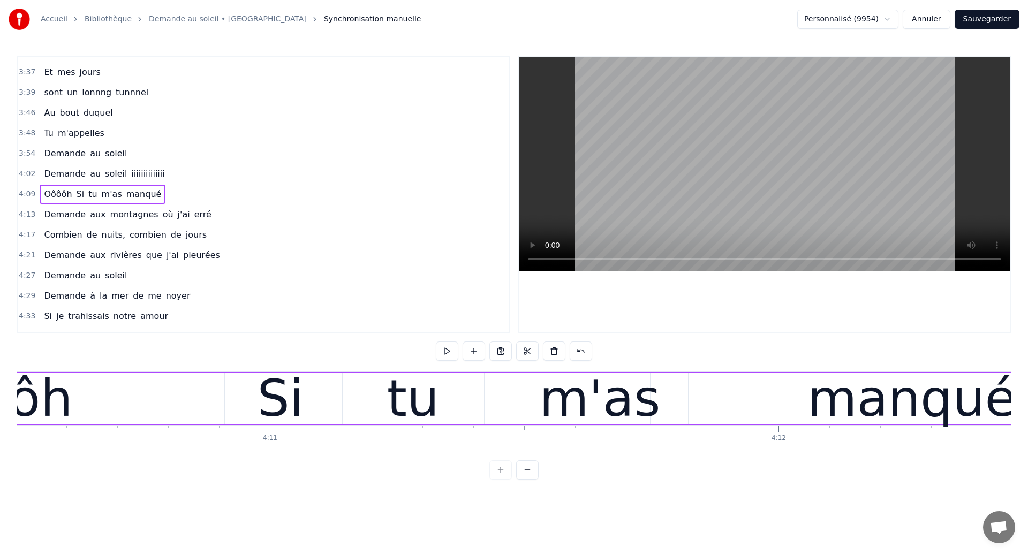
click at [572, 397] on div "m'as" at bounding box center [599, 398] width 121 height 77
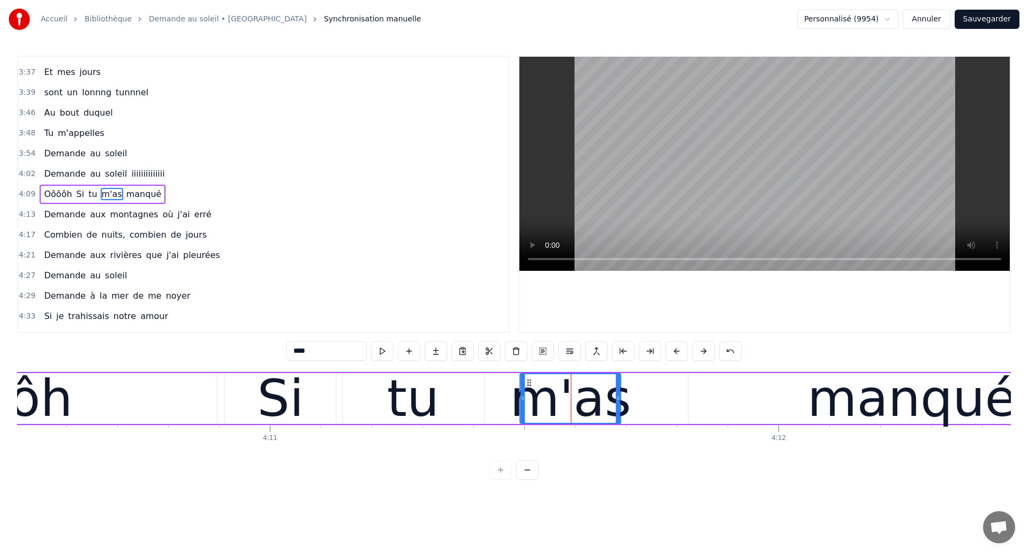
drag, startPoint x: 560, startPoint y: 383, endPoint x: 531, endPoint y: 398, distance: 33.0
click at [531, 398] on div "m'as" at bounding box center [571, 398] width 100 height 49
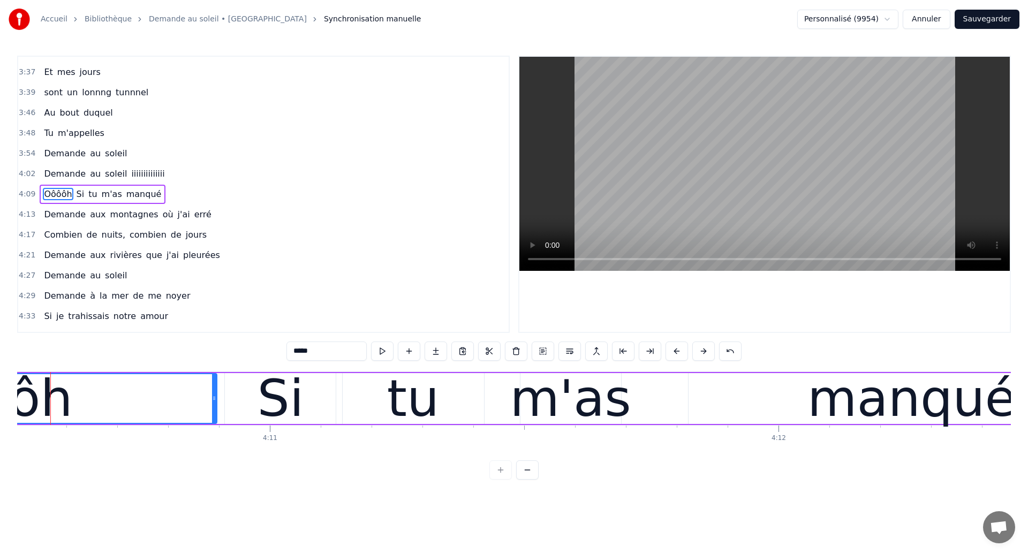
scroll to position [0, 127348]
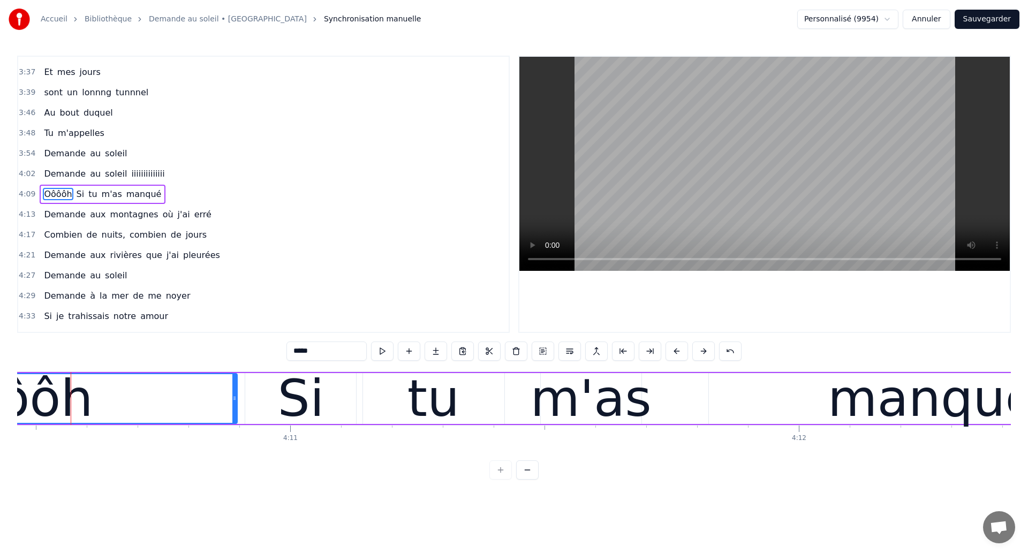
click at [75, 401] on div "Oôôôh" at bounding box center [9, 398] width 165 height 77
click at [571, 413] on div "m'as" at bounding box center [590, 398] width 121 height 77
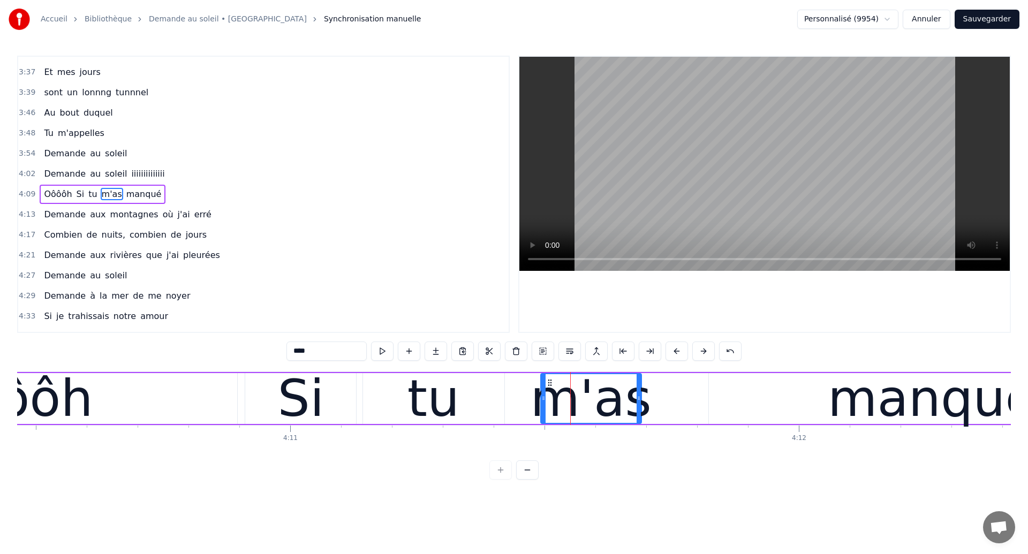
click at [66, 398] on div "Oôôôh" at bounding box center [9, 398] width 165 height 77
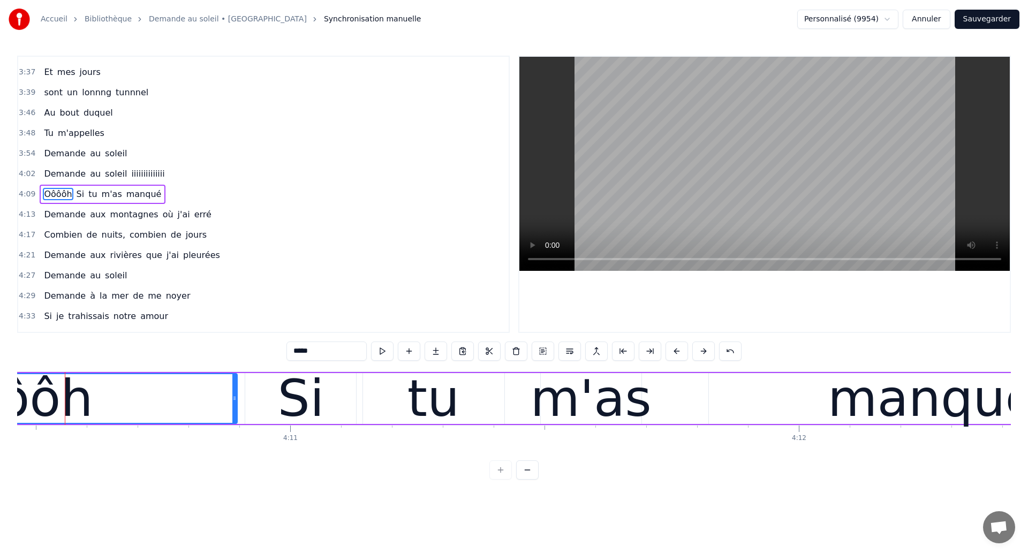
scroll to position [0, 127342]
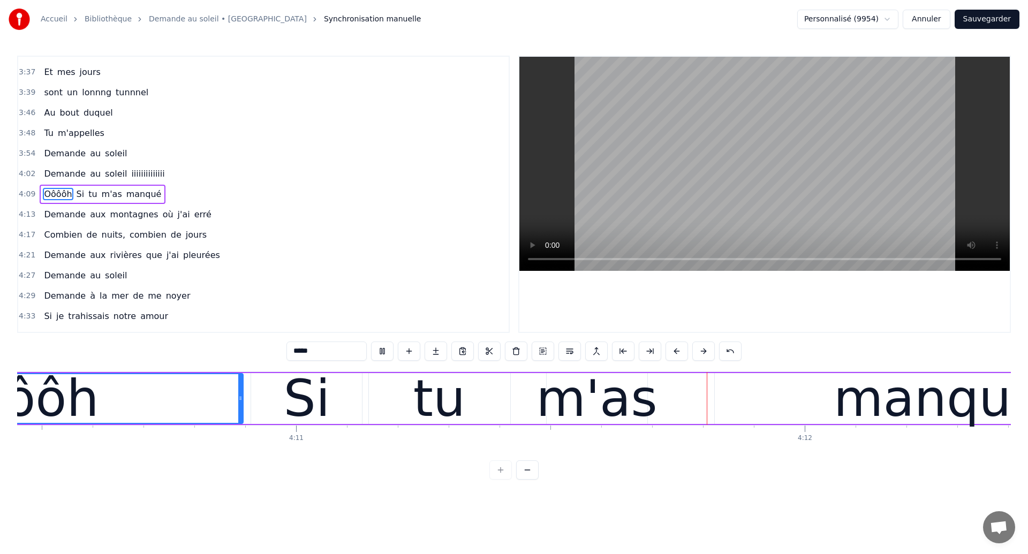
click at [597, 404] on div "m'as" at bounding box center [596, 398] width 121 height 77
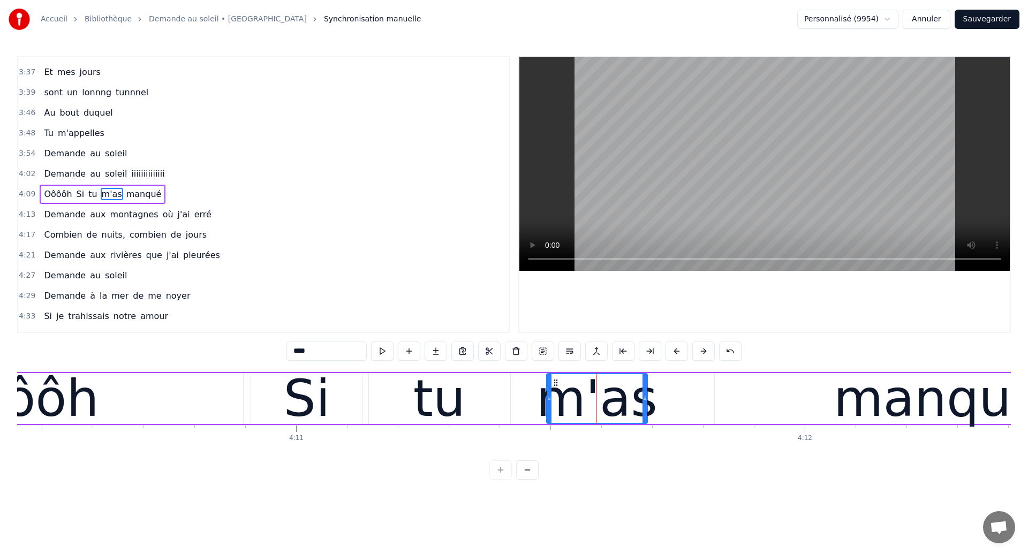
click at [783, 398] on div "manqué" at bounding box center [938, 398] width 446 height 51
type input "******"
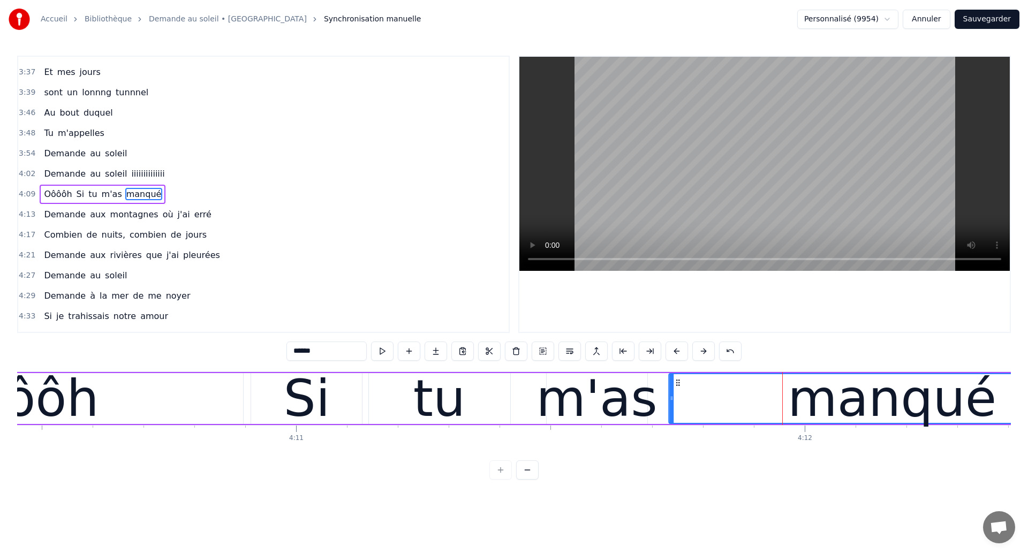
drag, startPoint x: 725, startPoint y: 383, endPoint x: 679, endPoint y: 397, distance: 48.1
click at [679, 397] on div "manqué" at bounding box center [891, 398] width 445 height 49
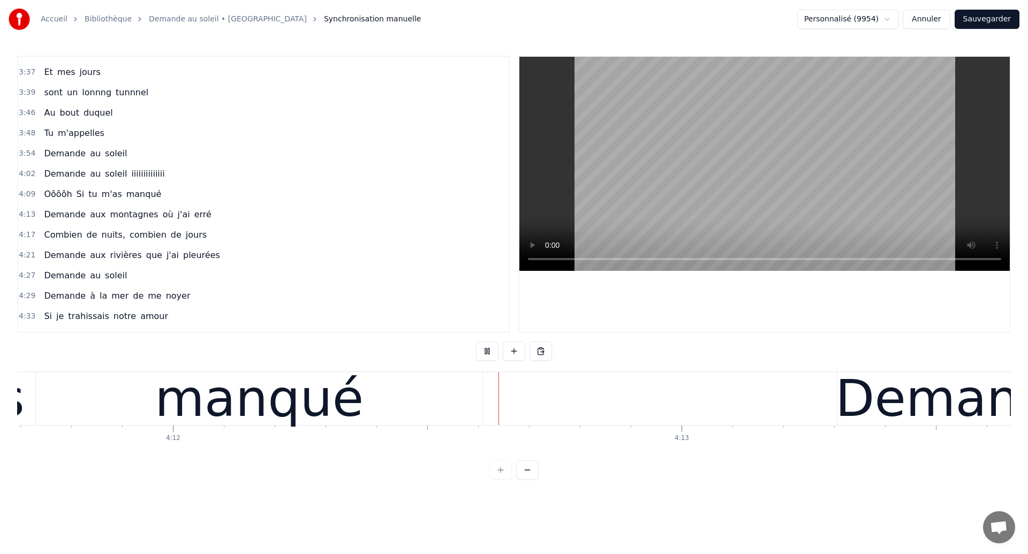
scroll to position [0, 127978]
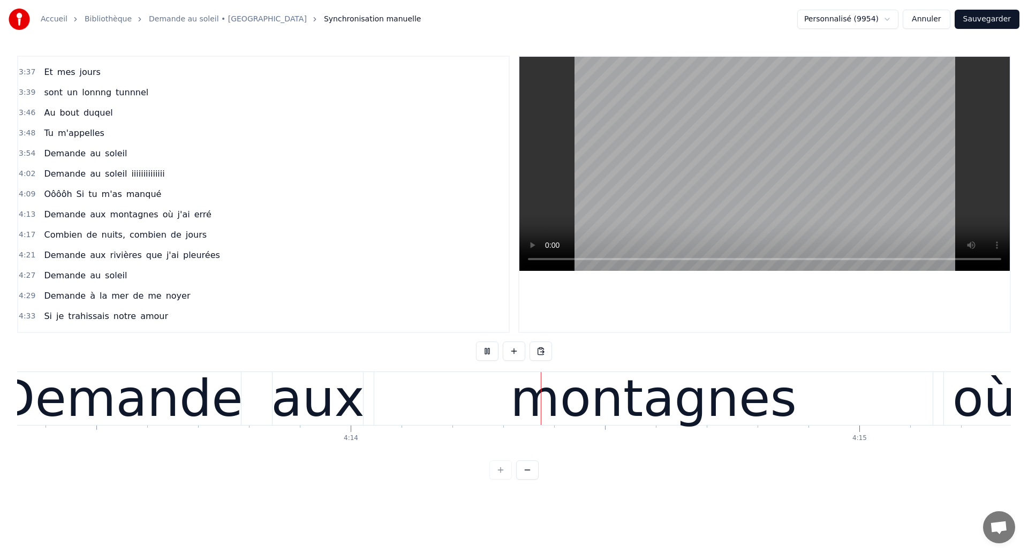
click at [432, 407] on div "Demande aux montagnes où j'ai erré" at bounding box center [933, 398] width 1873 height 53
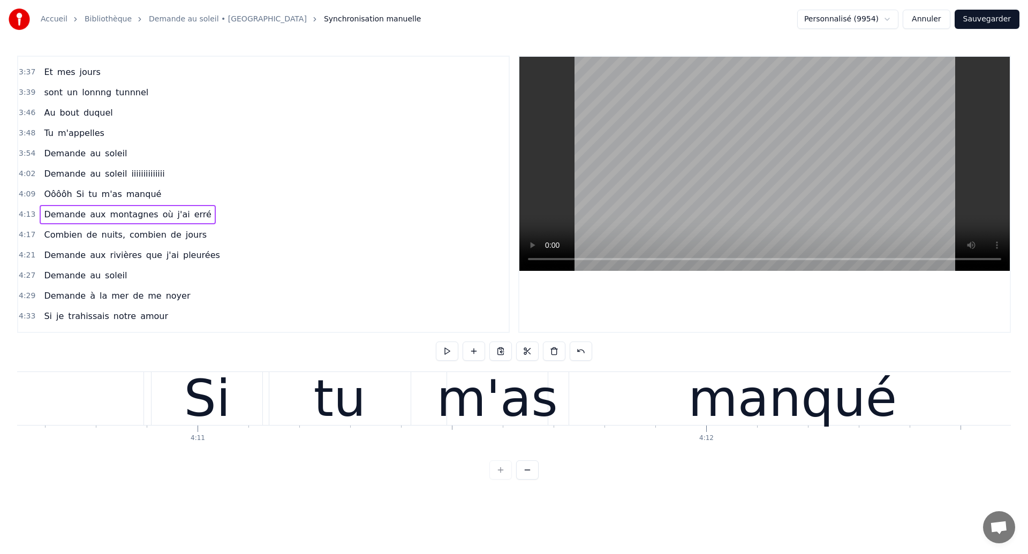
scroll to position [0, 127406]
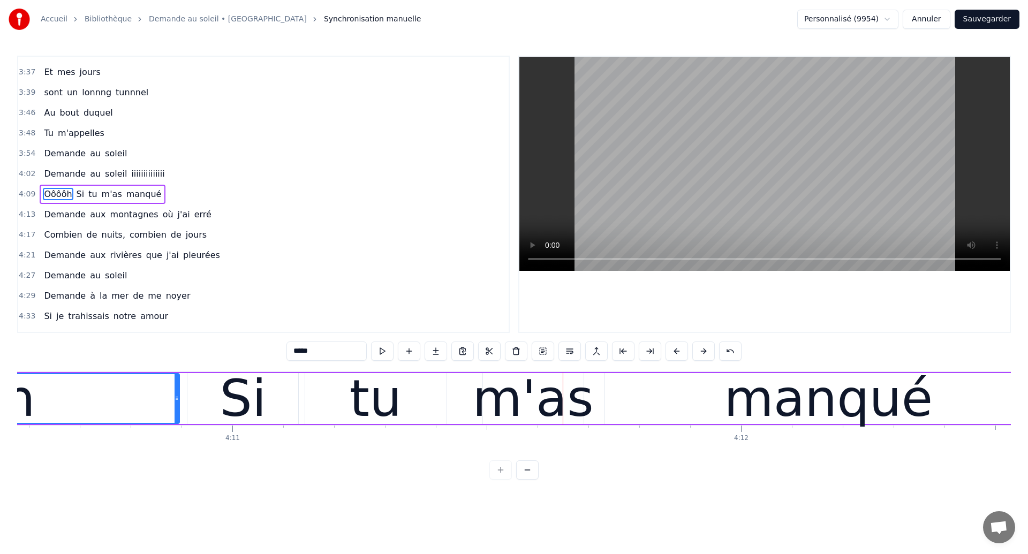
click at [370, 408] on div "tu" at bounding box center [375, 398] width 52 height 77
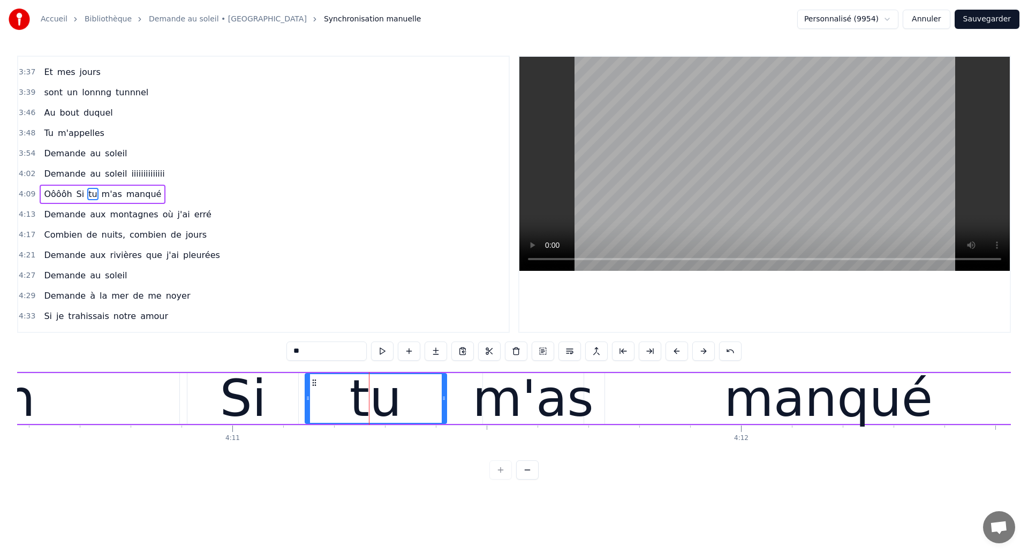
click at [515, 387] on div "m'as" at bounding box center [532, 398] width 121 height 77
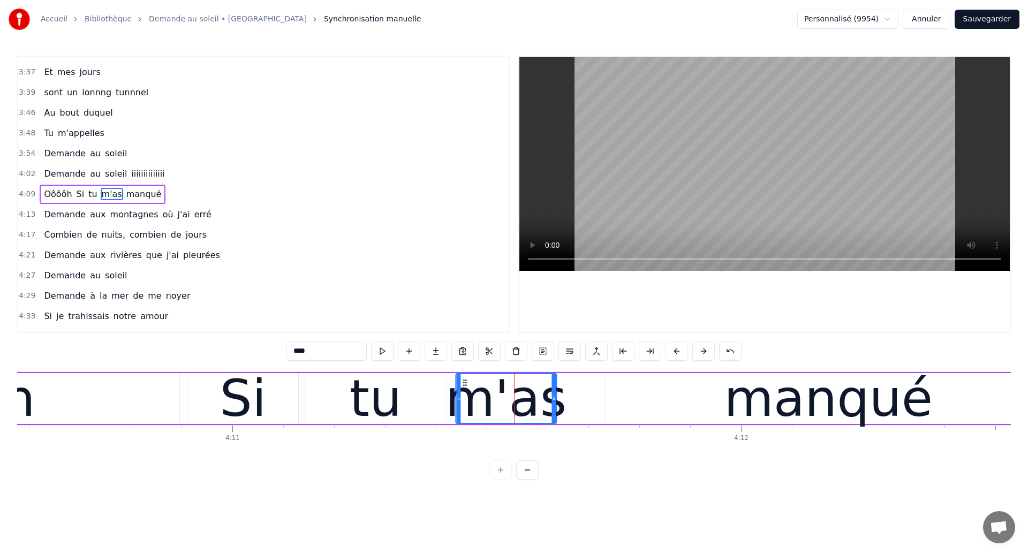
drag, startPoint x: 492, startPoint y: 382, endPoint x: 466, endPoint y: 398, distance: 31.2
click at [466, 398] on div "m'as" at bounding box center [506, 398] width 100 height 49
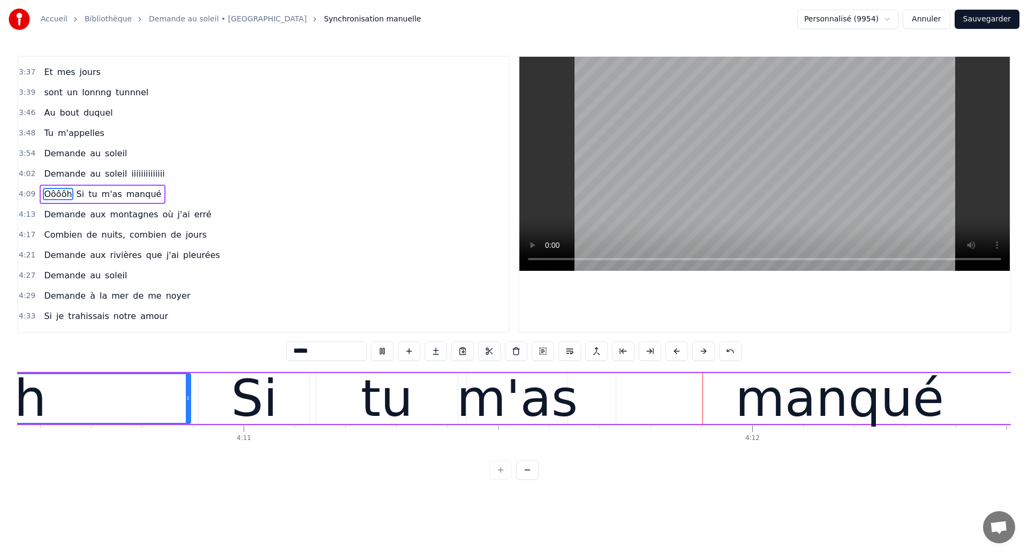
click at [506, 409] on div "m'as" at bounding box center [517, 398] width 121 height 77
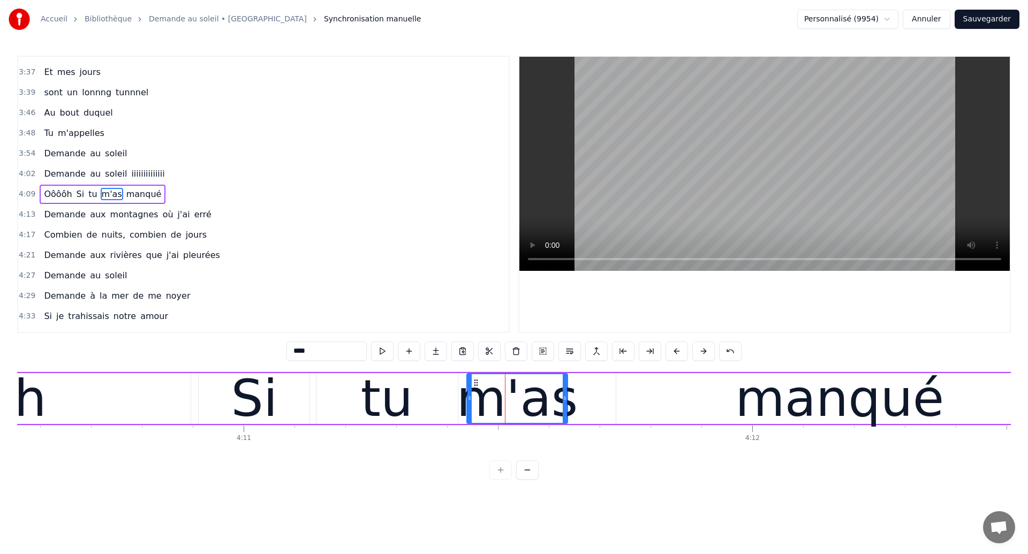
click at [656, 393] on div "manqué" at bounding box center [839, 398] width 446 height 51
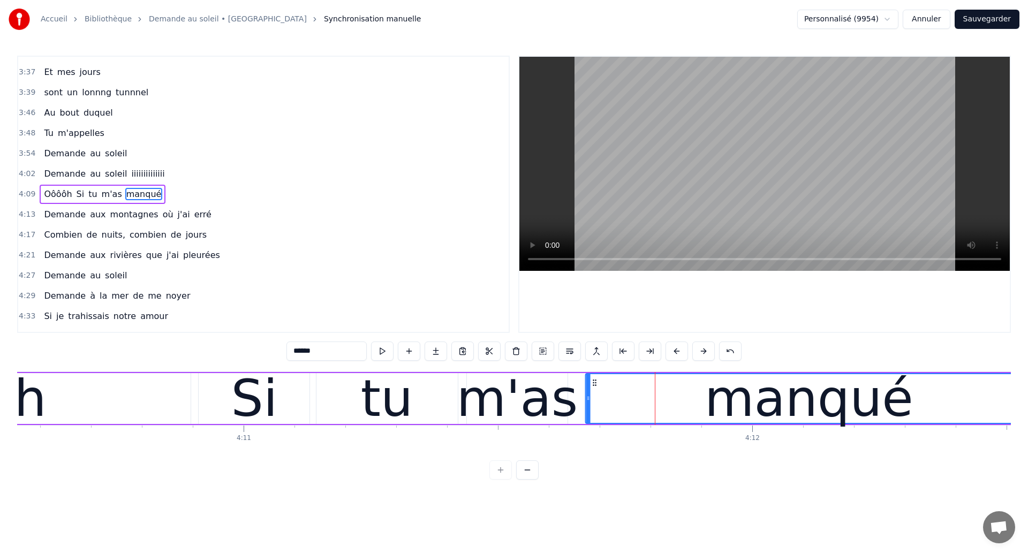
drag, startPoint x: 625, startPoint y: 384, endPoint x: 594, endPoint y: 401, distance: 35.7
click at [594, 401] on div "manqué" at bounding box center [808, 398] width 445 height 49
type input "*****"
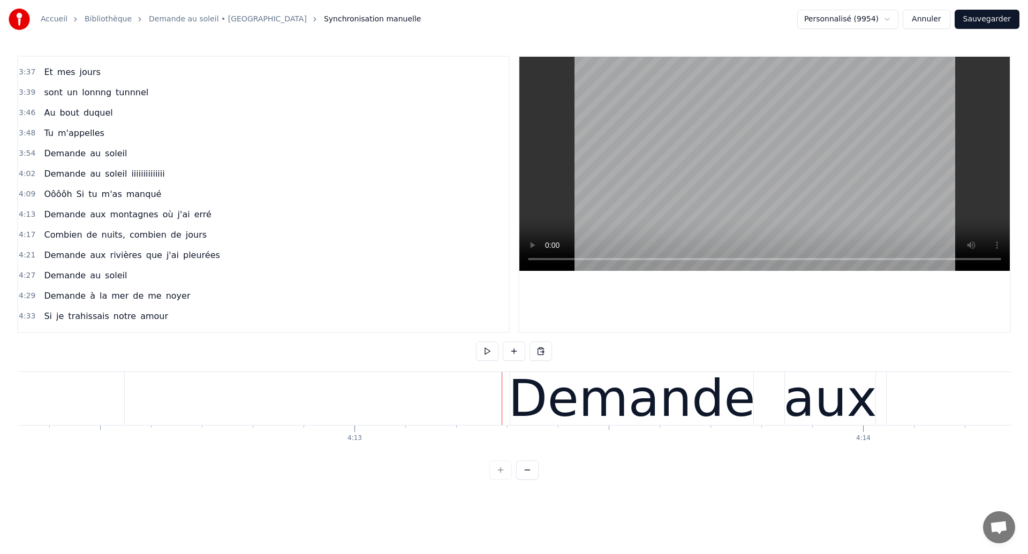
scroll to position [0, 128294]
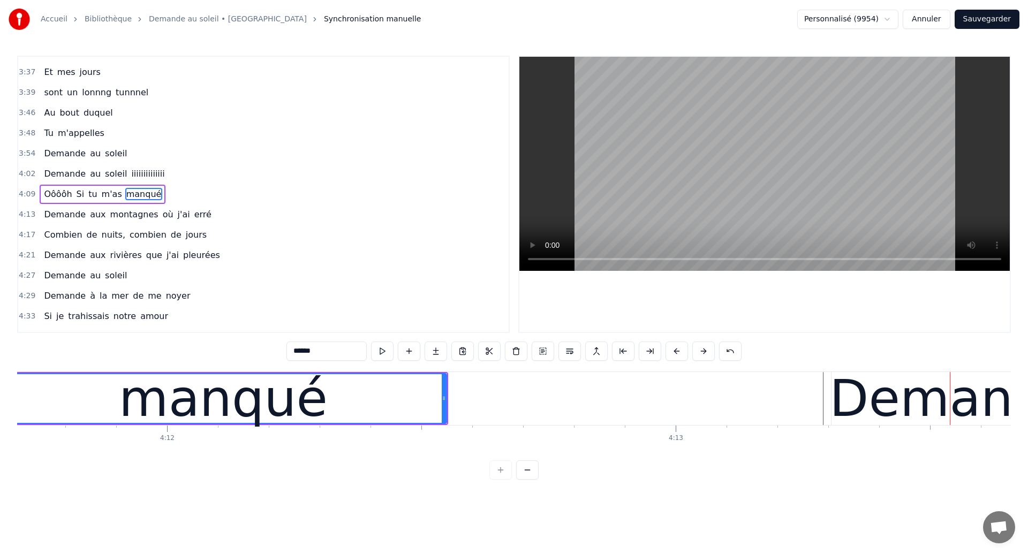
scroll to position [0, 127976]
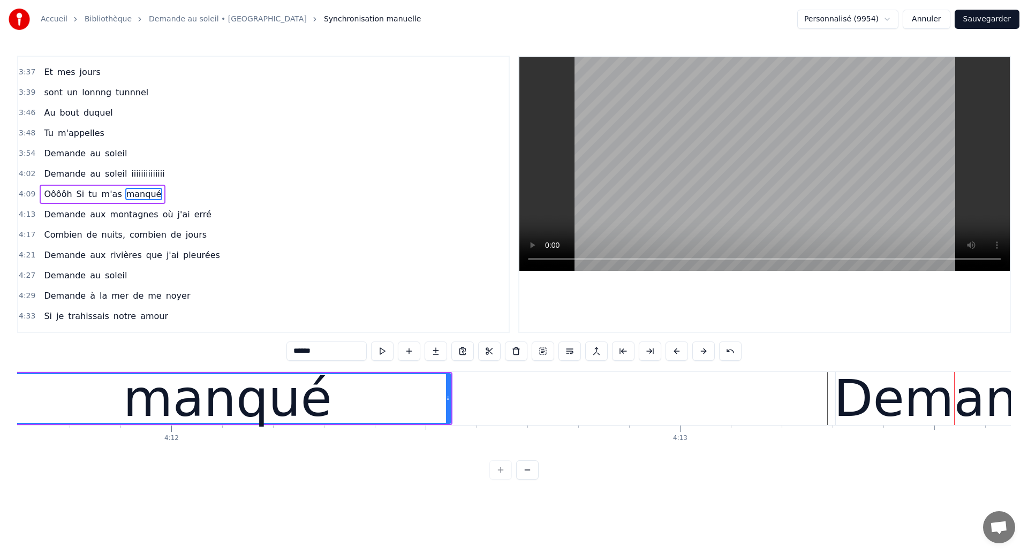
click at [87, 385] on div "manqué" at bounding box center [227, 398] width 445 height 49
click at [164, 390] on div "manqué" at bounding box center [227, 398] width 209 height 77
click at [59, 396] on div "manqué" at bounding box center [227, 398] width 445 height 49
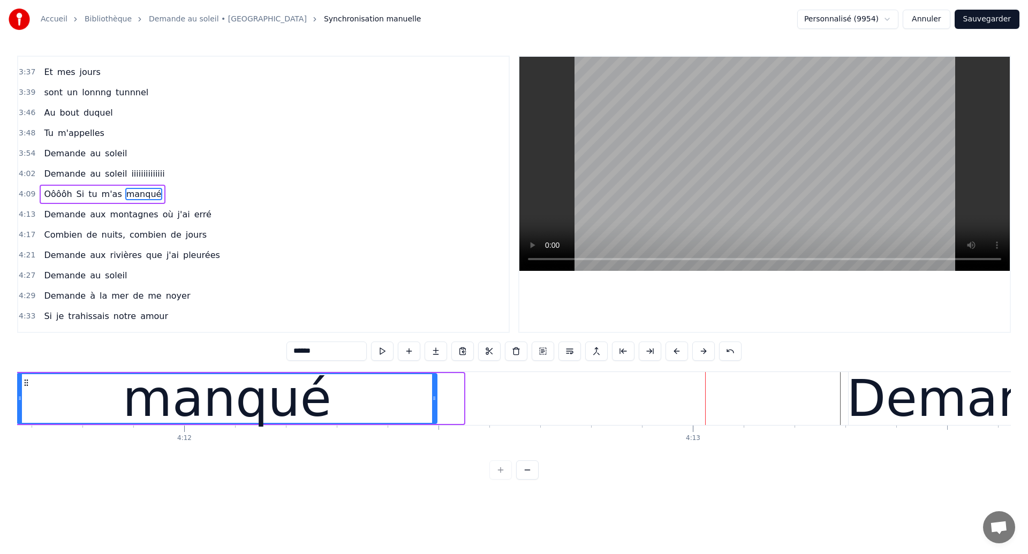
drag, startPoint x: 462, startPoint y: 406, endPoint x: 435, endPoint y: 407, distance: 27.3
click at [435, 407] on div at bounding box center [434, 398] width 4 height 49
click at [62, 390] on div "manqué" at bounding box center [227, 398] width 418 height 49
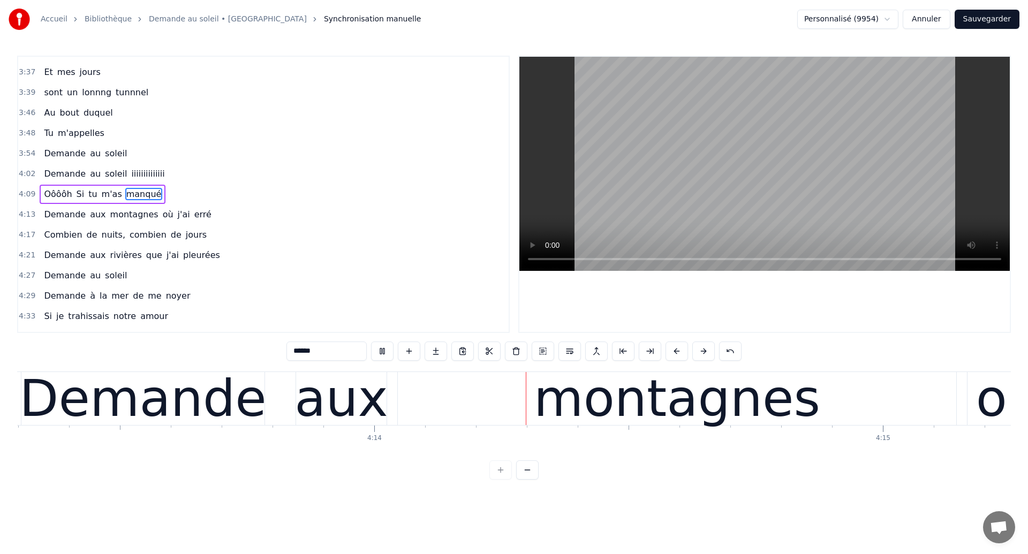
scroll to position [0, 128927]
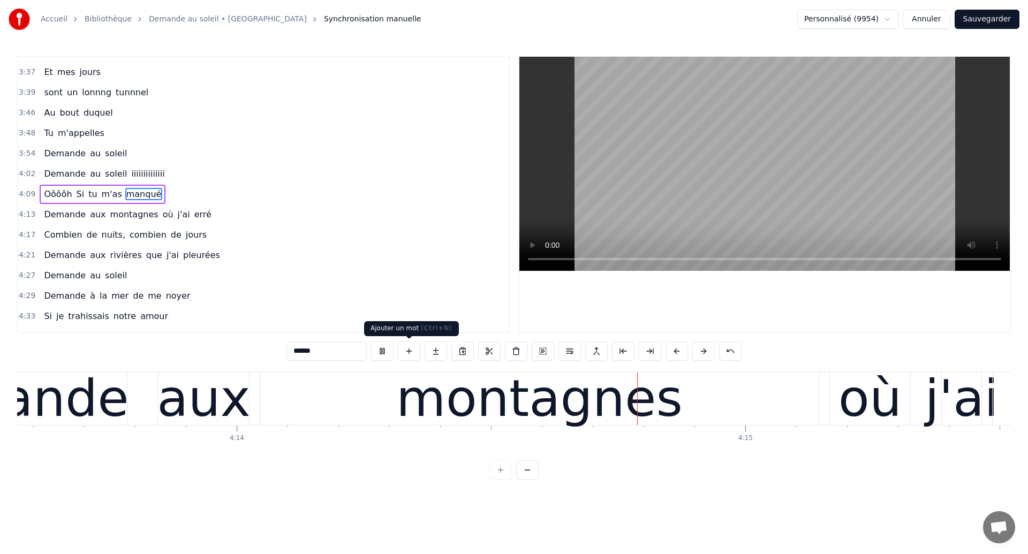
click at [361, 378] on div "montagnes" at bounding box center [539, 398] width 558 height 53
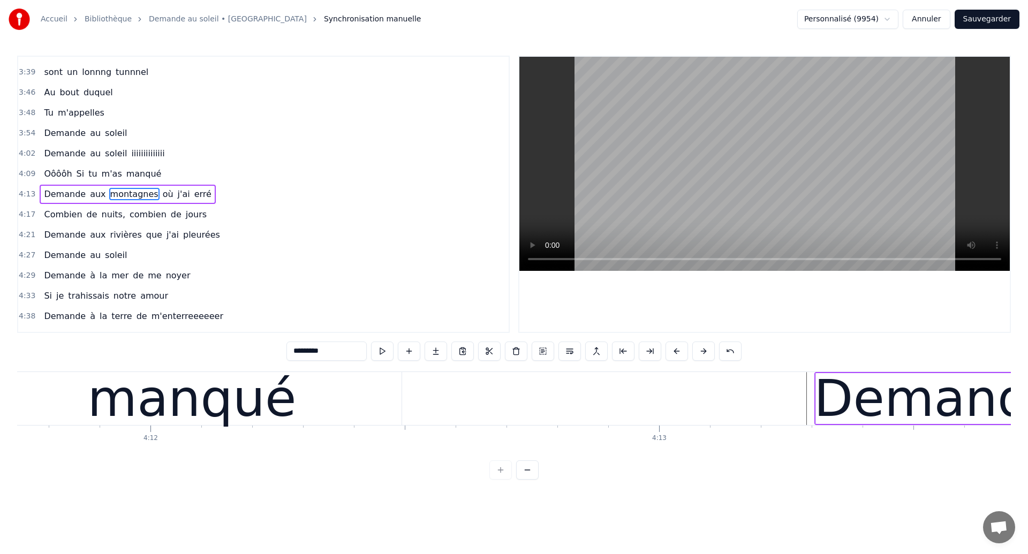
scroll to position [0, 127968]
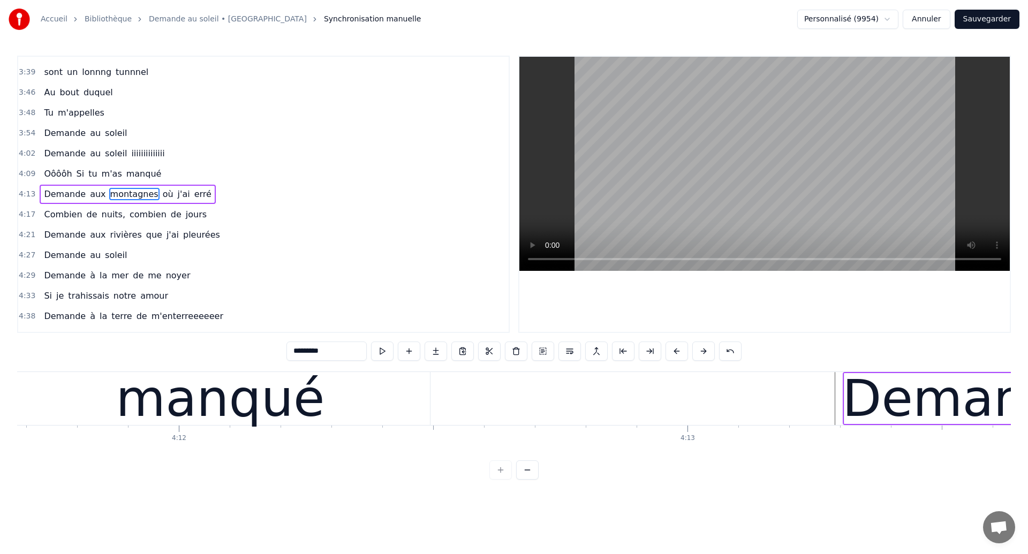
click at [111, 394] on div "manqué" at bounding box center [220, 398] width 419 height 53
type input "******"
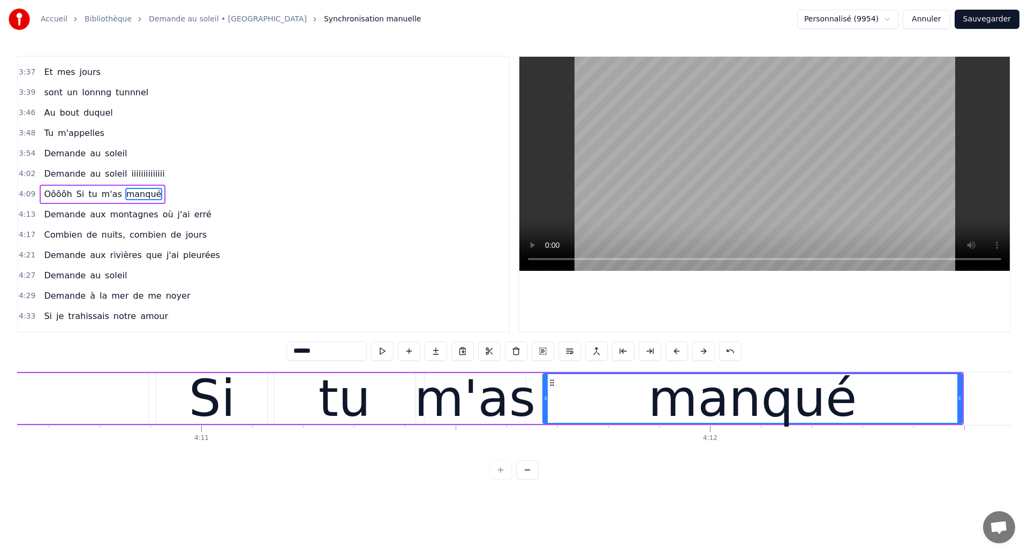
scroll to position [0, 127426]
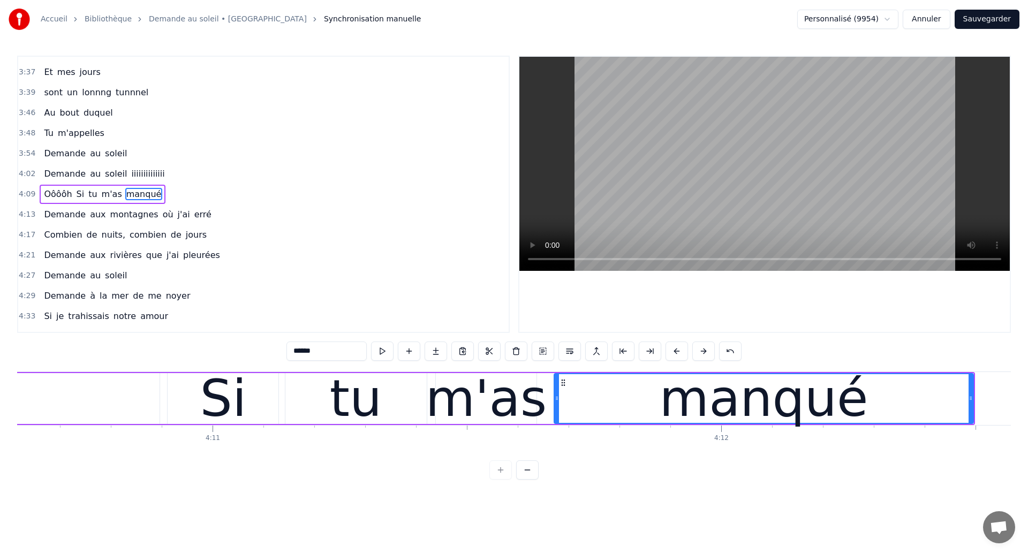
click at [161, 394] on div "Oôôôh Si tu m'as manqué" at bounding box center [339, 398] width 1271 height 53
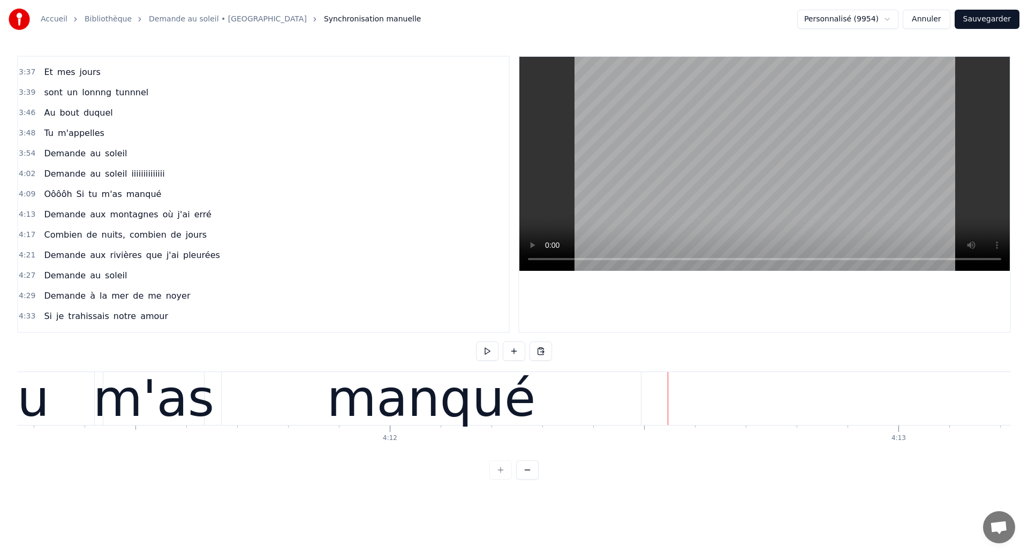
scroll to position [0, 127706]
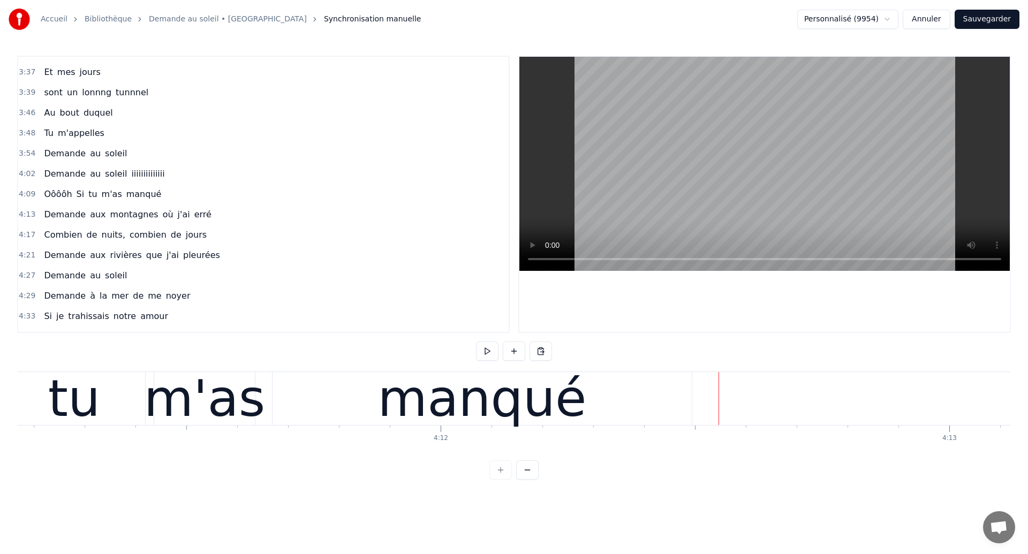
click at [65, 409] on div "tu" at bounding box center [74, 398] width 52 height 77
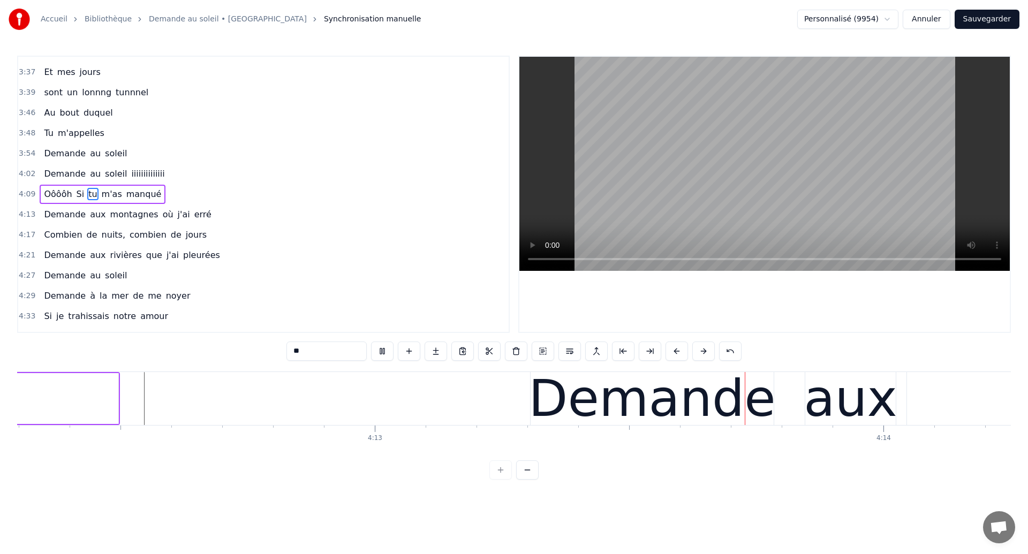
scroll to position [0, 128697]
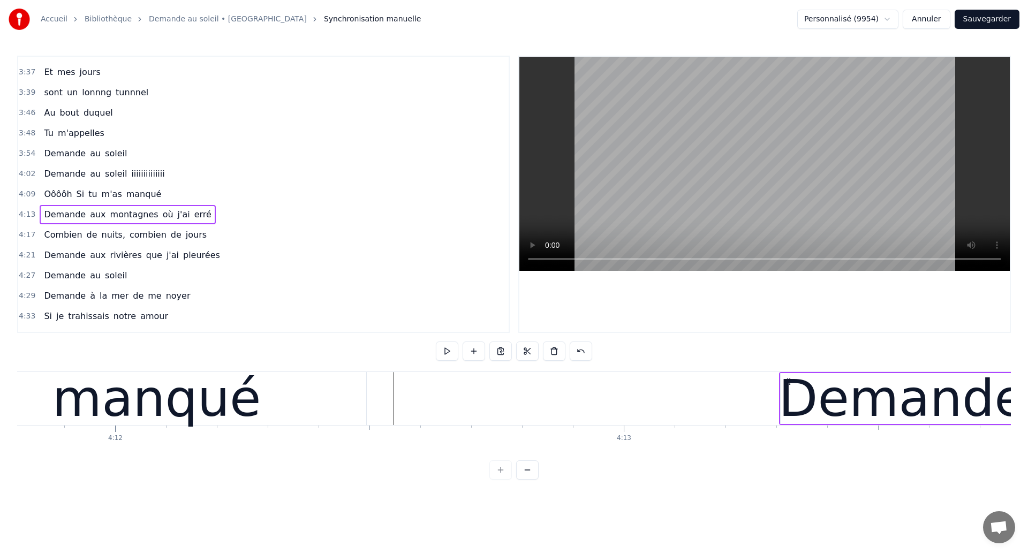
scroll to position [0, 128025]
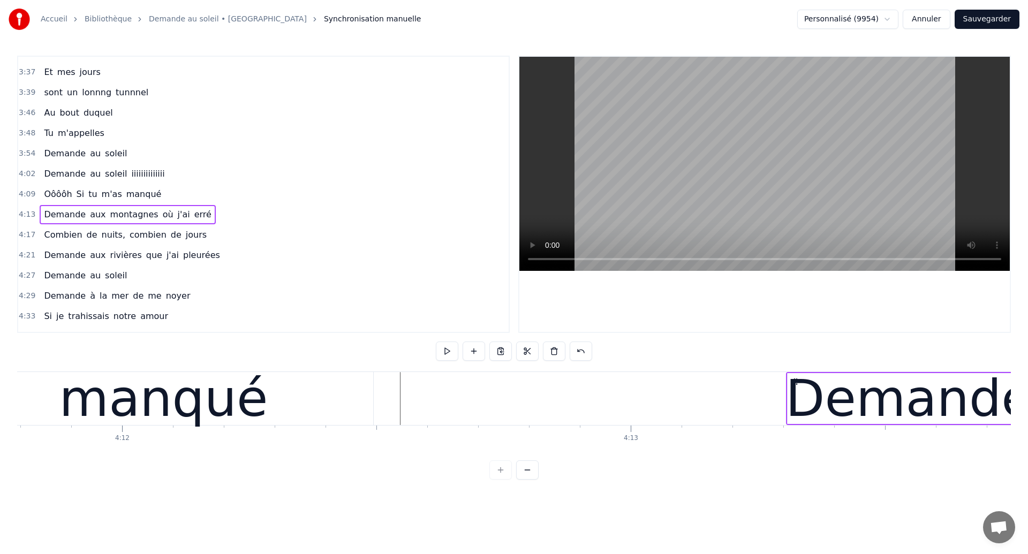
click at [186, 399] on div "manqué" at bounding box center [163, 398] width 209 height 77
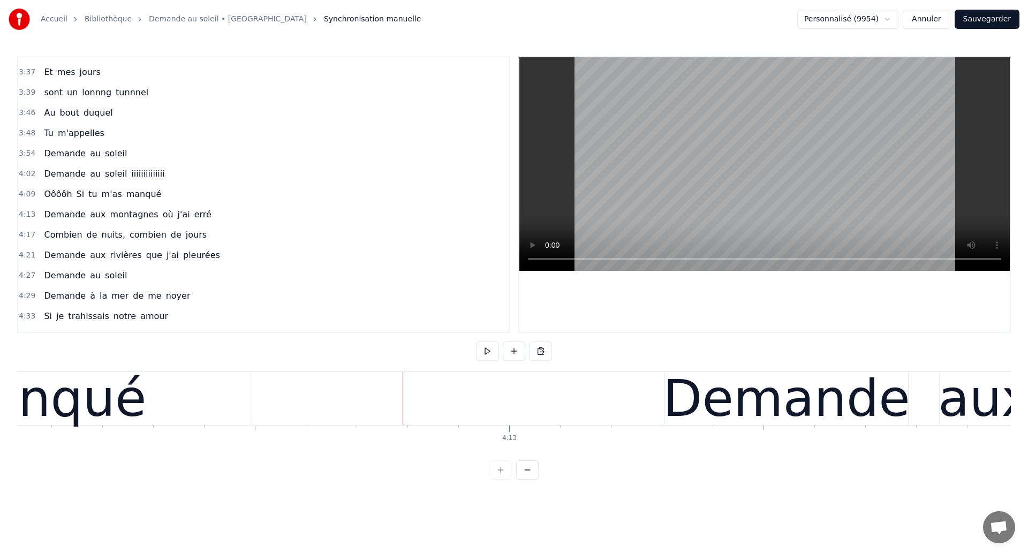
click at [63, 399] on div "manqué" at bounding box center [42, 398] width 209 height 77
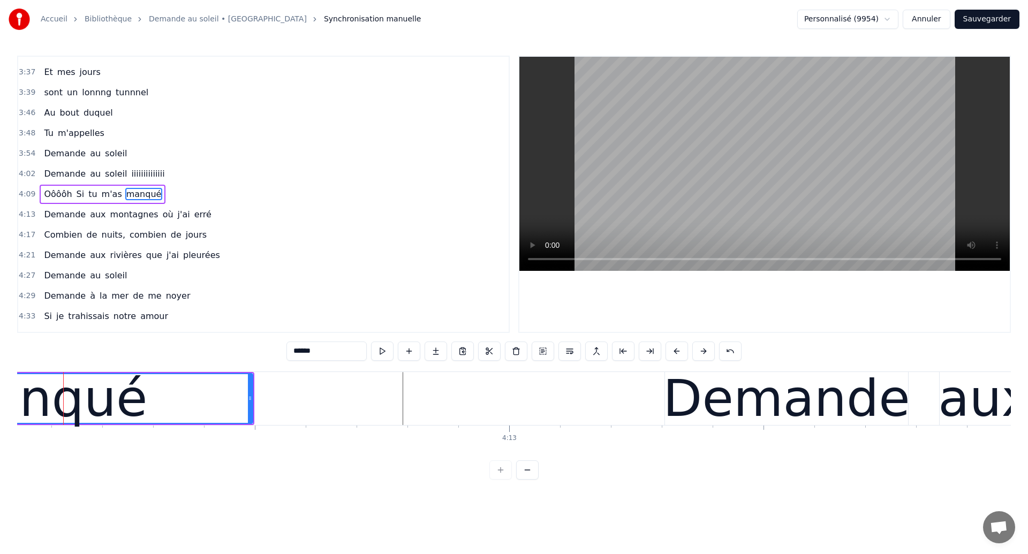
scroll to position [0, 128139]
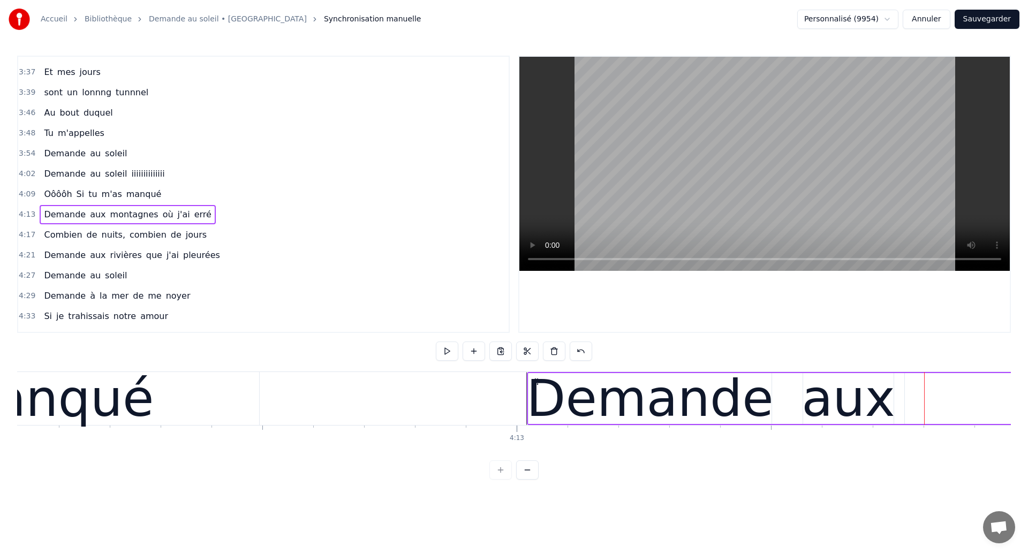
drag, startPoint x: 682, startPoint y: 381, endPoint x: 537, endPoint y: 408, distance: 147.6
click at [60, 393] on div "manqué" at bounding box center [49, 398] width 209 height 77
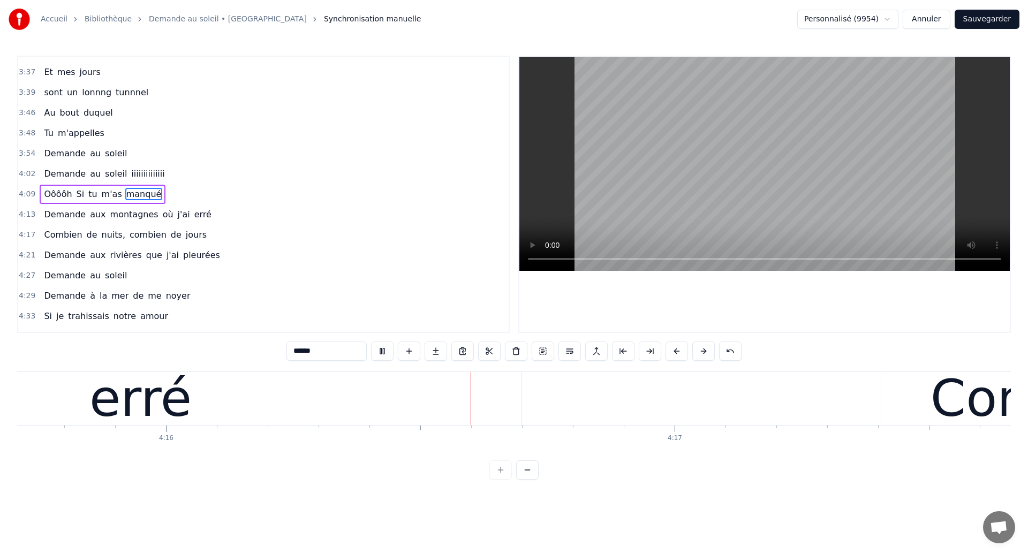
scroll to position [0, 130051]
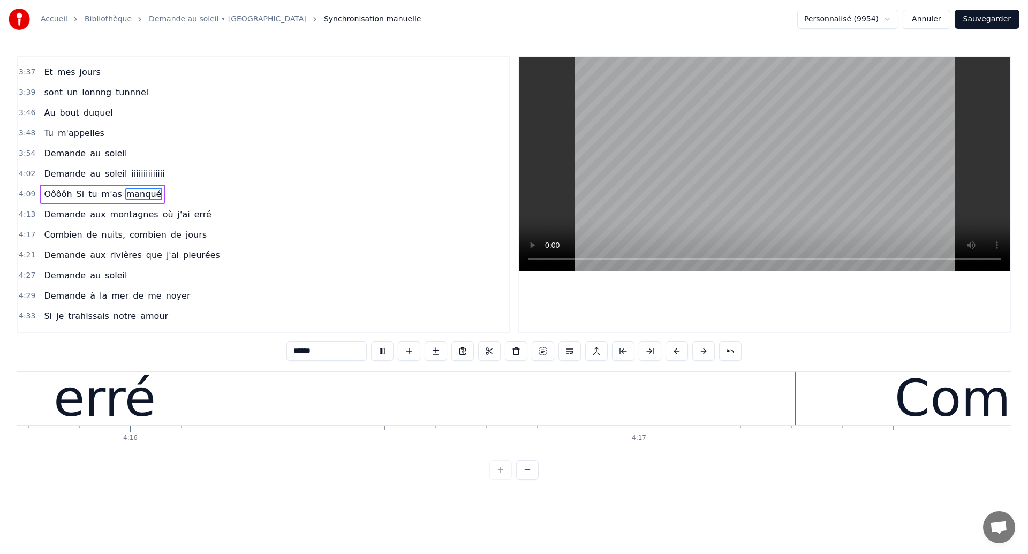
click at [431, 401] on div "erré" at bounding box center [105, 398] width 762 height 53
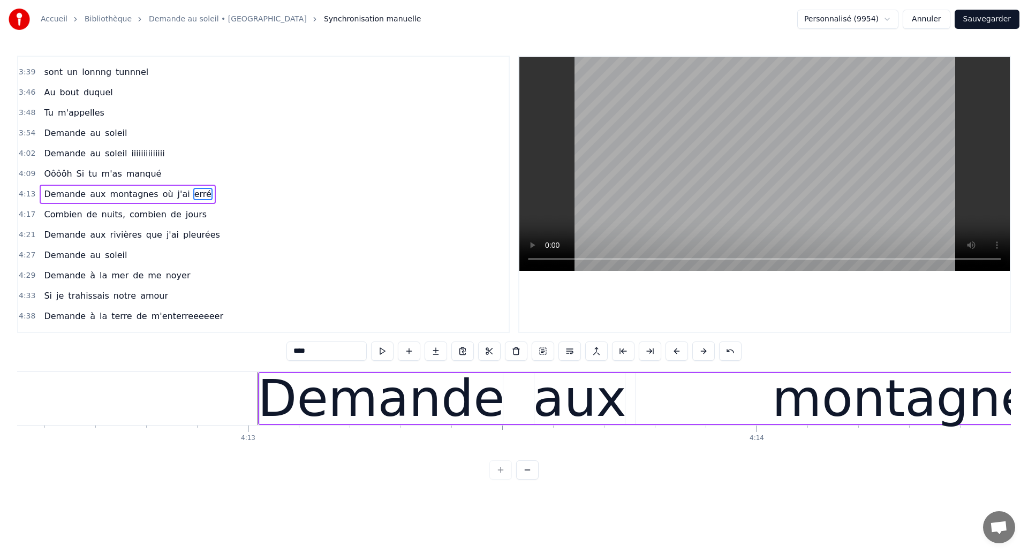
scroll to position [0, 128343]
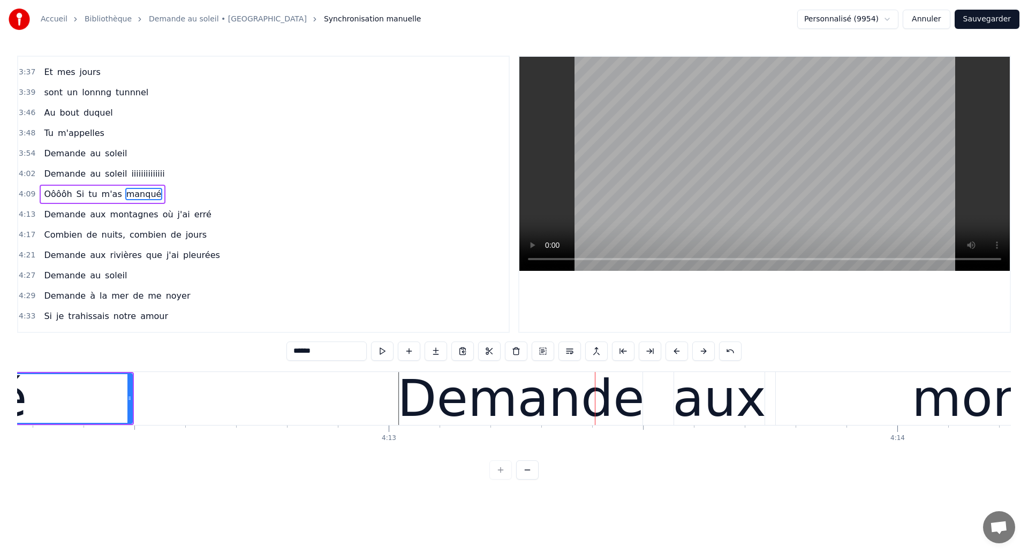
scroll to position [0, 128260]
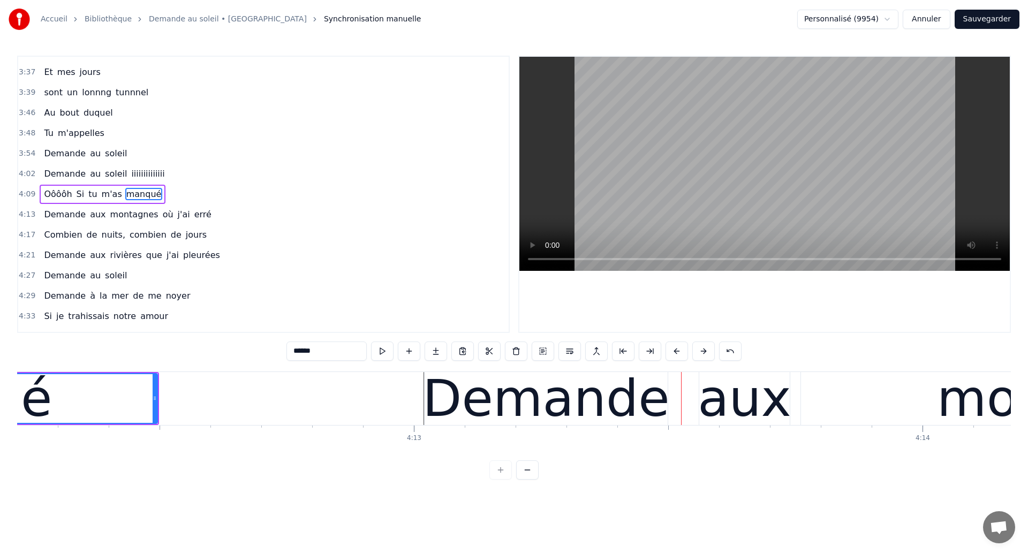
click at [536, 414] on div "Demande" at bounding box center [545, 398] width 247 height 77
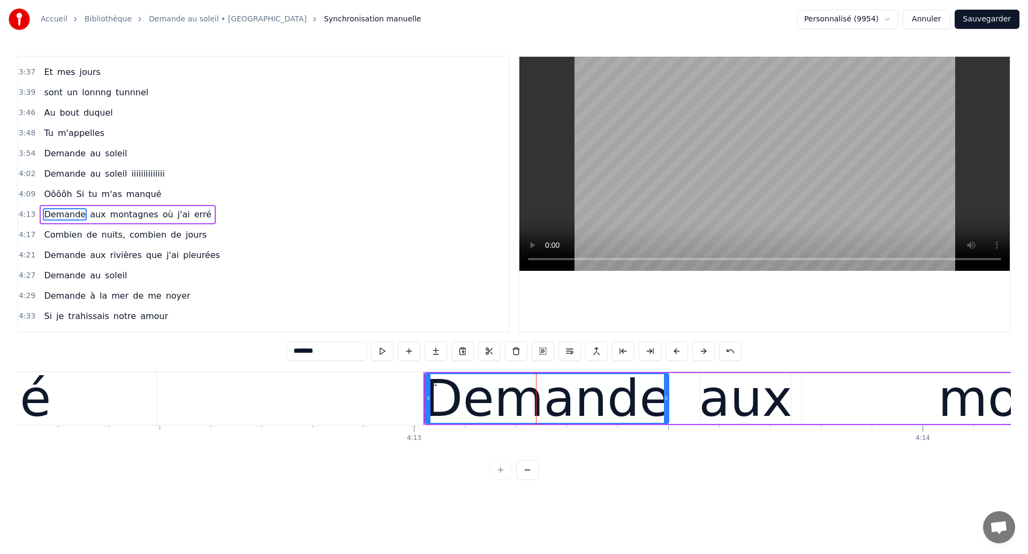
scroll to position [971, 0]
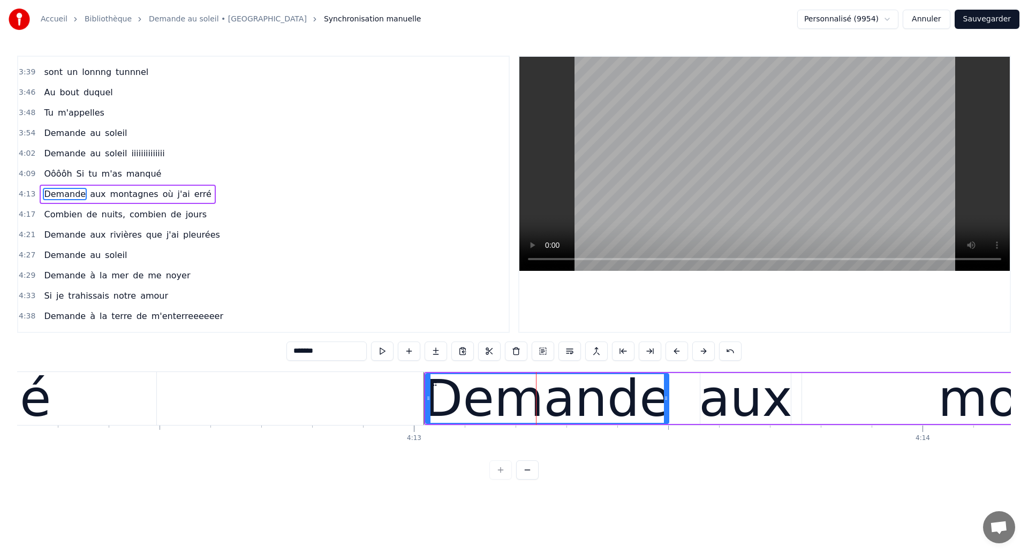
type input "******"
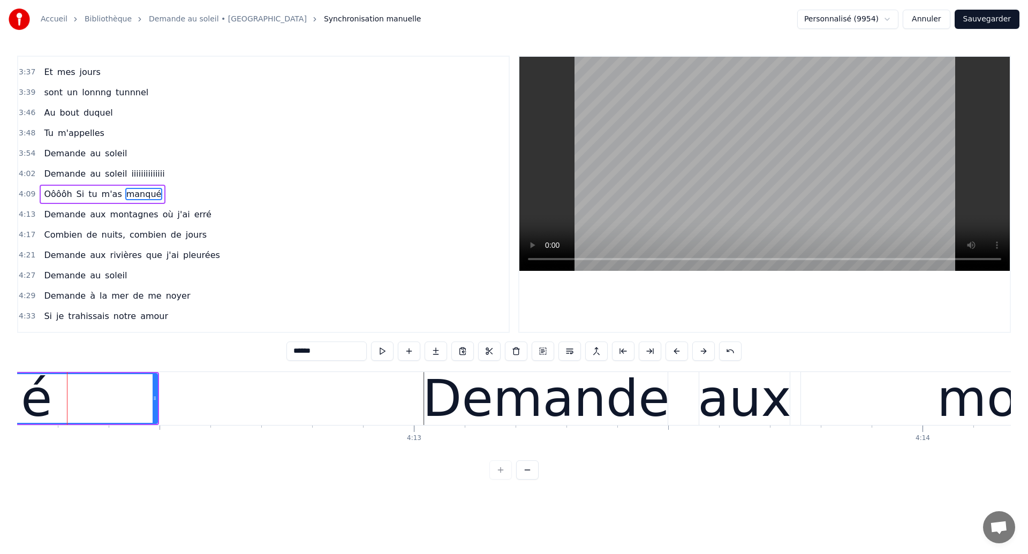
scroll to position [0, 128238]
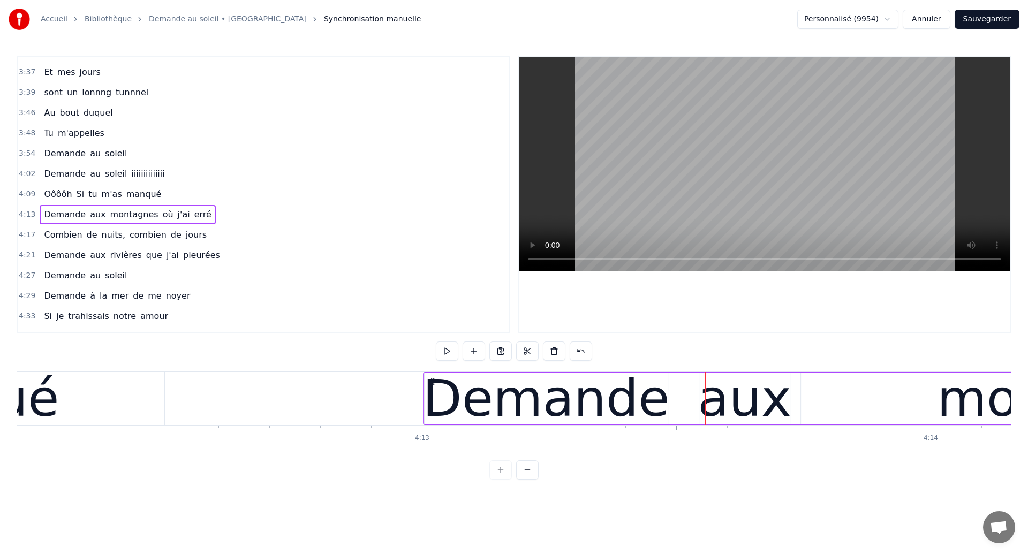
drag, startPoint x: 441, startPoint y: 380, endPoint x: 432, endPoint y: 383, distance: 9.6
click at [432, 383] on icon at bounding box center [432, 381] width 9 height 9
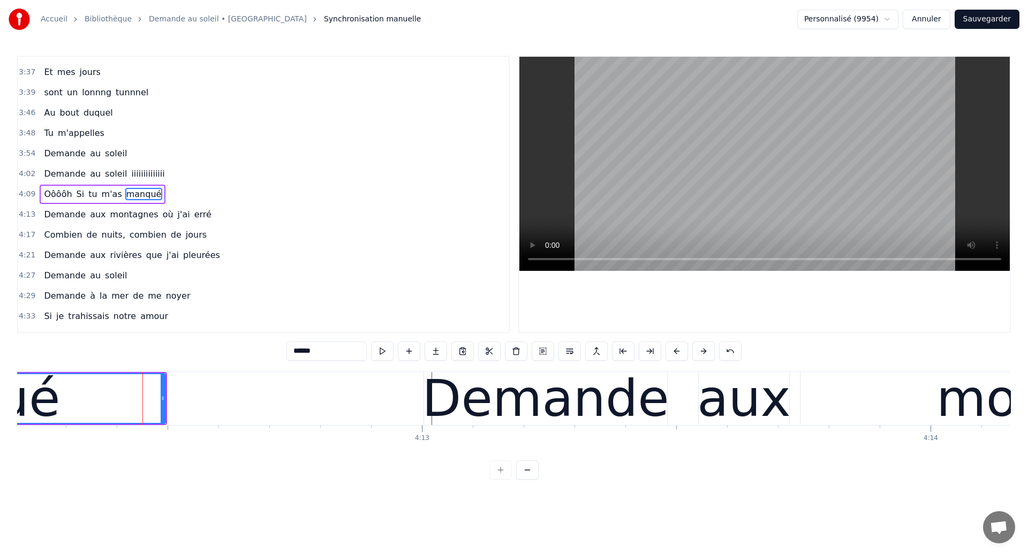
click at [452, 233] on div "0:18 Dans mes nuits 0:20 Je vois des murs de feu 0:26 Je traverse des océans de…" at bounding box center [513, 194] width 993 height 277
